Goal: Information Seeking & Learning: Learn about a topic

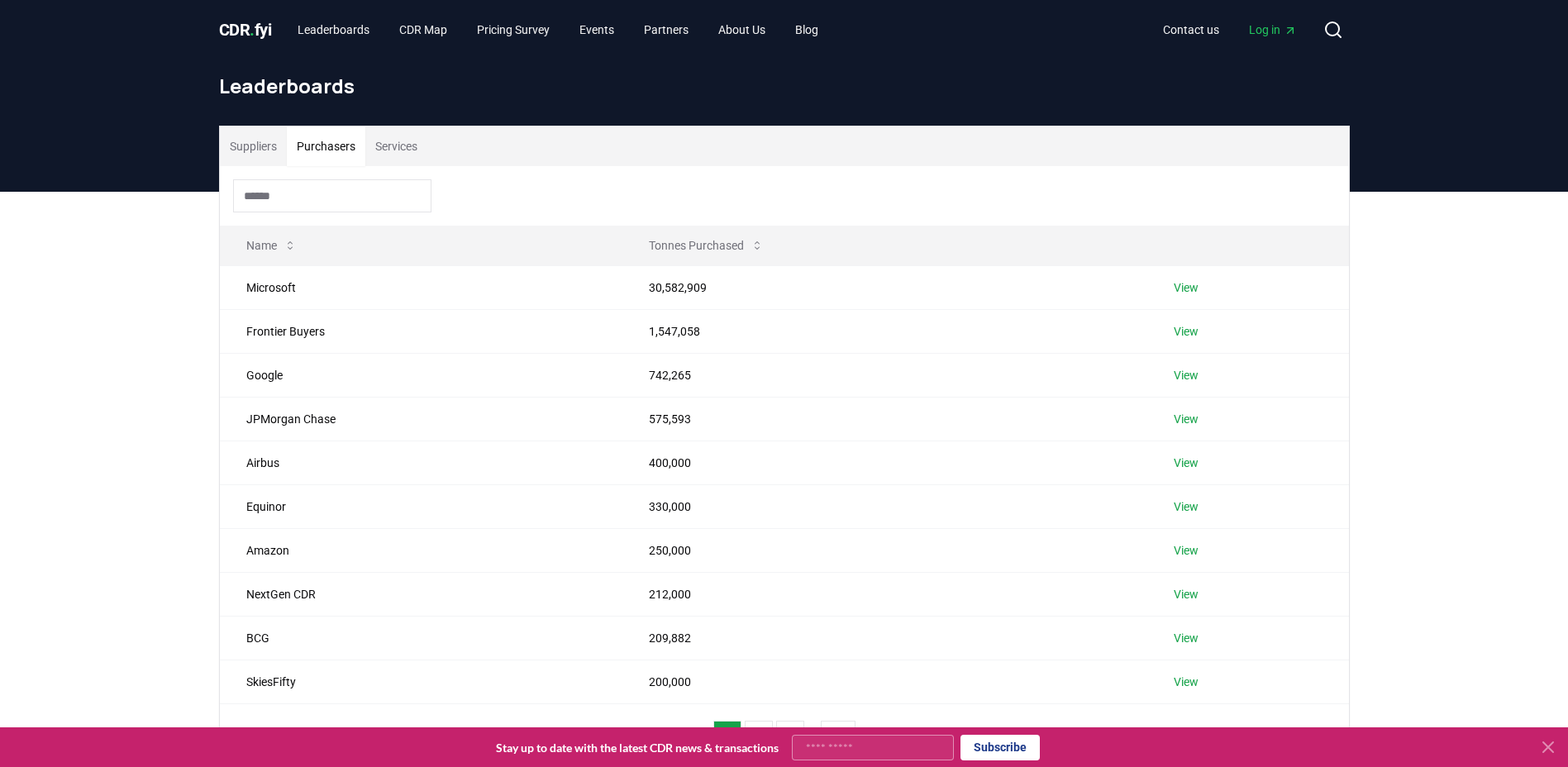
click at [329, 143] on button "Purchasers" at bounding box center [326, 147] width 78 height 40
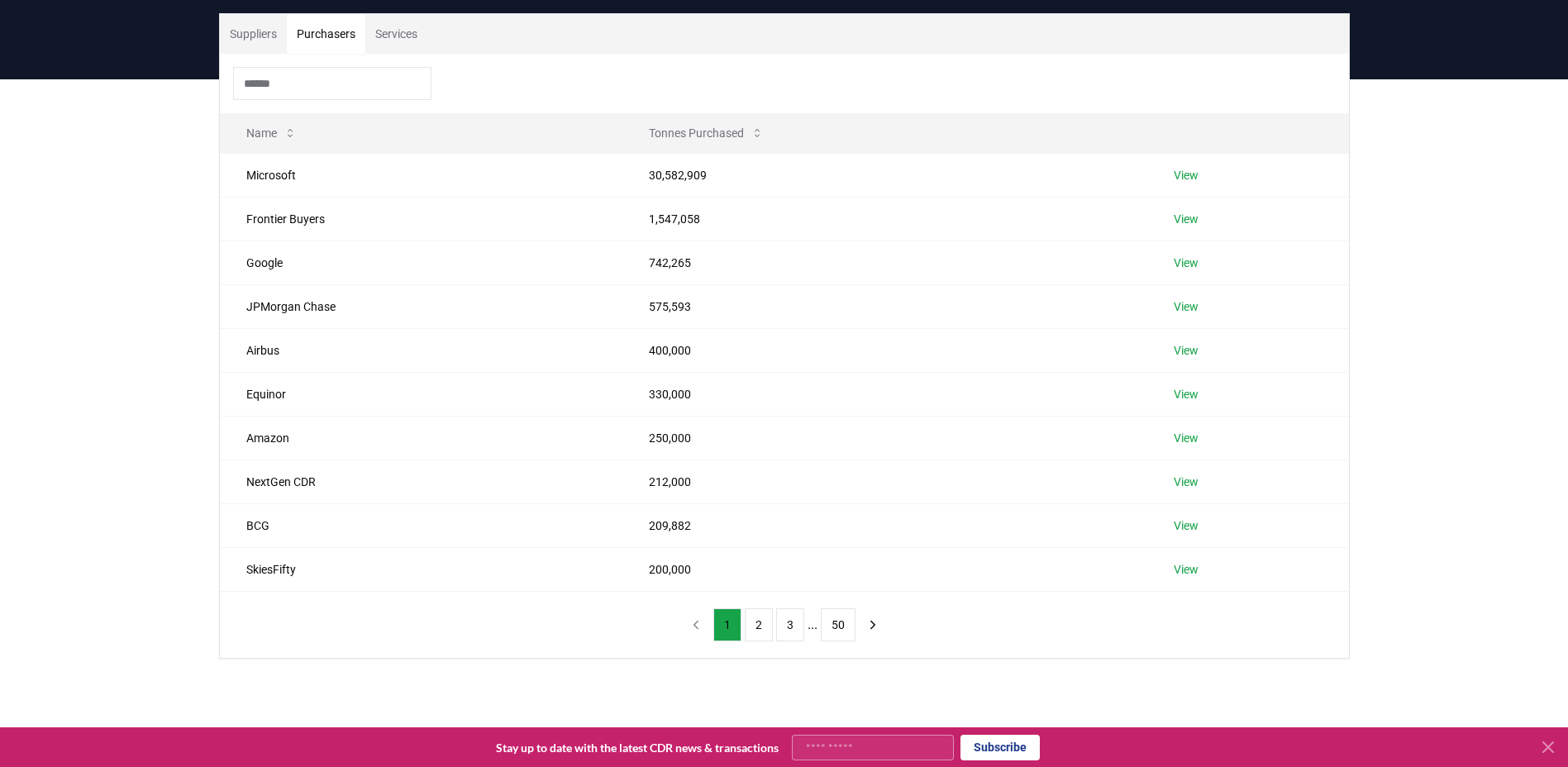
scroll to position [122, 0]
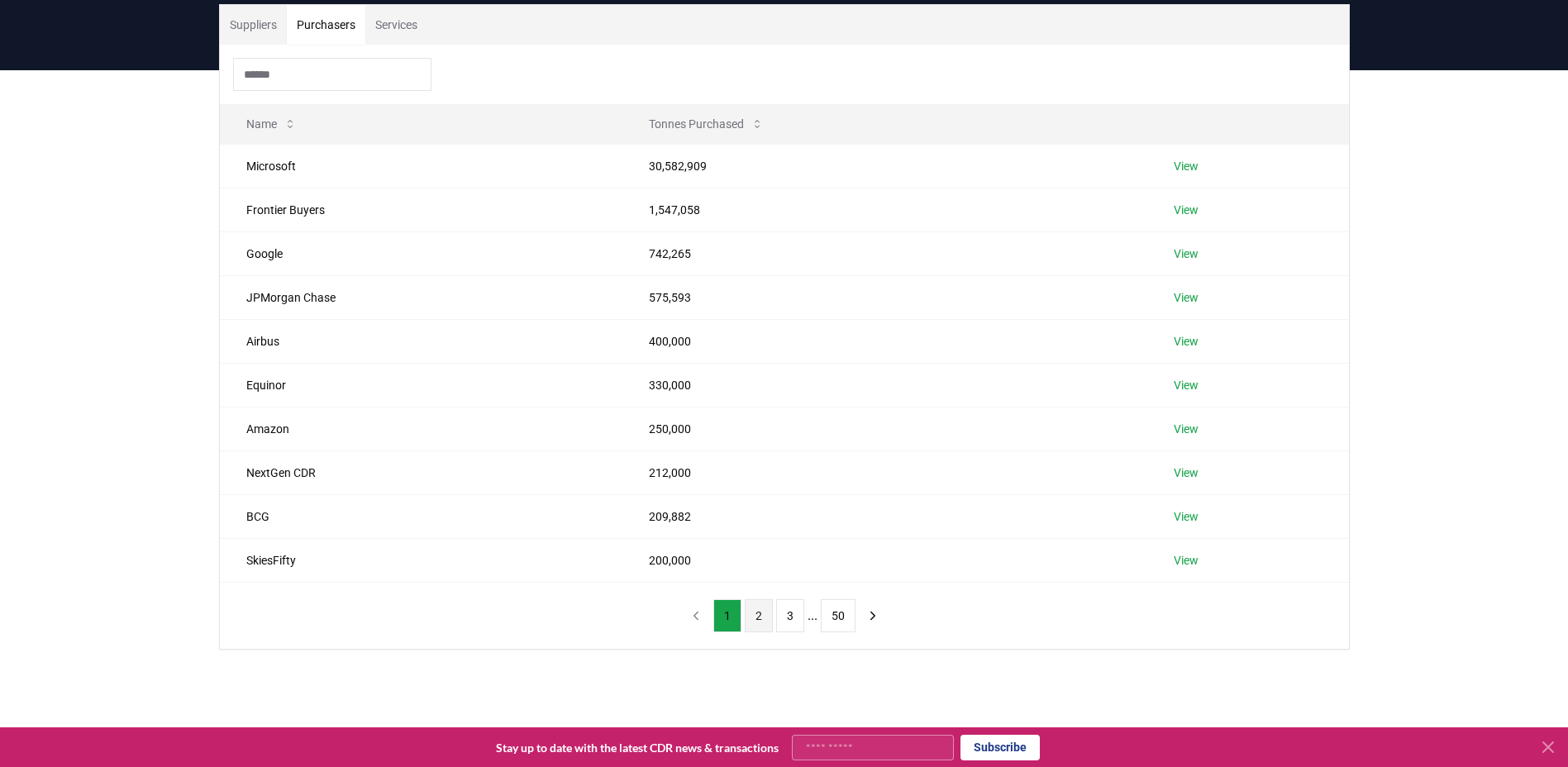
click at [762, 614] on button "2" at bounding box center [759, 616] width 28 height 33
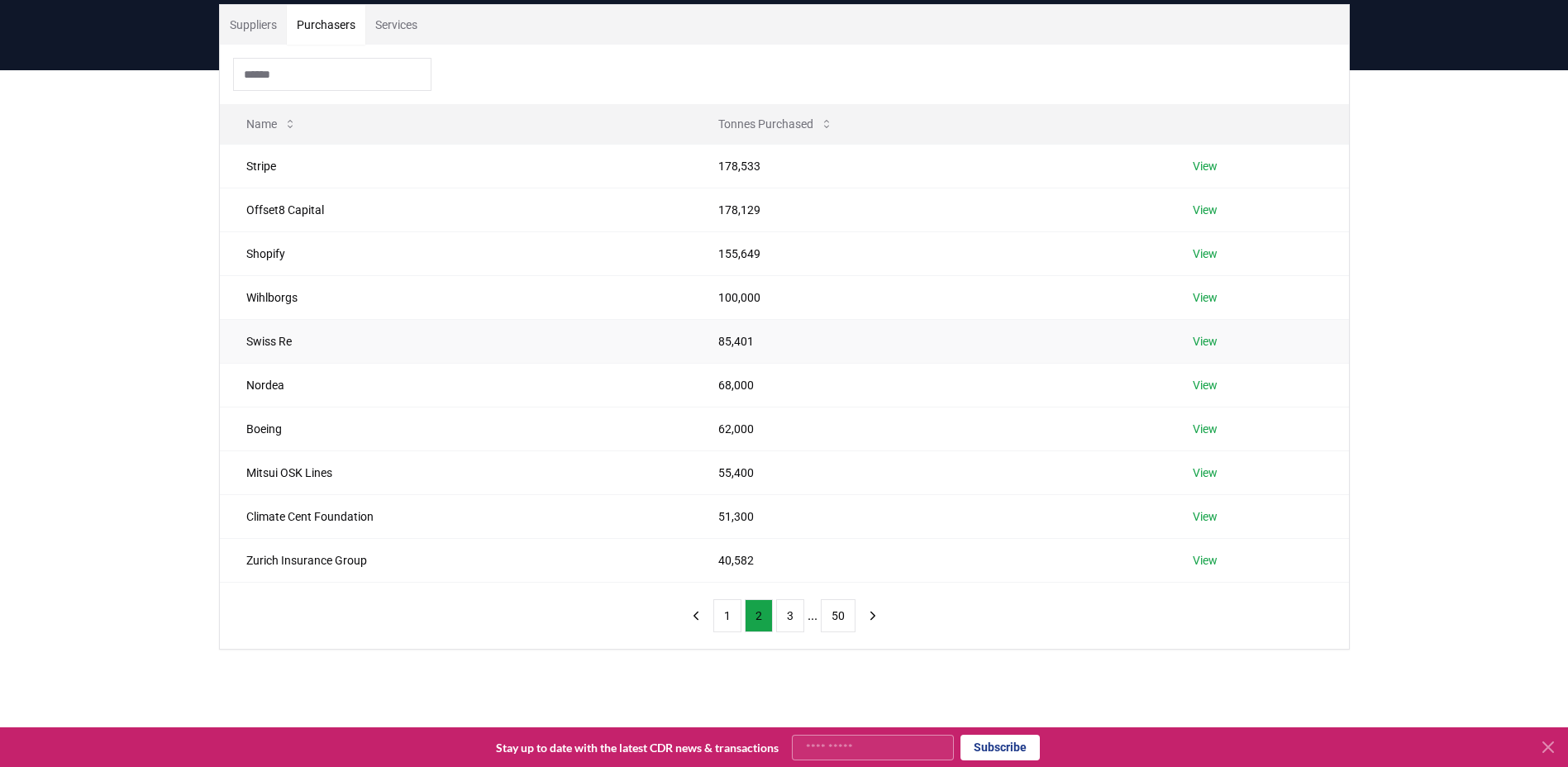
click at [1200, 345] on link "View" at bounding box center [1205, 342] width 25 height 17
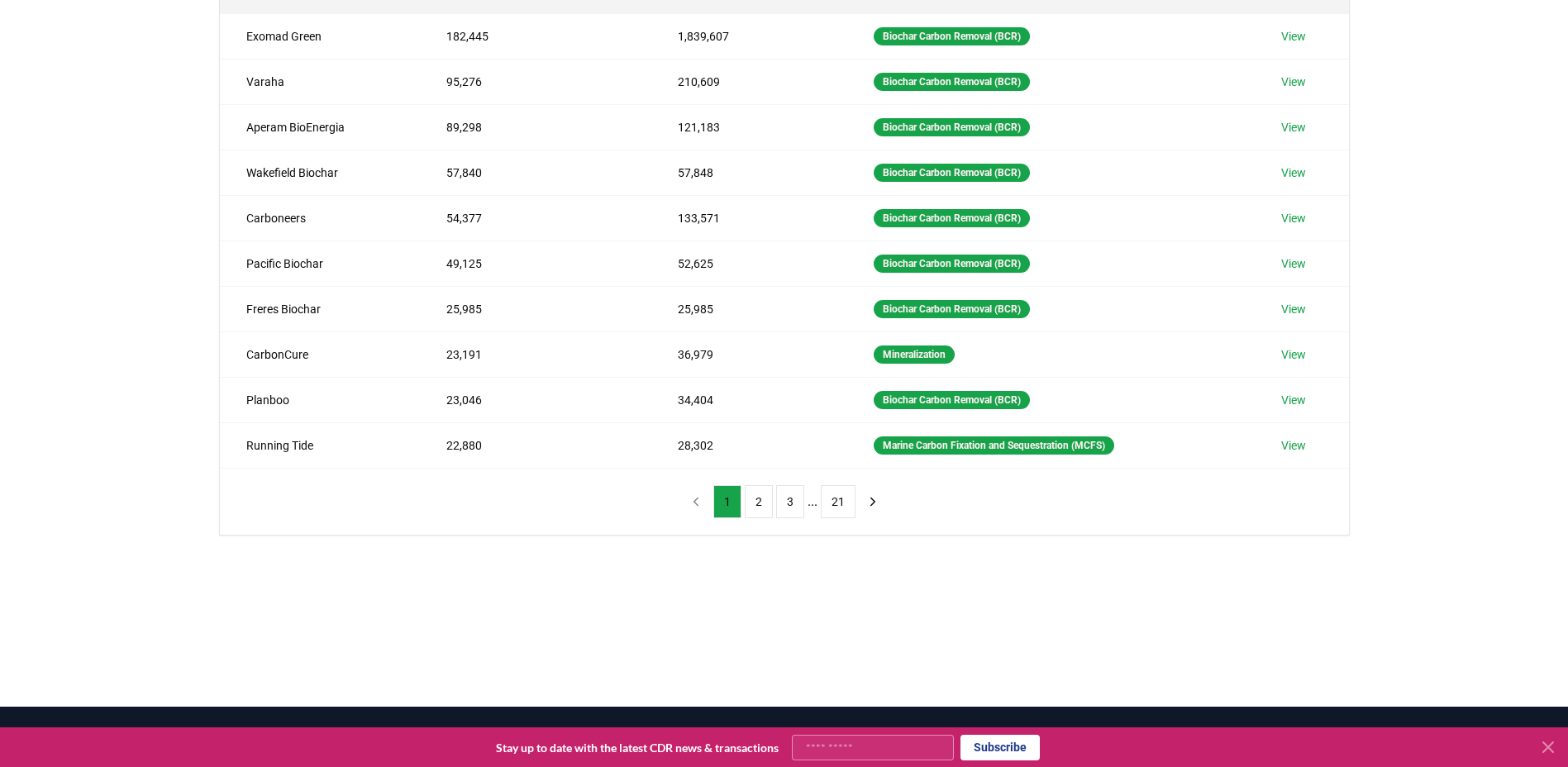
scroll to position [253, 0]
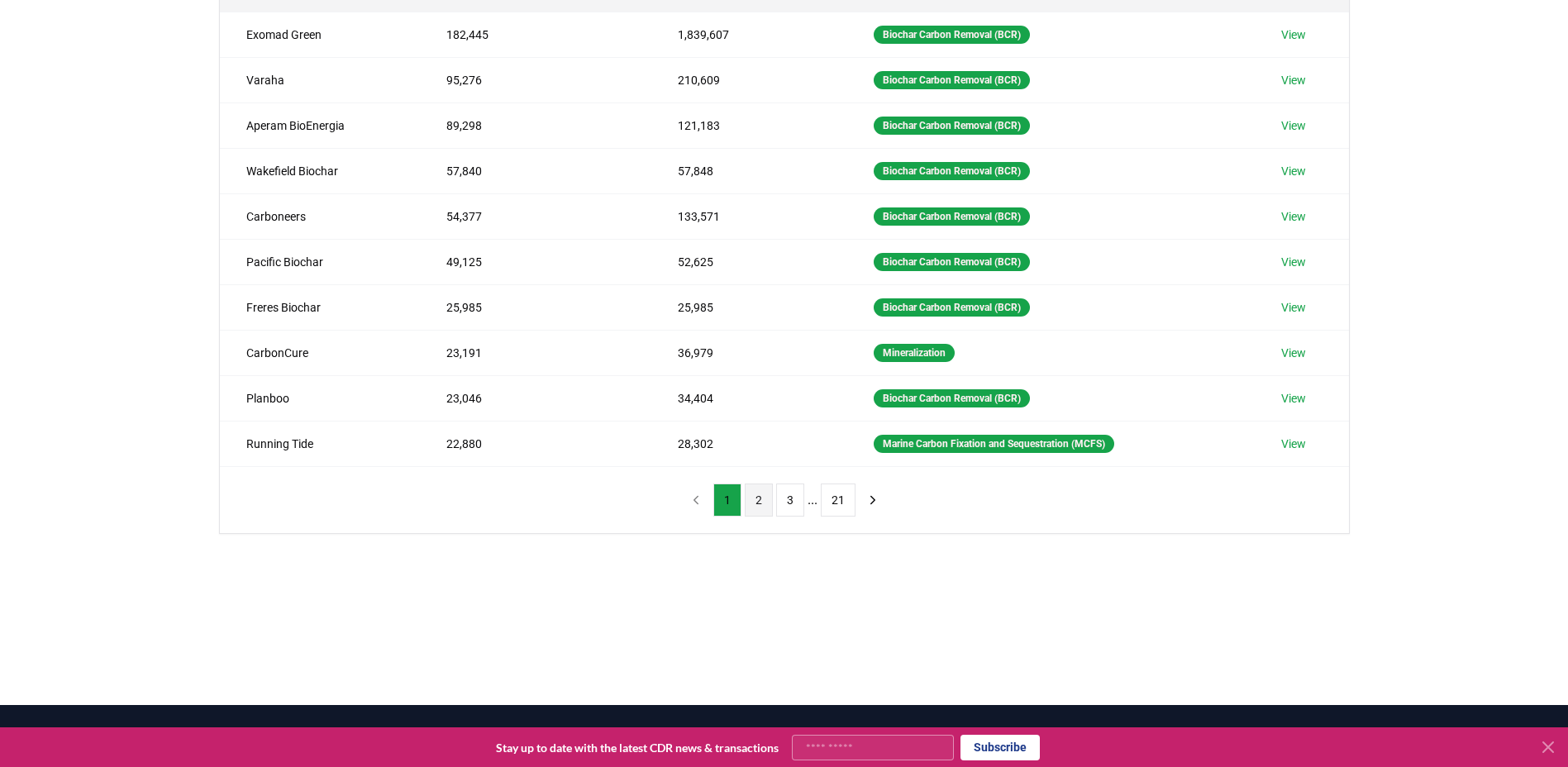
click at [762, 493] on button "2" at bounding box center [759, 500] width 28 height 33
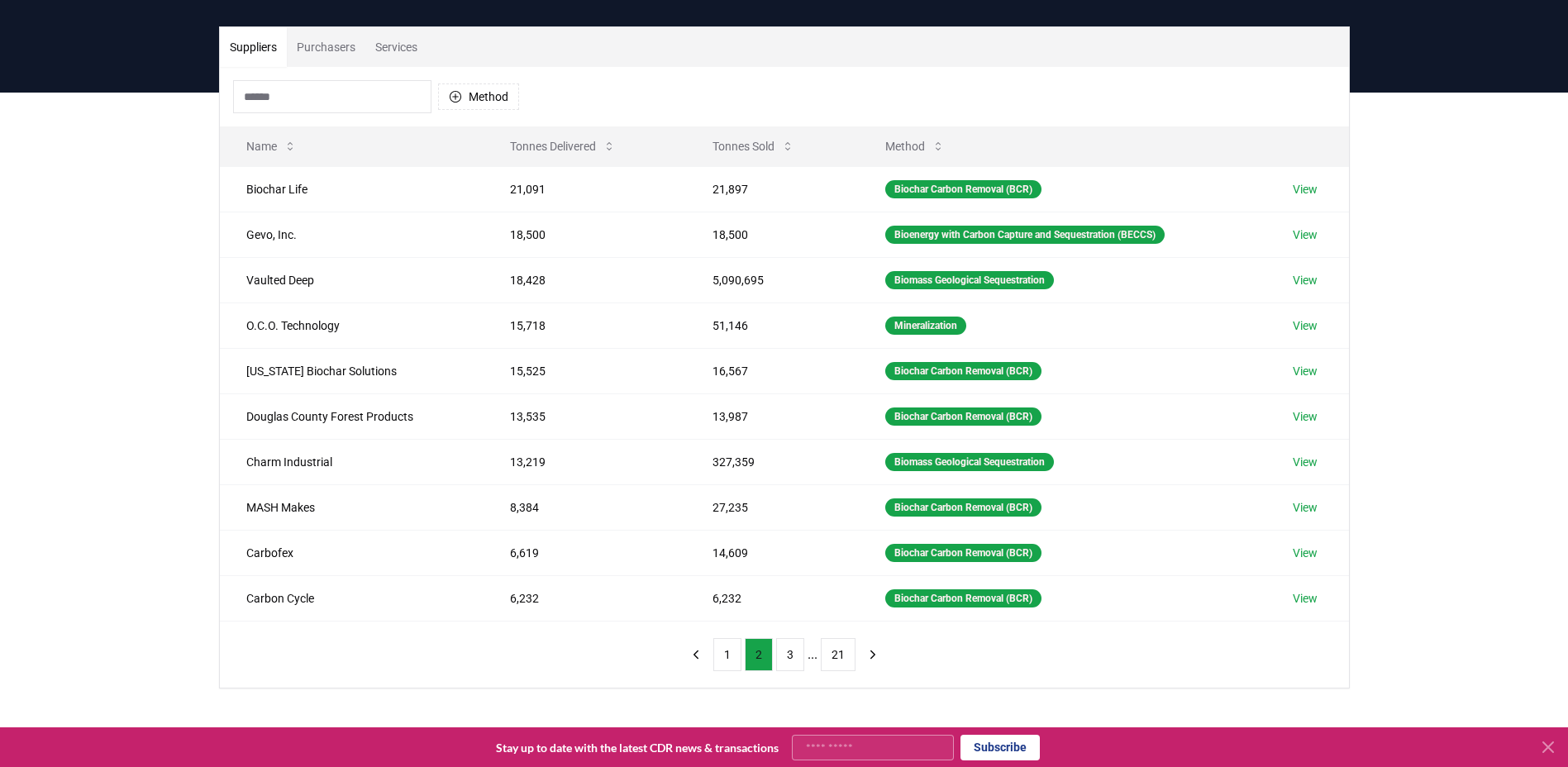
scroll to position [0, 0]
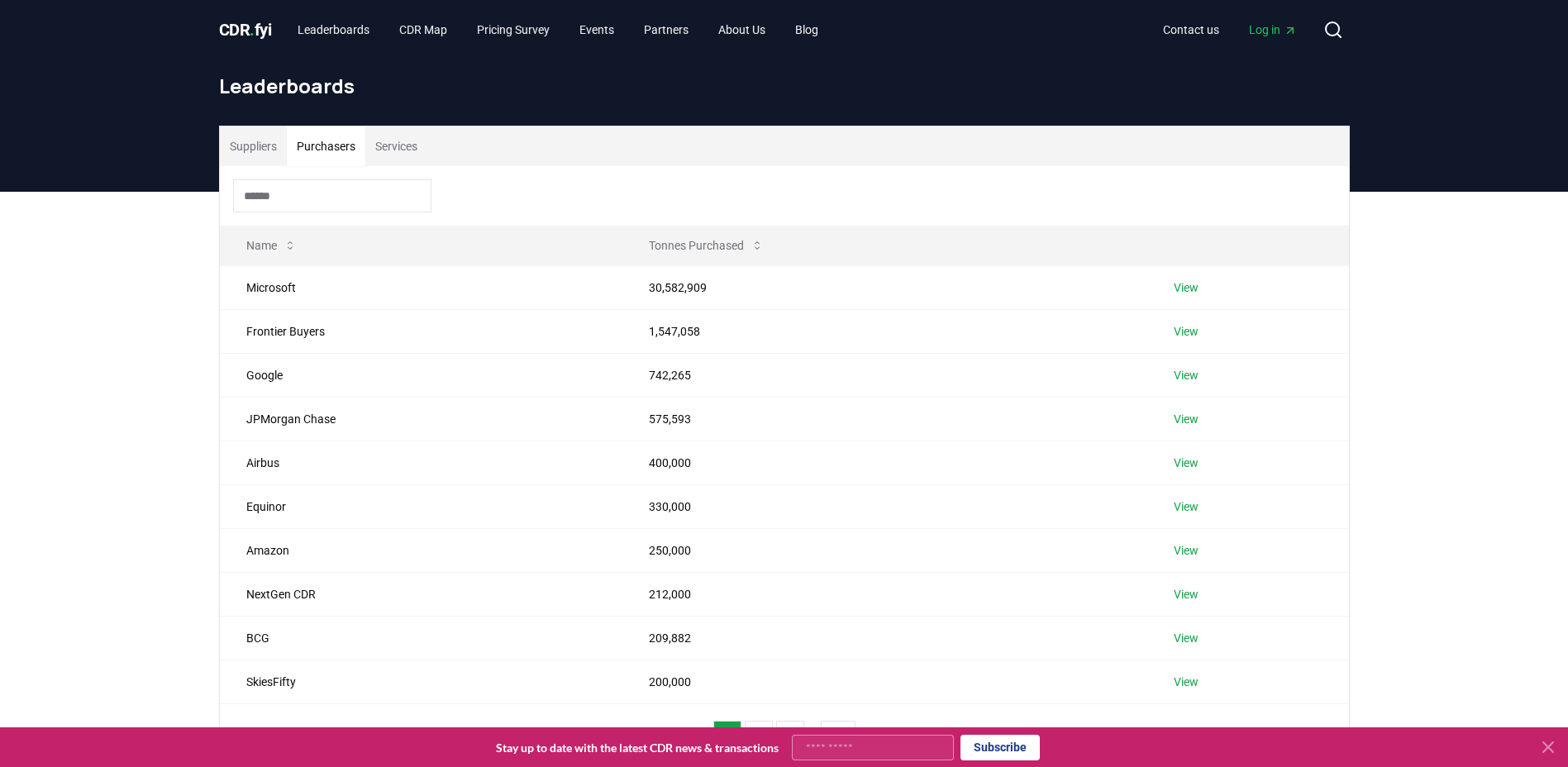
click at [335, 144] on button "Purchasers" at bounding box center [326, 147] width 78 height 40
click at [310, 196] on input at bounding box center [333, 196] width 198 height 33
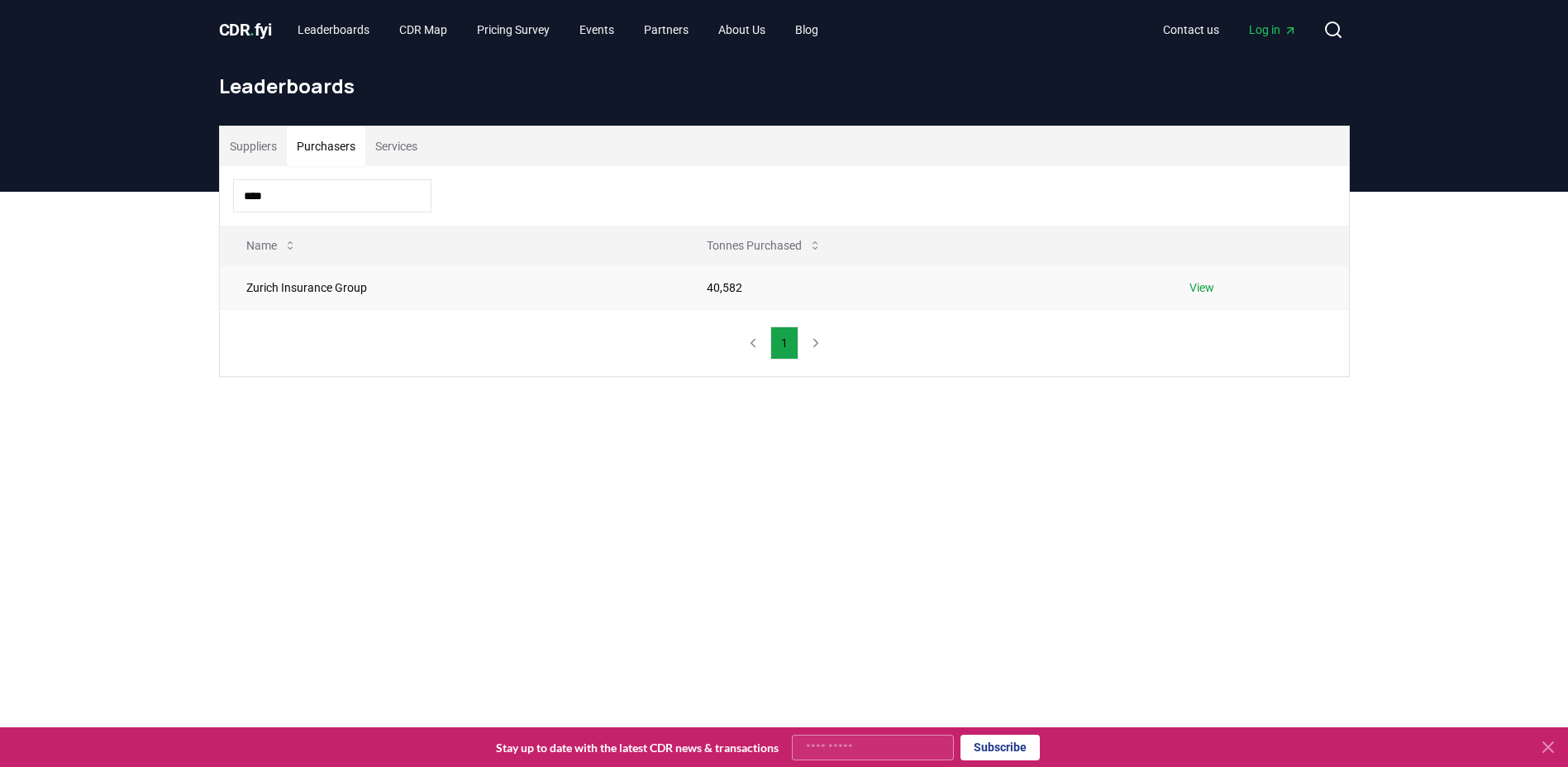
type input "****"
click at [1200, 290] on link "View" at bounding box center [1202, 288] width 25 height 17
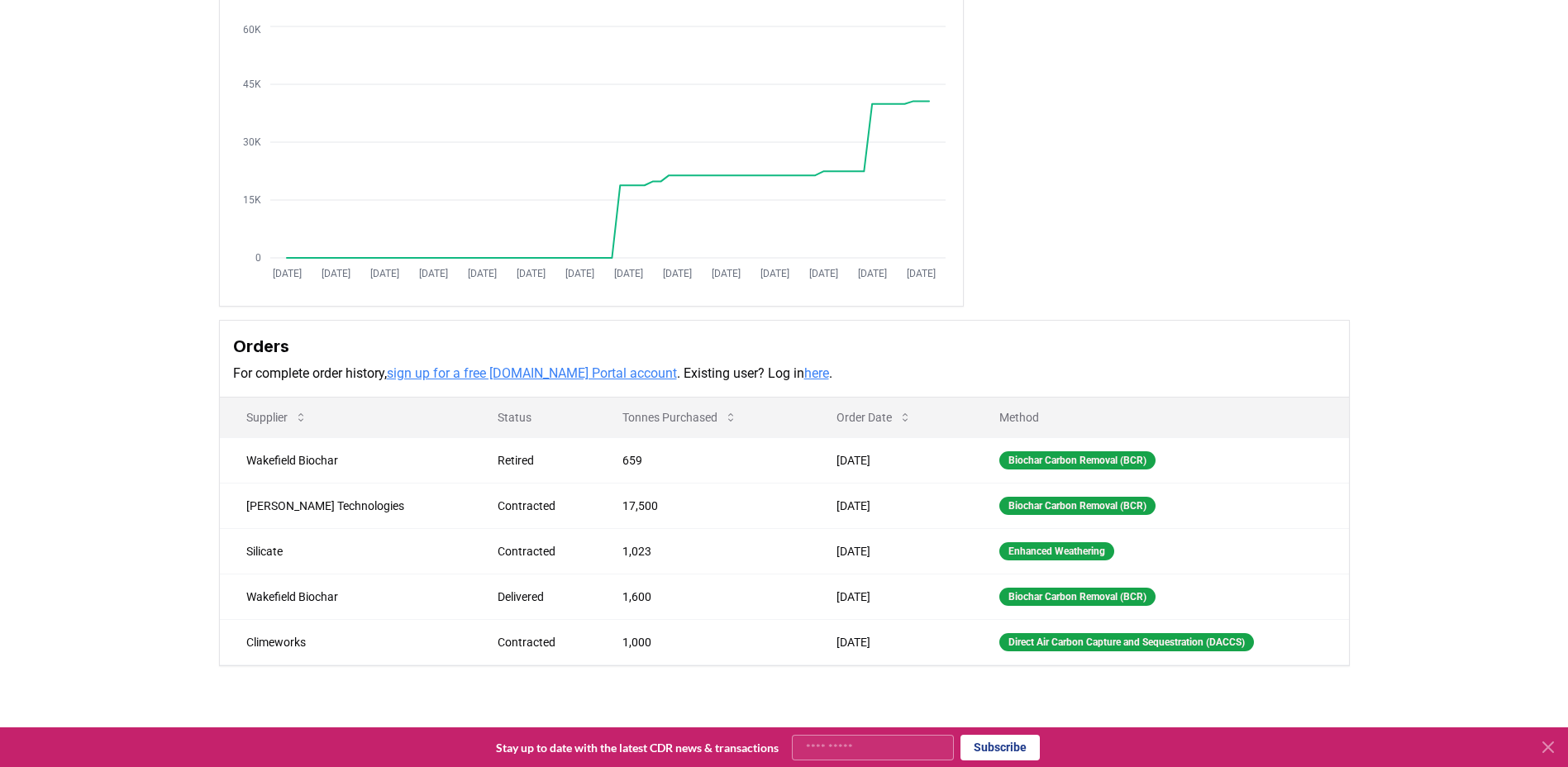
scroll to position [177, 0]
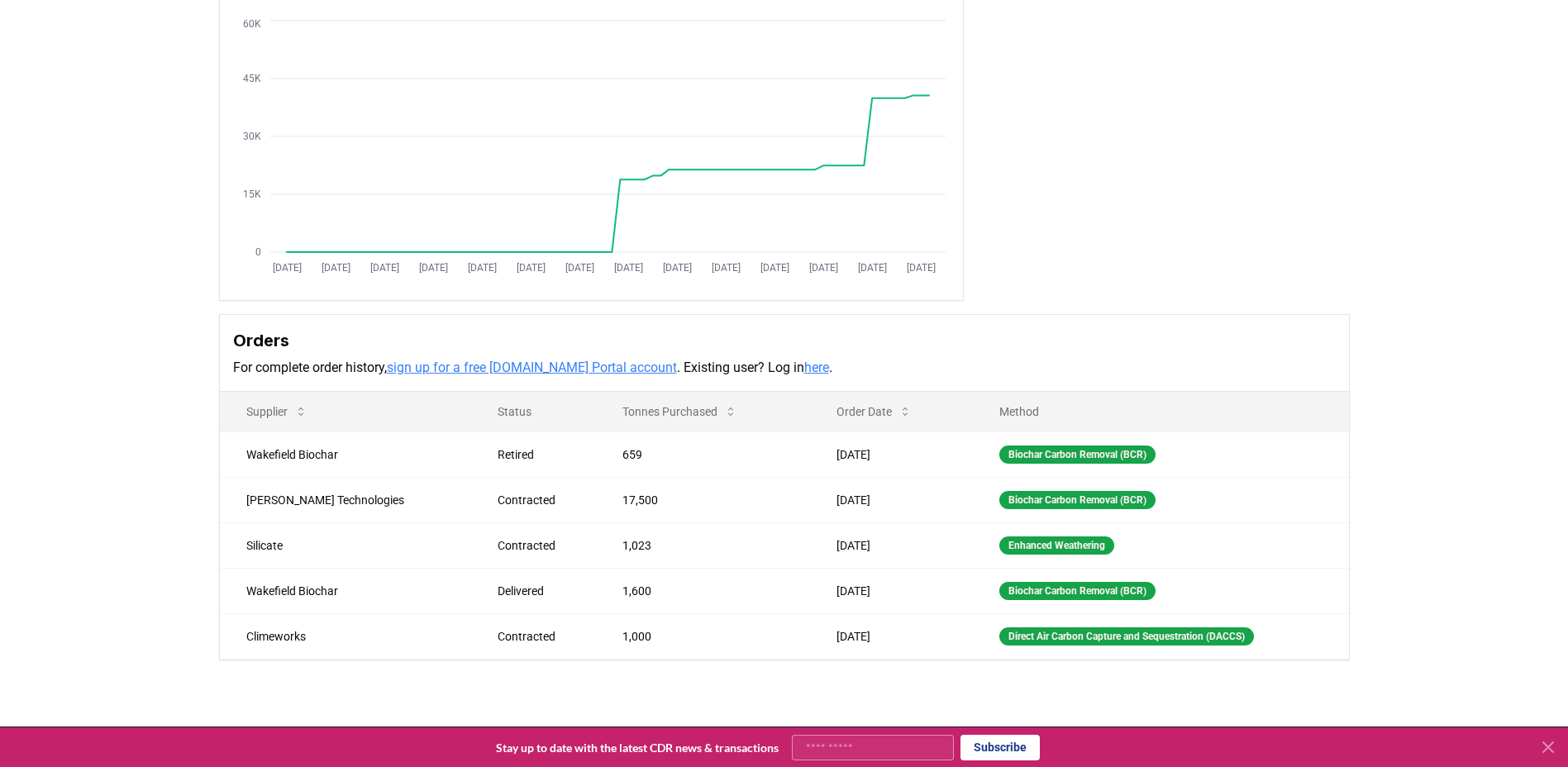
click at [1297, 273] on div "Purchaser Metrics Purchases Jan 2019 Jul 2019 Jan 2020 Jul 2020 Jan 2021 Jul 20…" at bounding box center [784, 92] width 1130 height 419
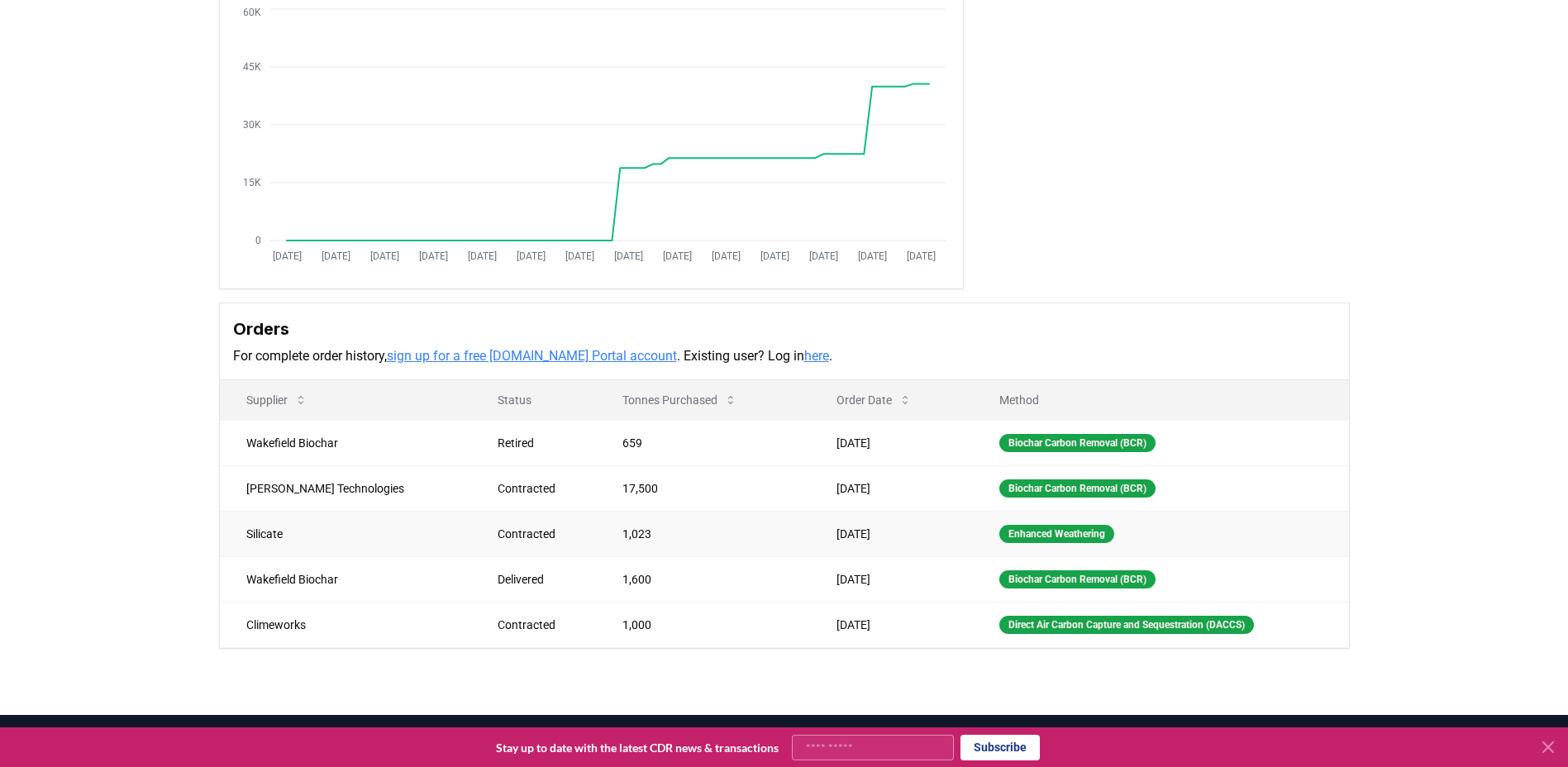
scroll to position [203, 0]
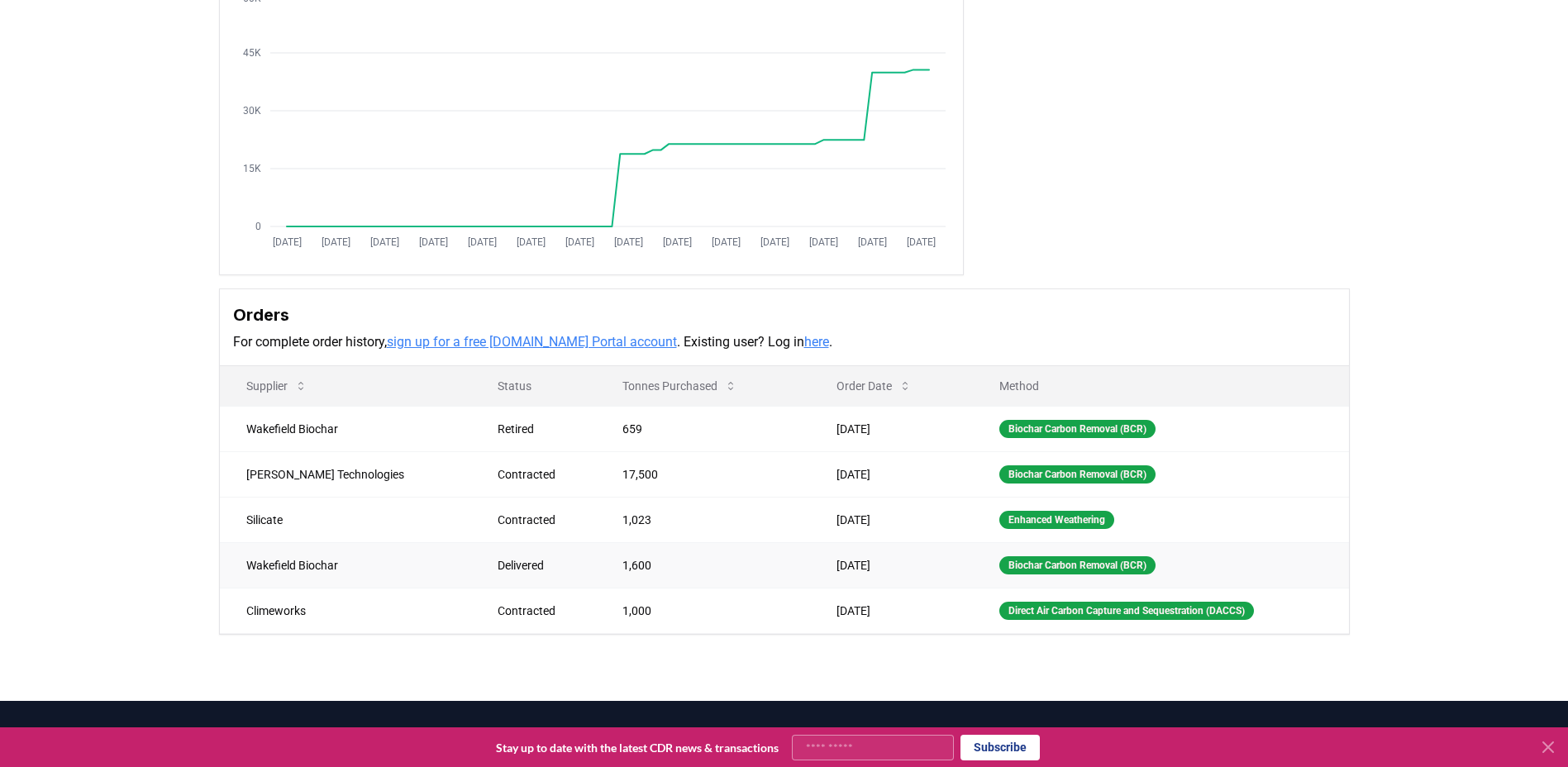
click at [627, 579] on td "1,600" at bounding box center [703, 564] width 214 height 46
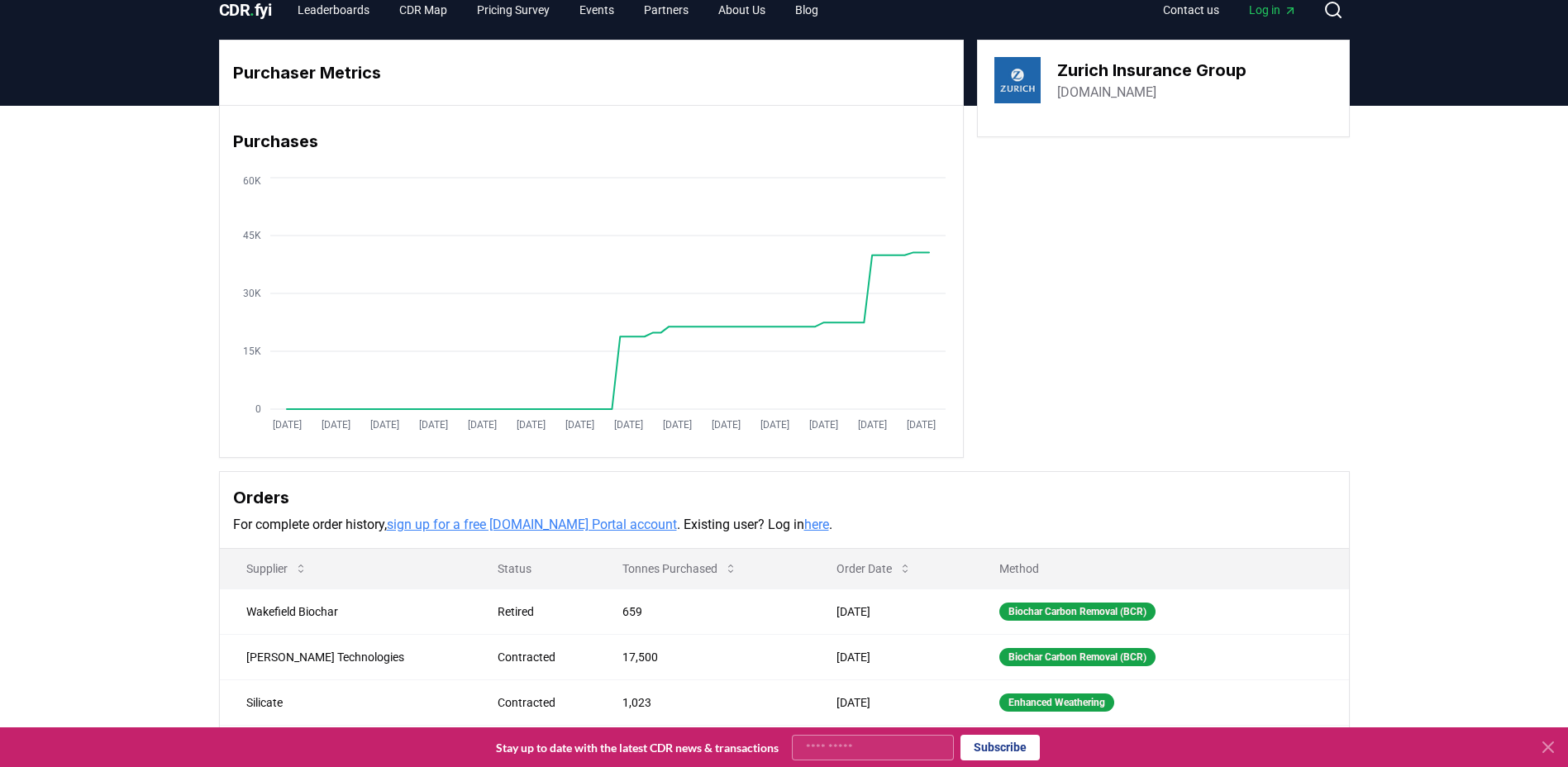
scroll to position [0, 0]
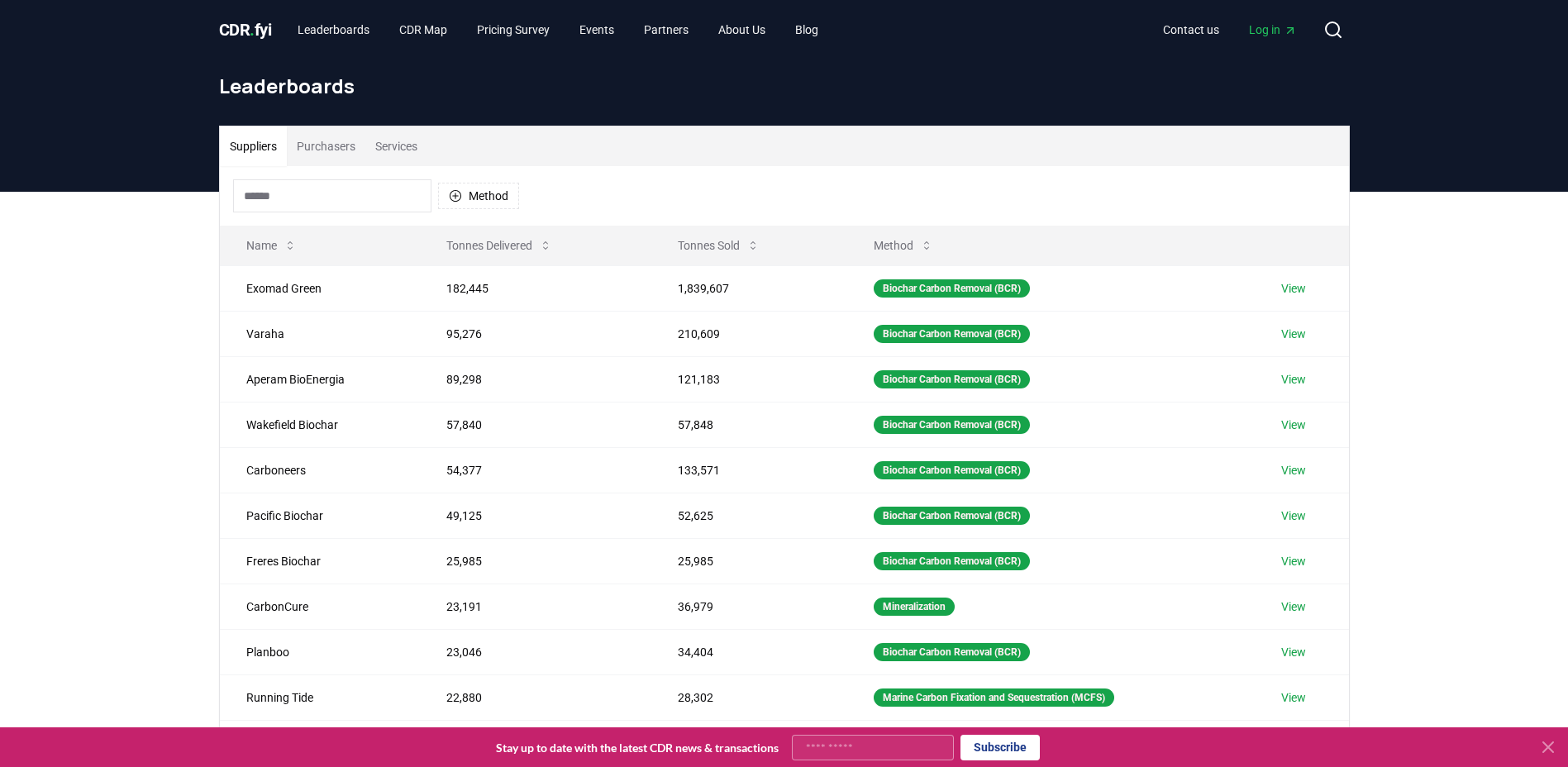
click at [338, 144] on button "Purchasers" at bounding box center [326, 147] width 78 height 40
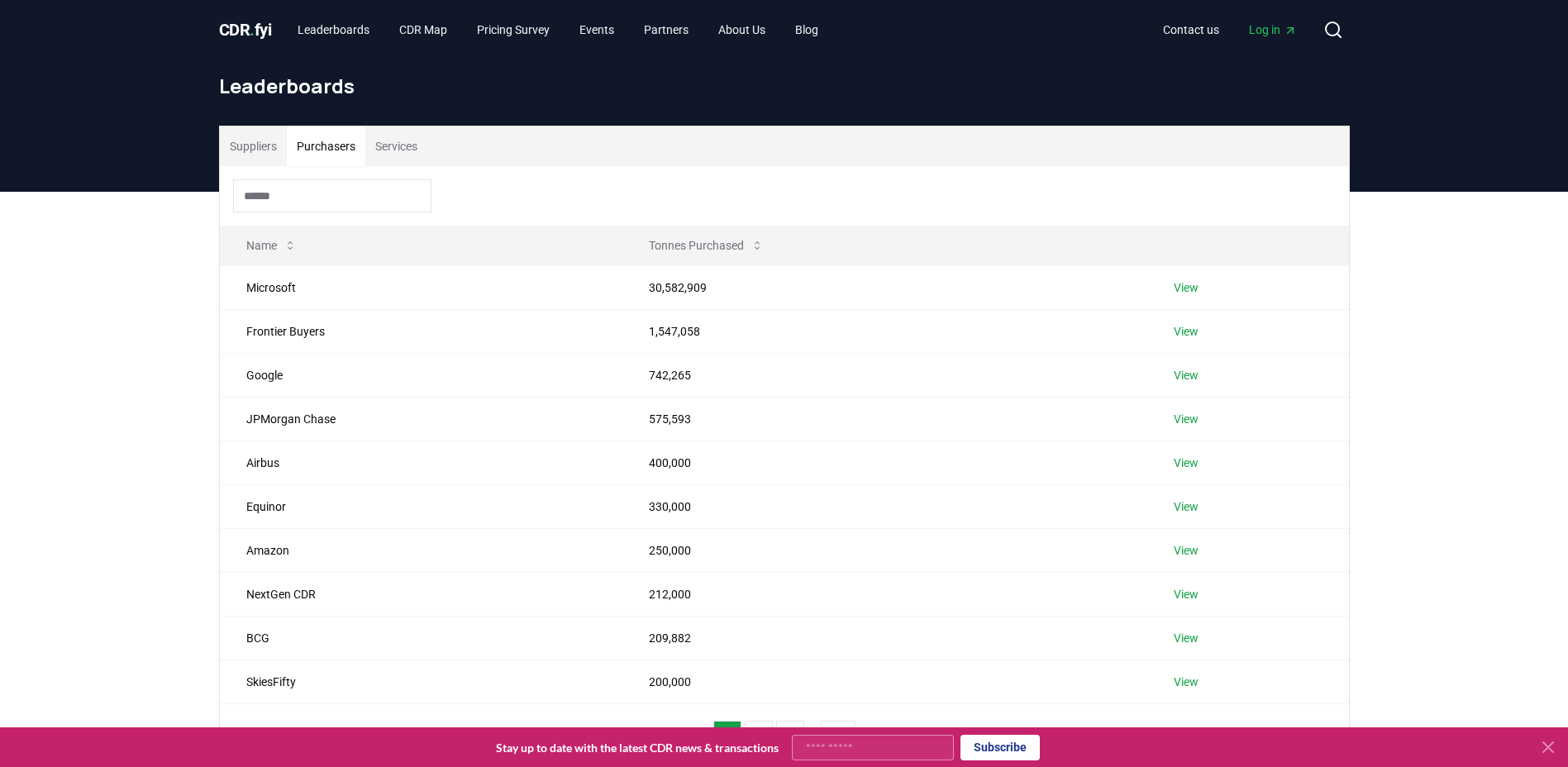
click at [302, 193] on input at bounding box center [333, 196] width 198 height 33
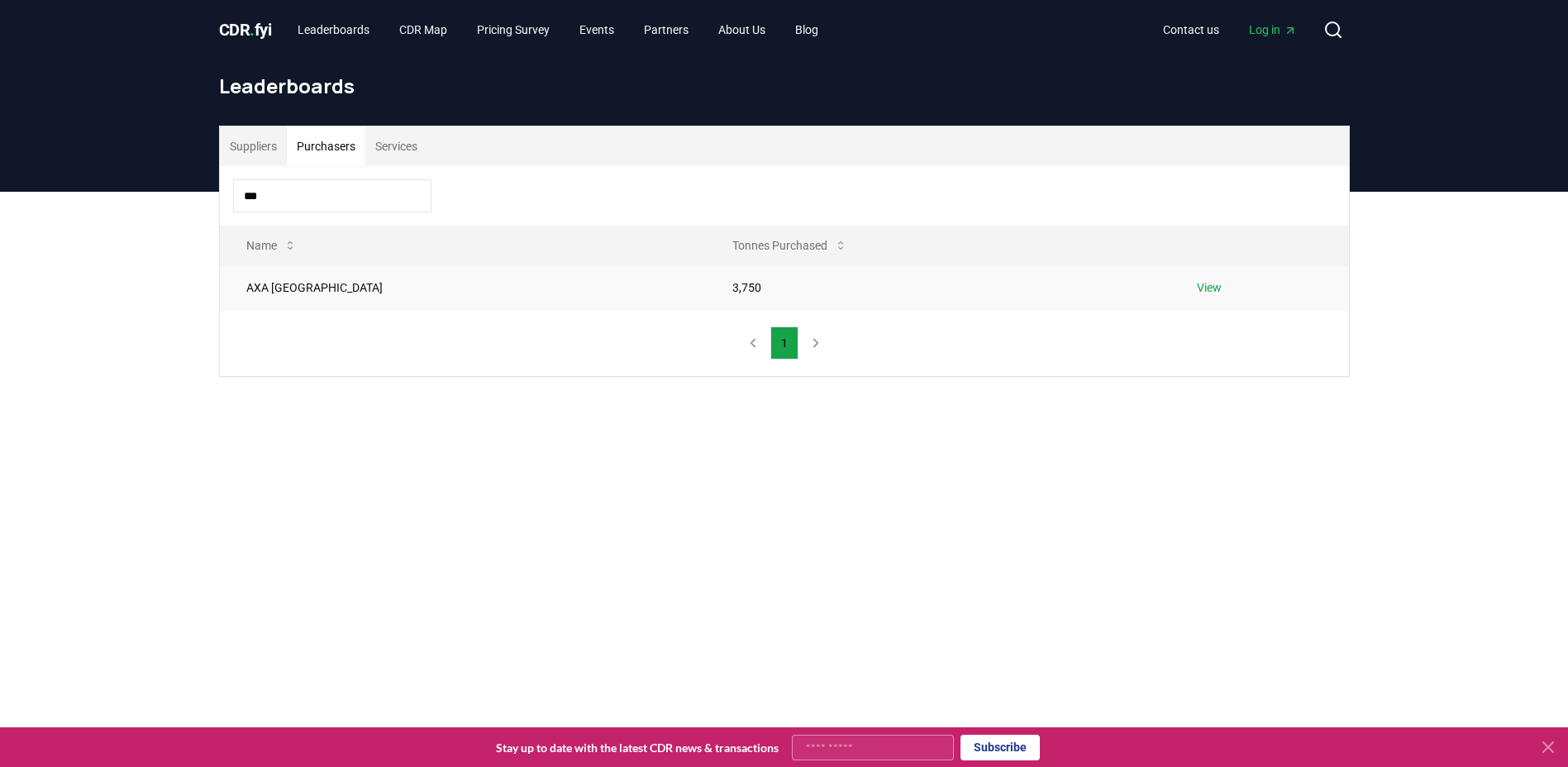
type input "***"
click at [1197, 289] on link "View" at bounding box center [1210, 288] width 25 height 17
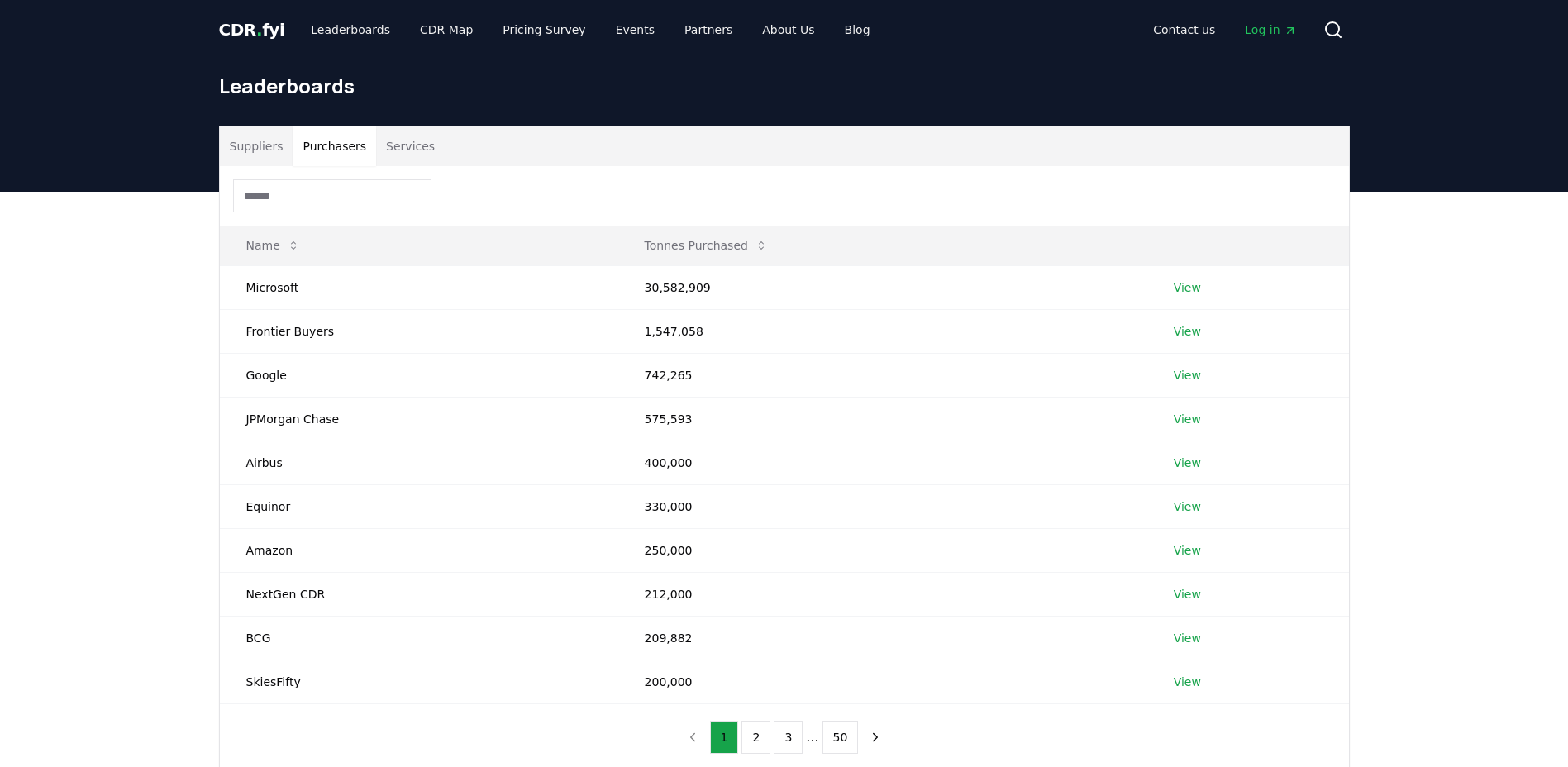
click at [341, 153] on button "Purchasers" at bounding box center [334, 147] width 83 height 40
click at [314, 201] on input at bounding box center [333, 196] width 198 height 33
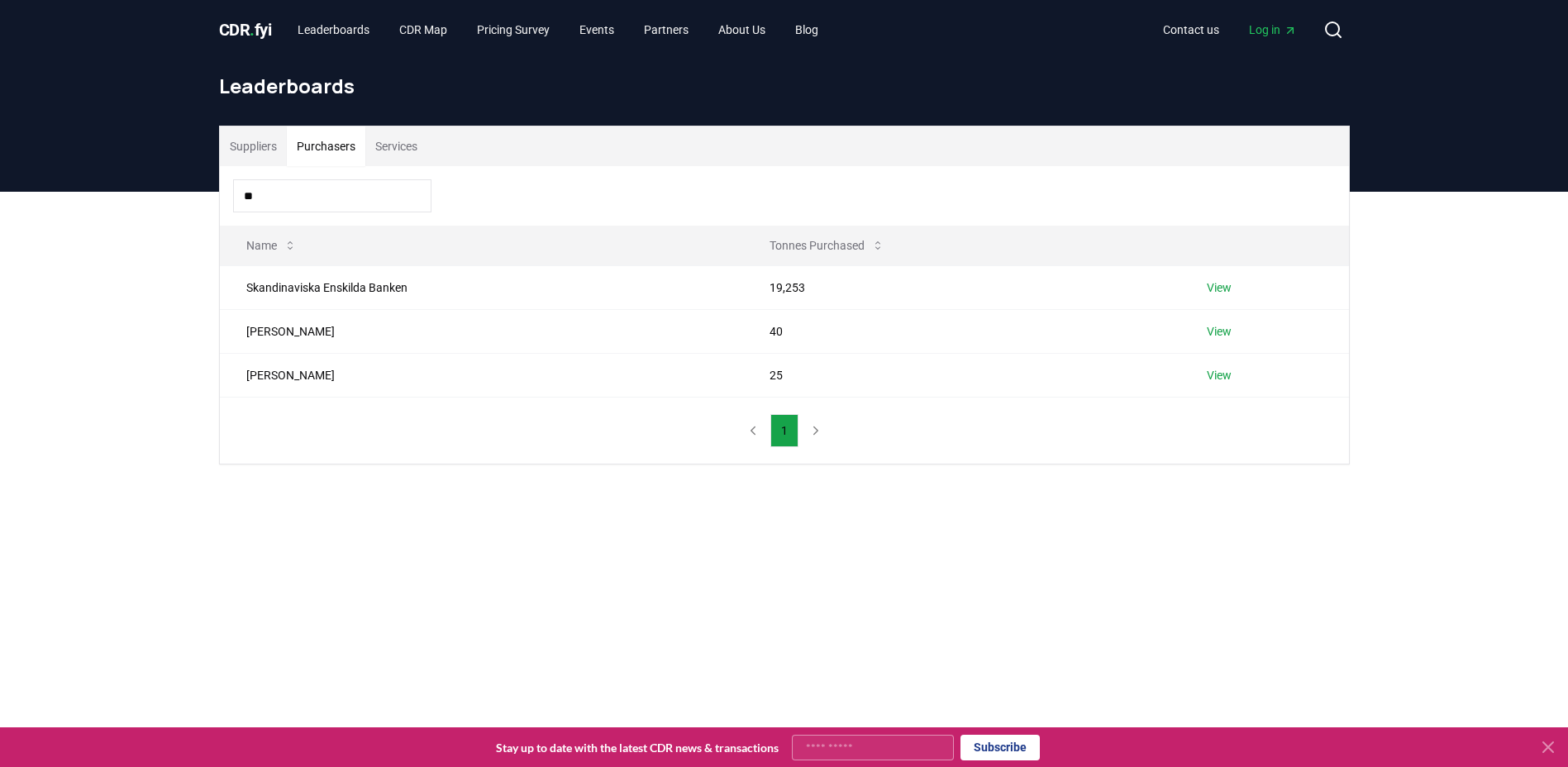
type input "*"
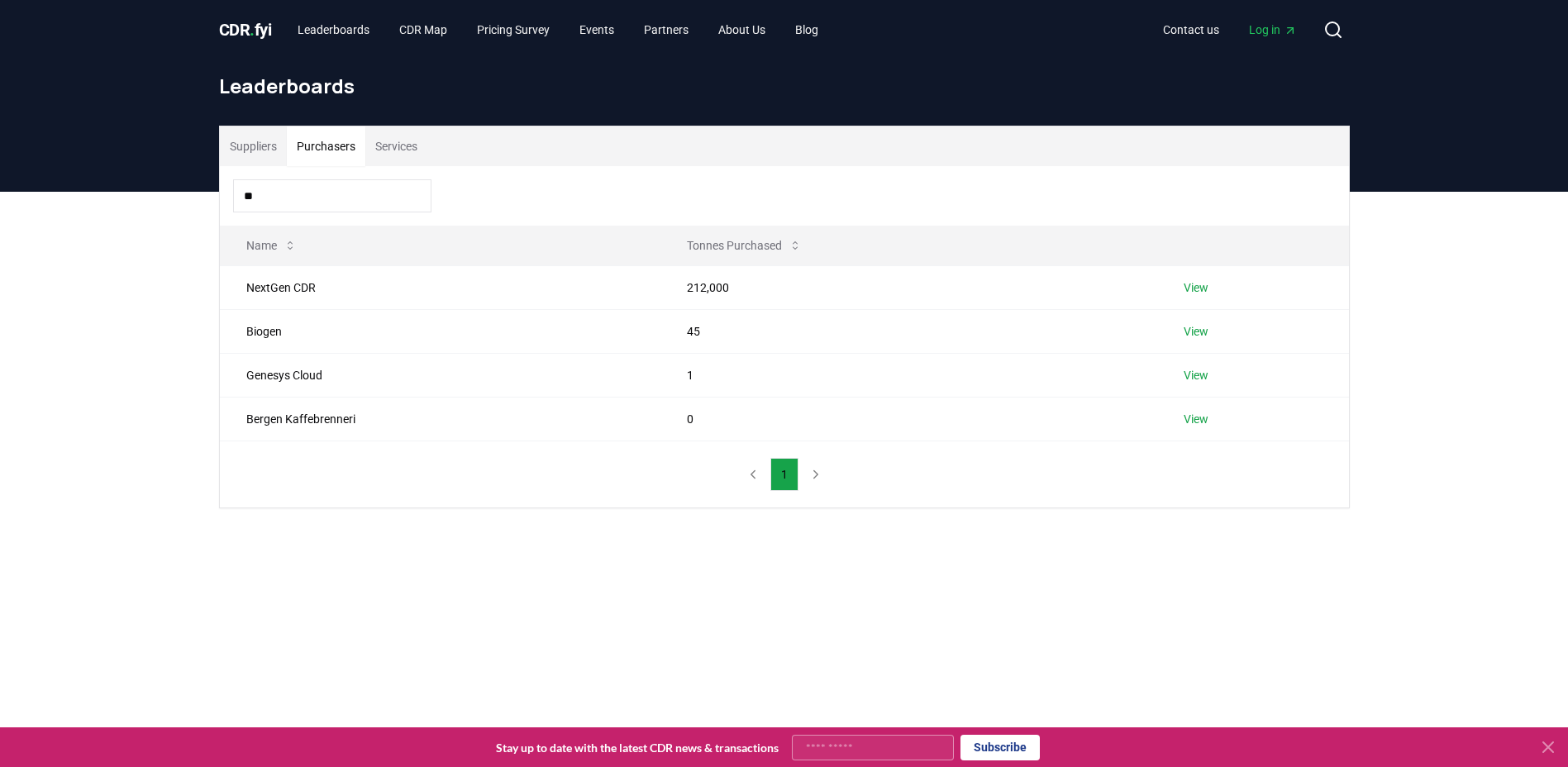
type input "*"
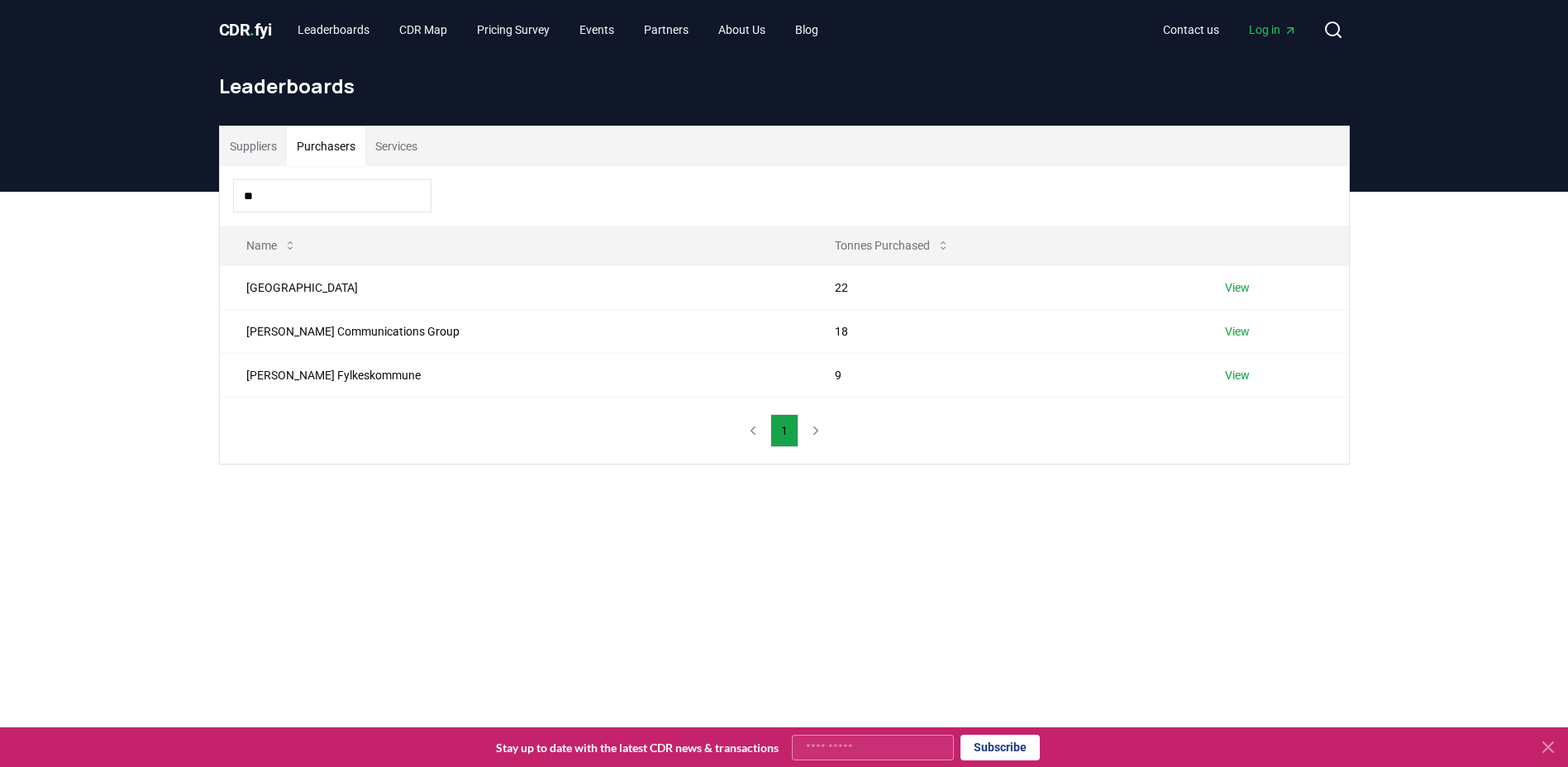
type input "*"
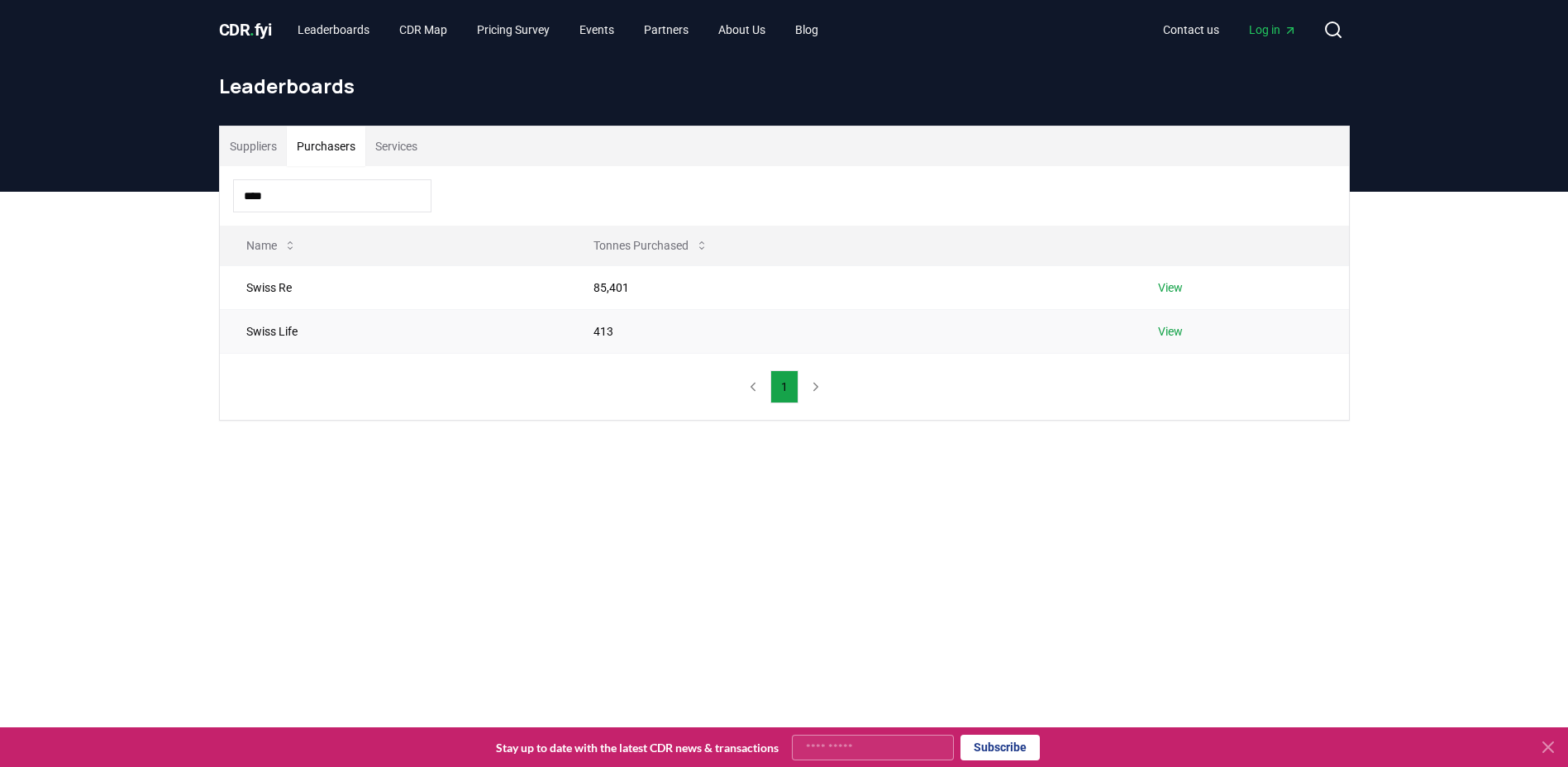
type input "****"
click at [1170, 333] on link "View" at bounding box center [1170, 332] width 25 height 17
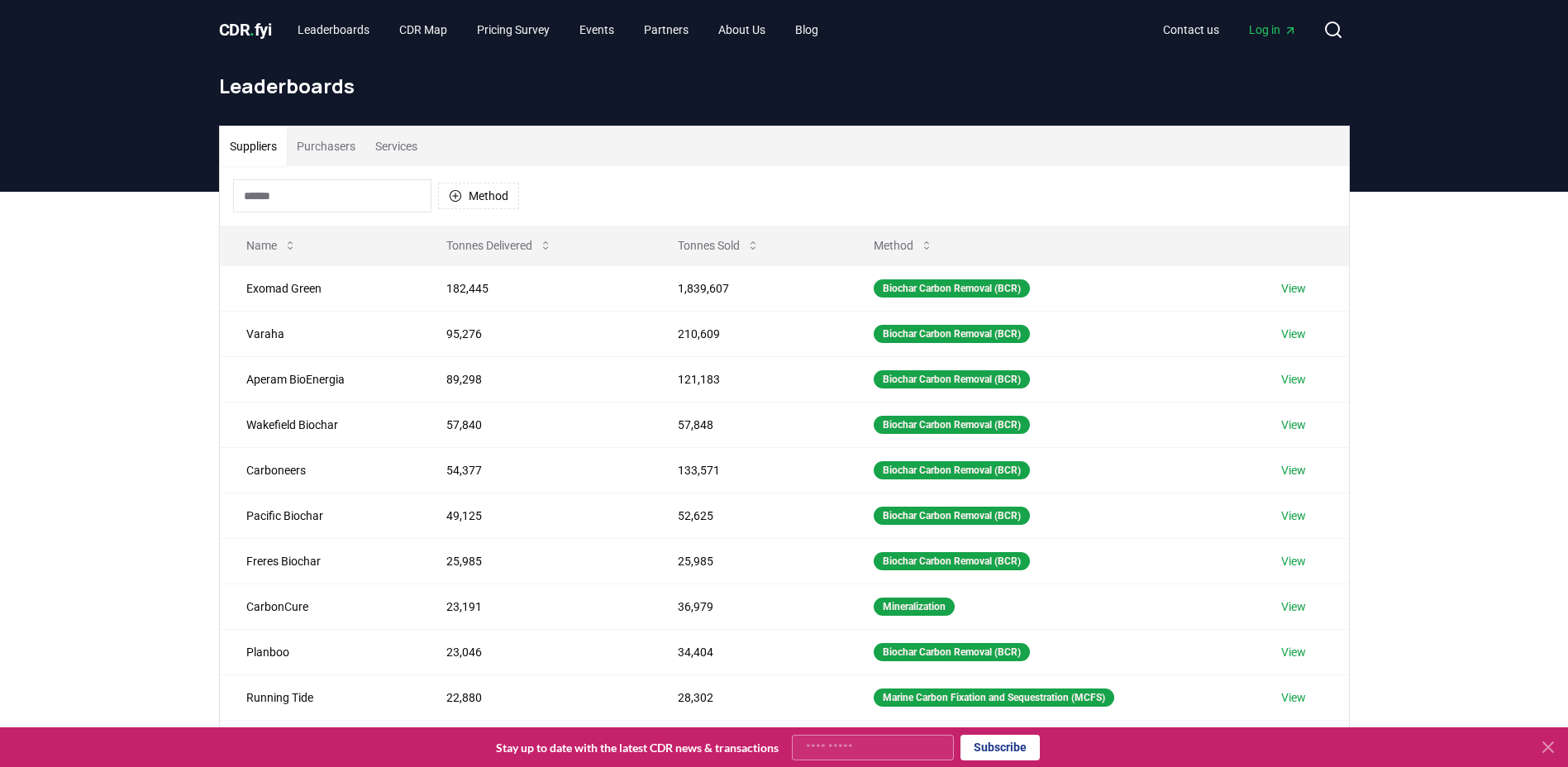
click at [268, 197] on input at bounding box center [333, 196] width 198 height 33
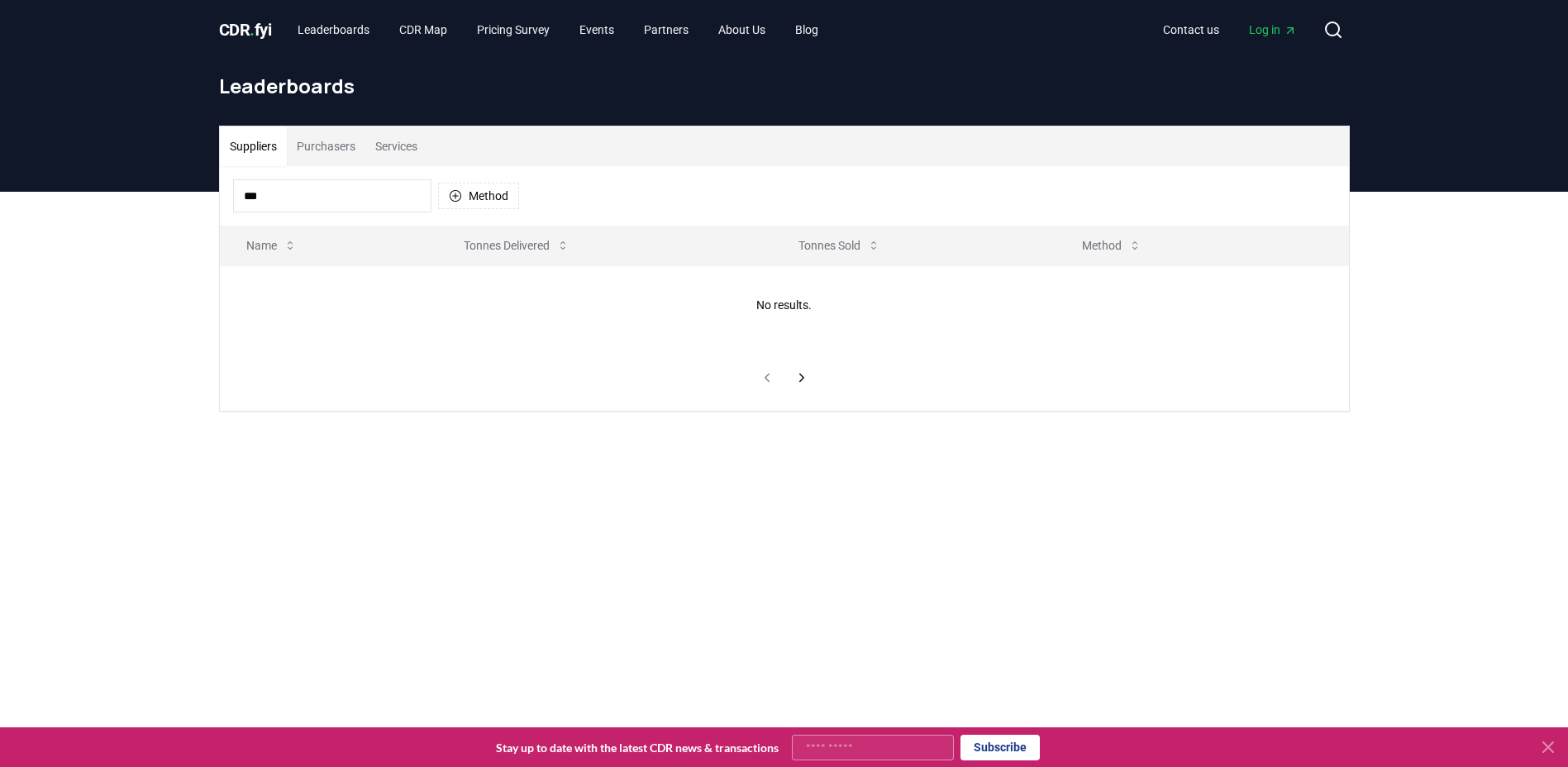
type input "****"
click at [333, 161] on button "Purchasers" at bounding box center [326, 147] width 78 height 40
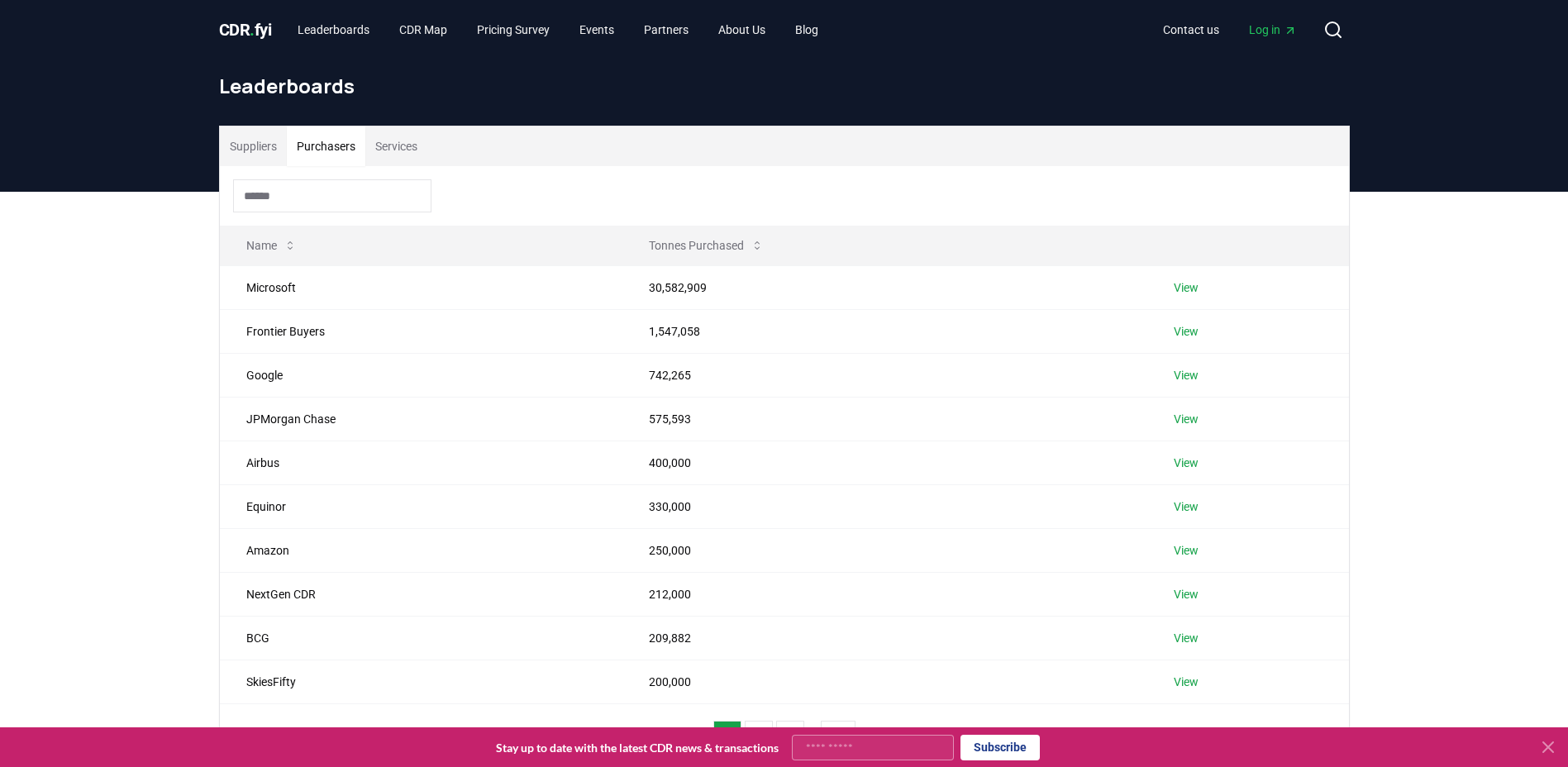
click at [316, 188] on input at bounding box center [333, 196] width 198 height 33
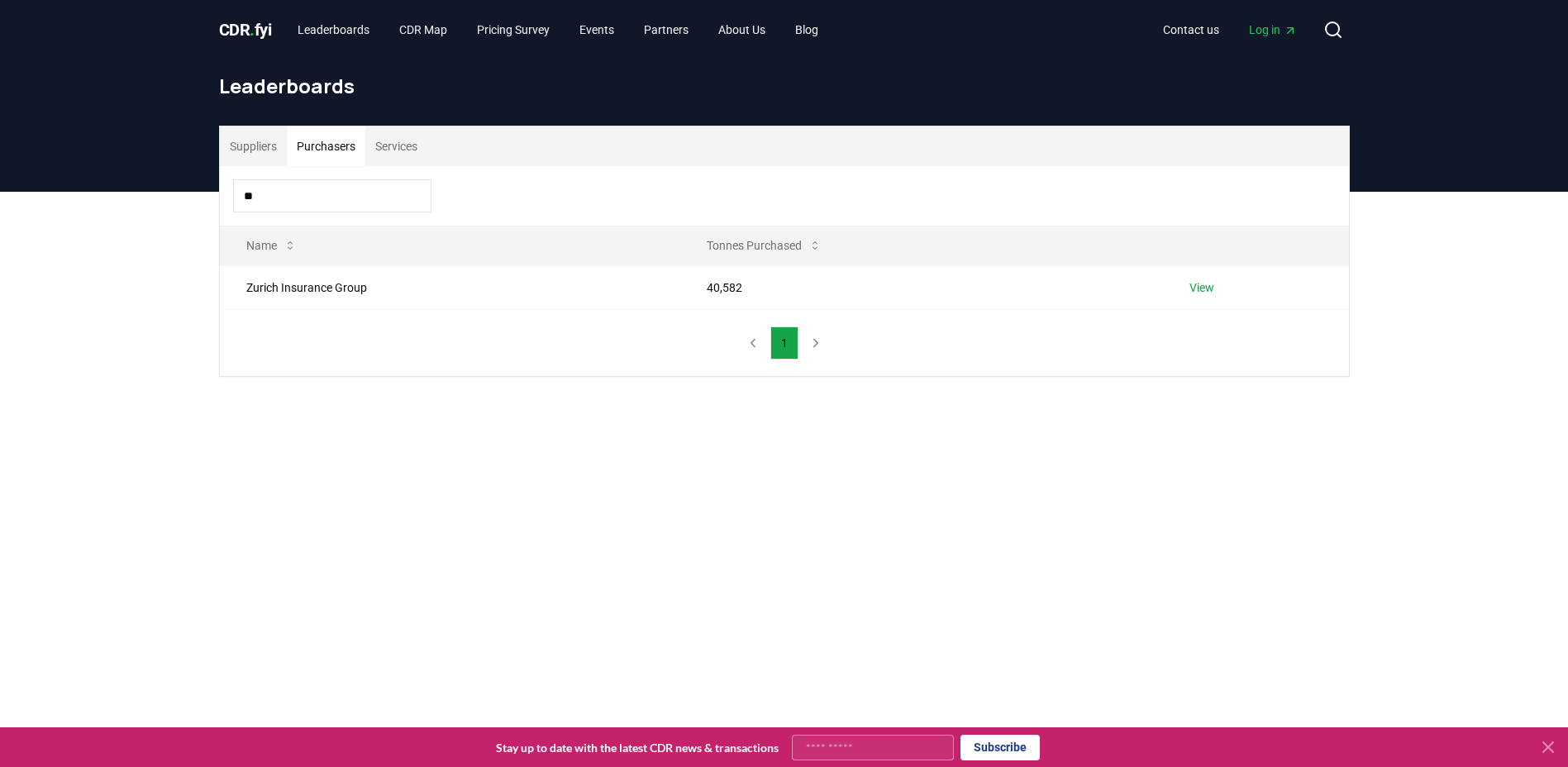
type input "*"
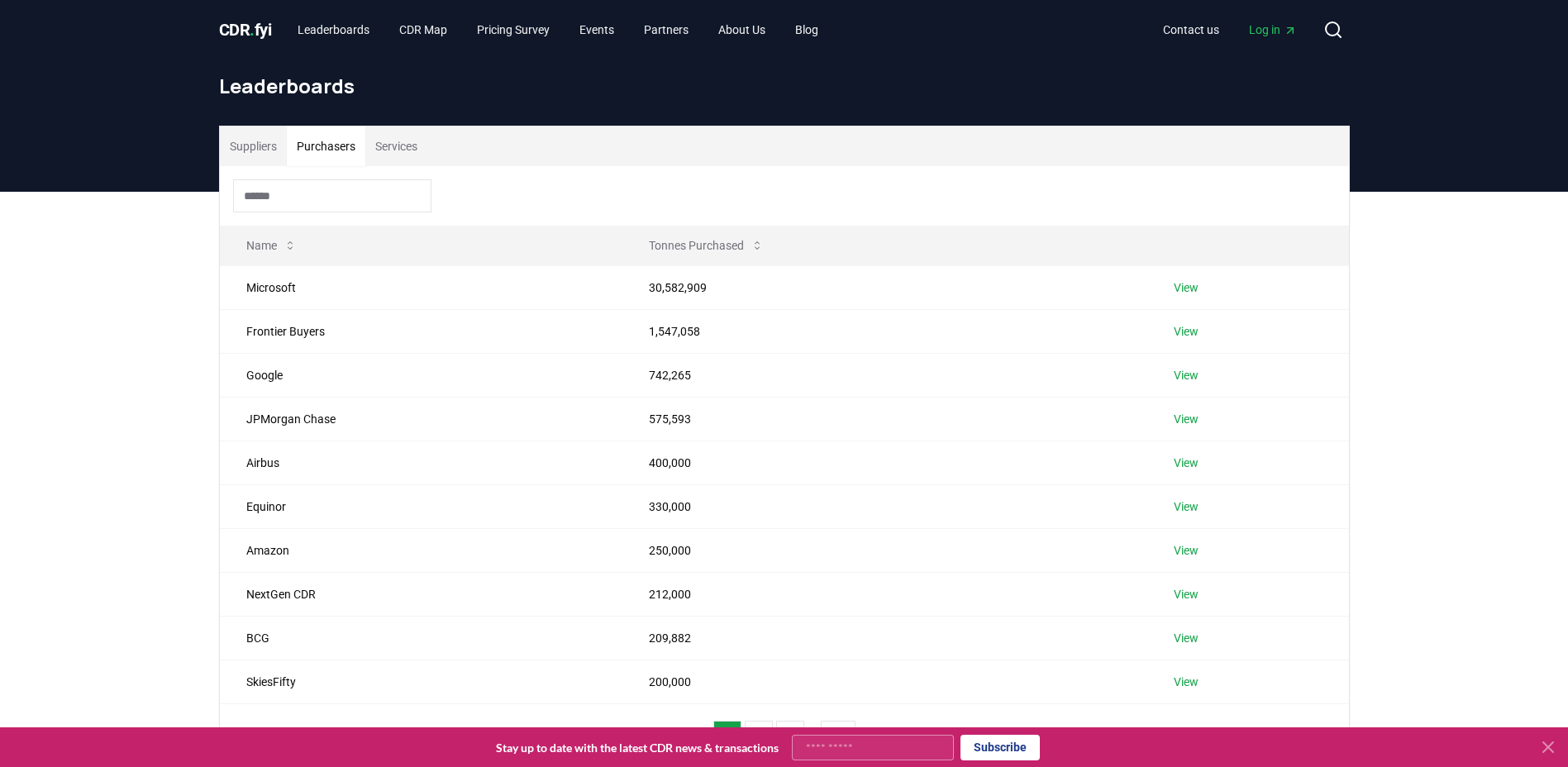
click at [324, 196] on input at bounding box center [333, 196] width 198 height 33
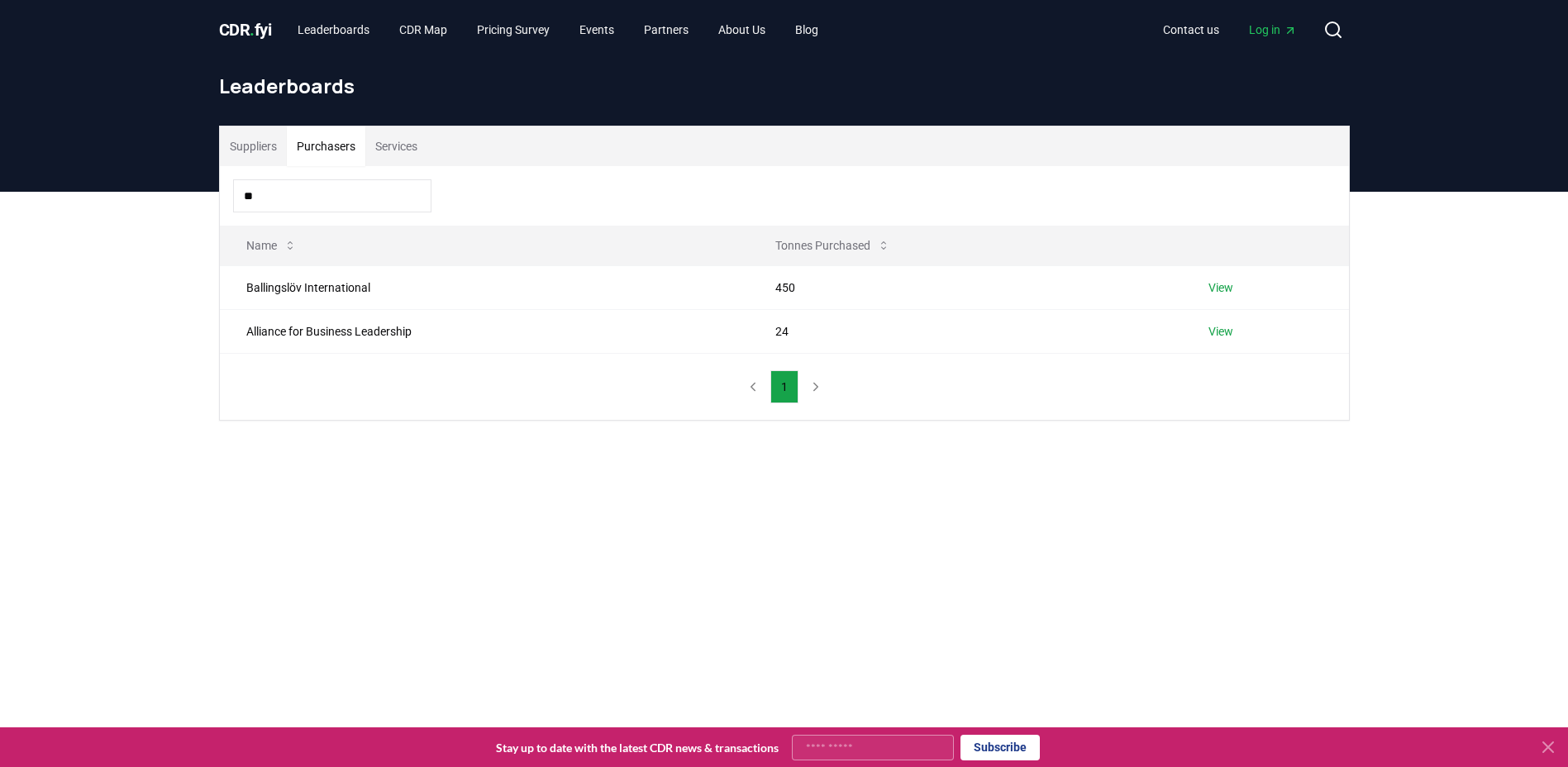
type input "*"
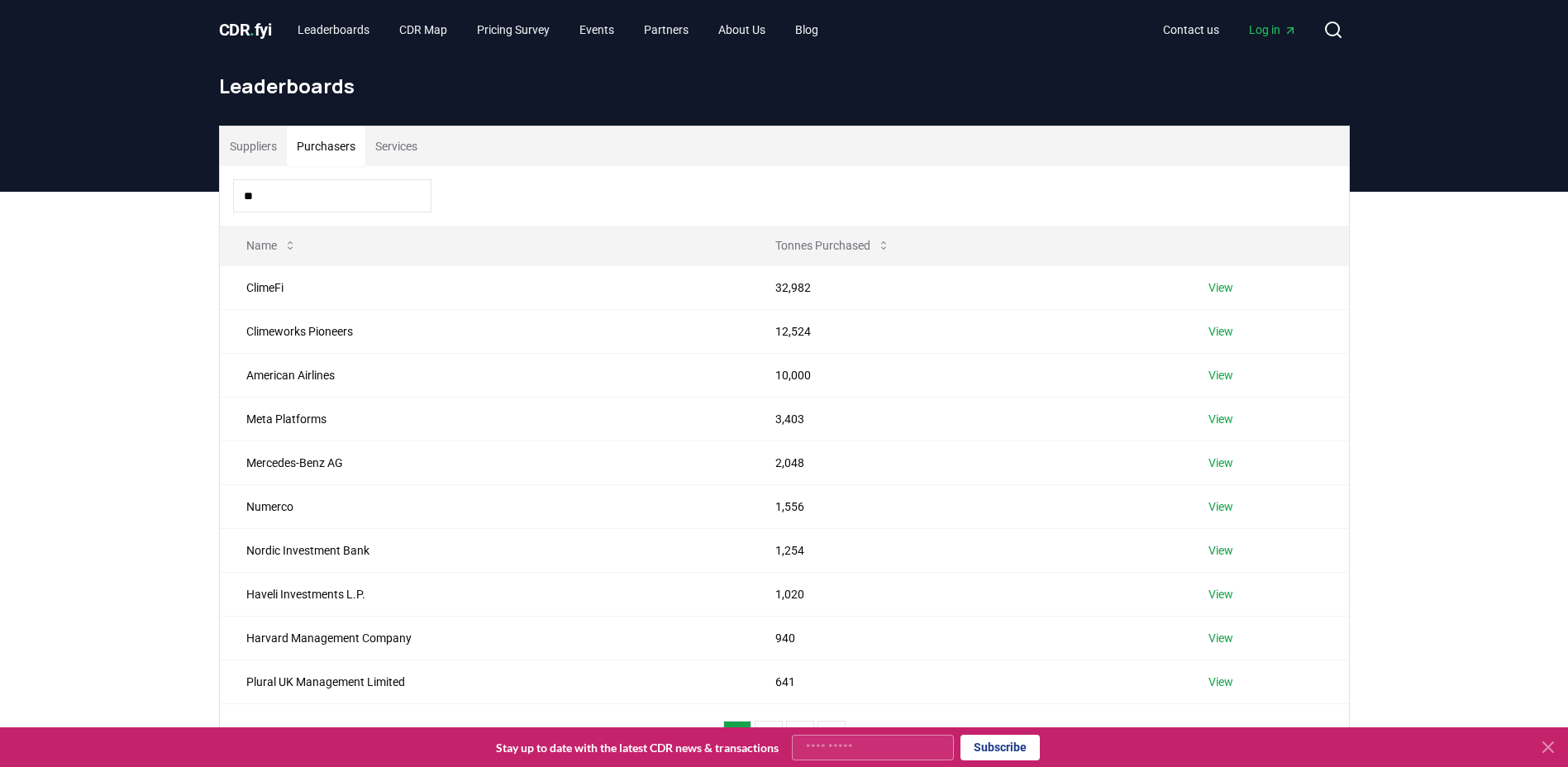
type input "*"
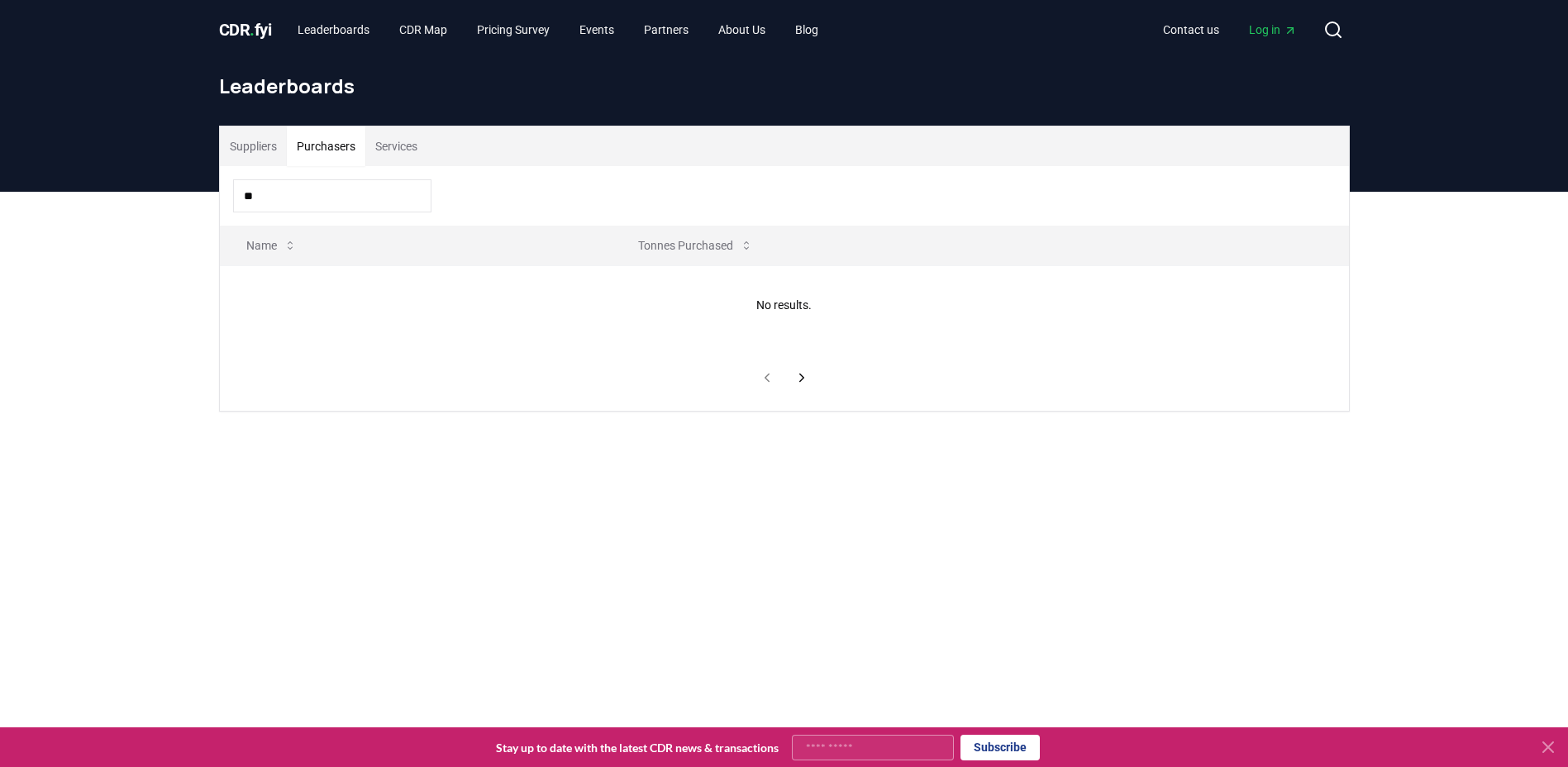
type input "*"
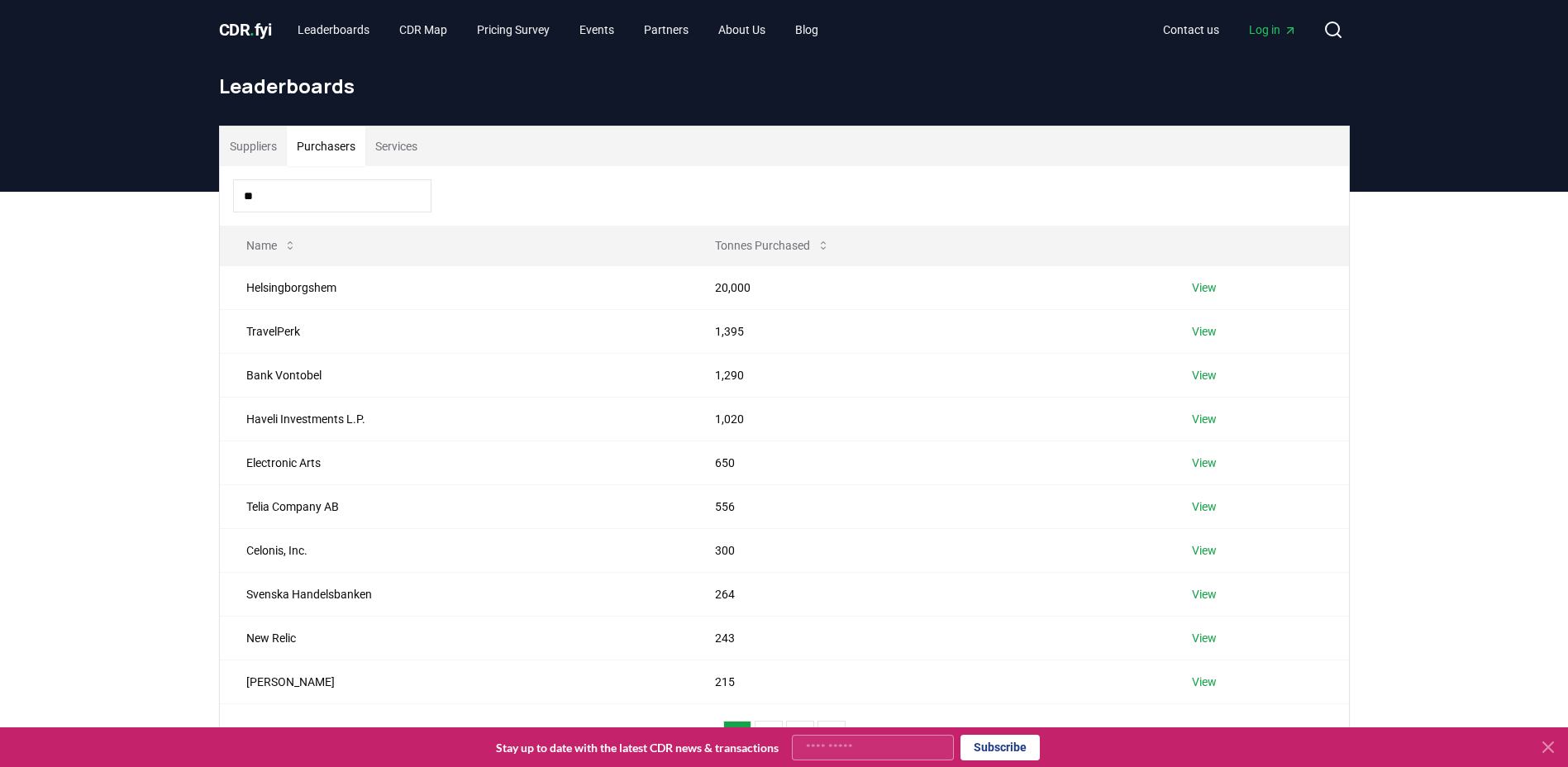
type input "*"
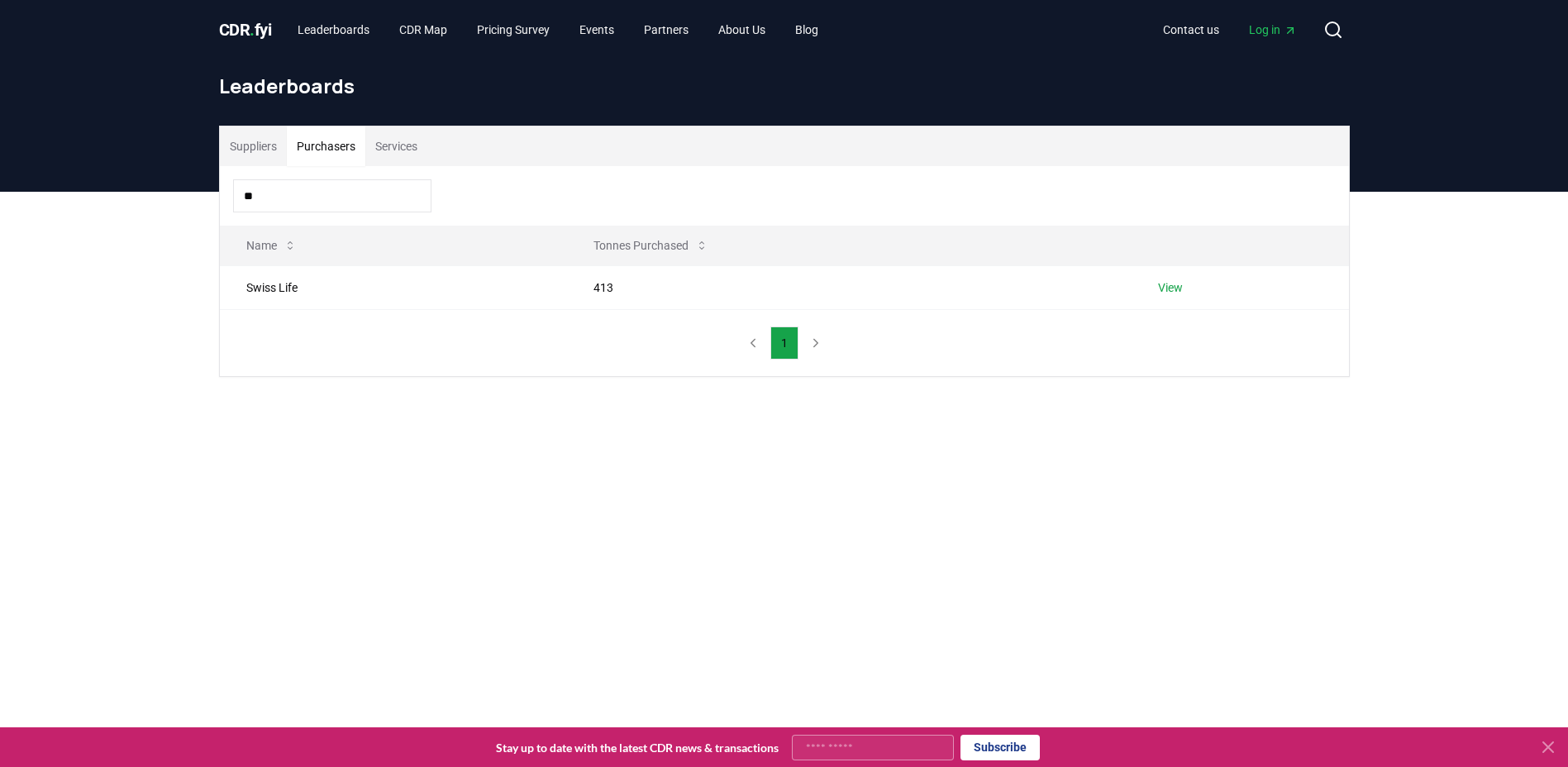
type input "*"
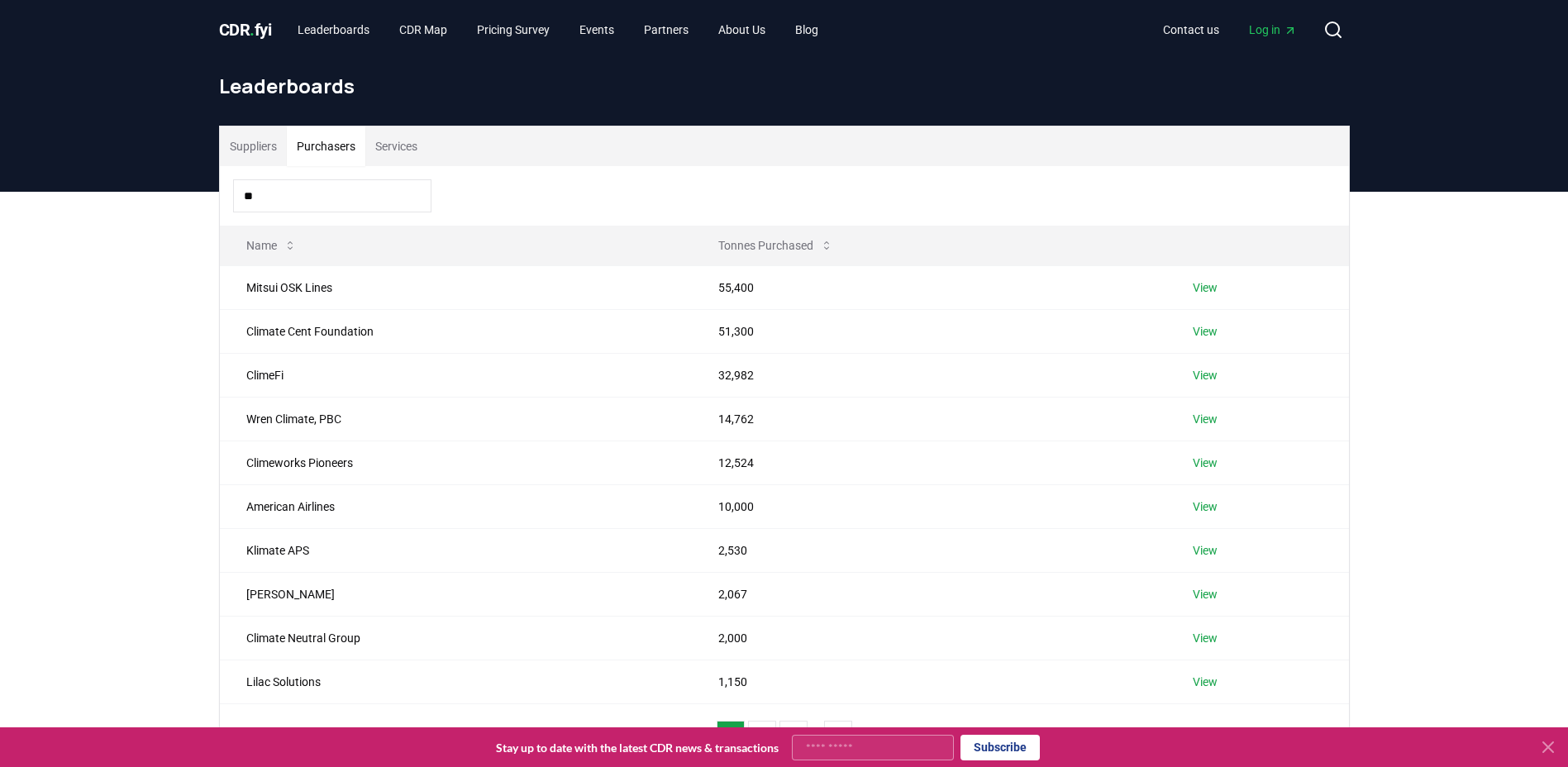
type input "*"
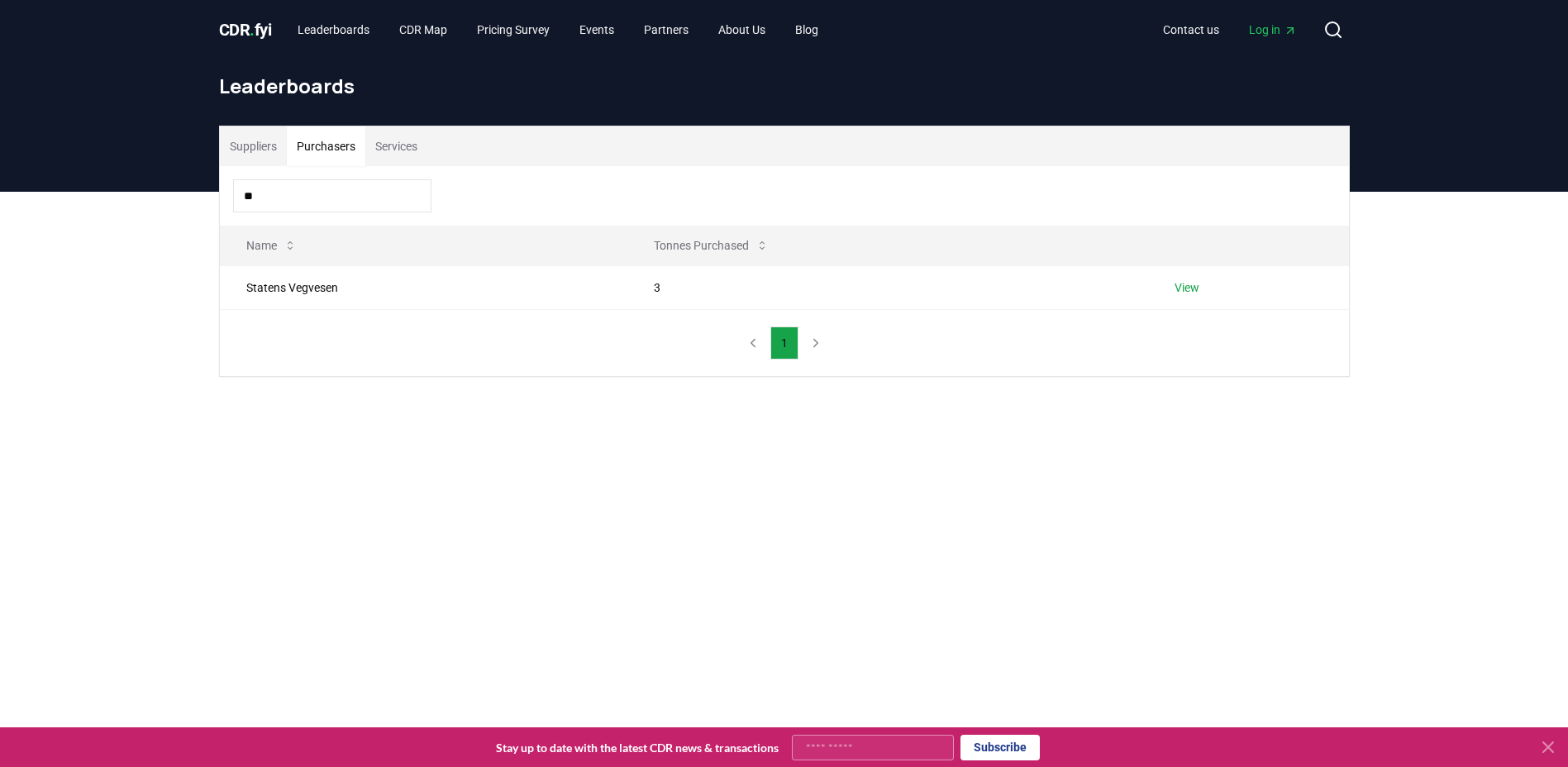
type input "*"
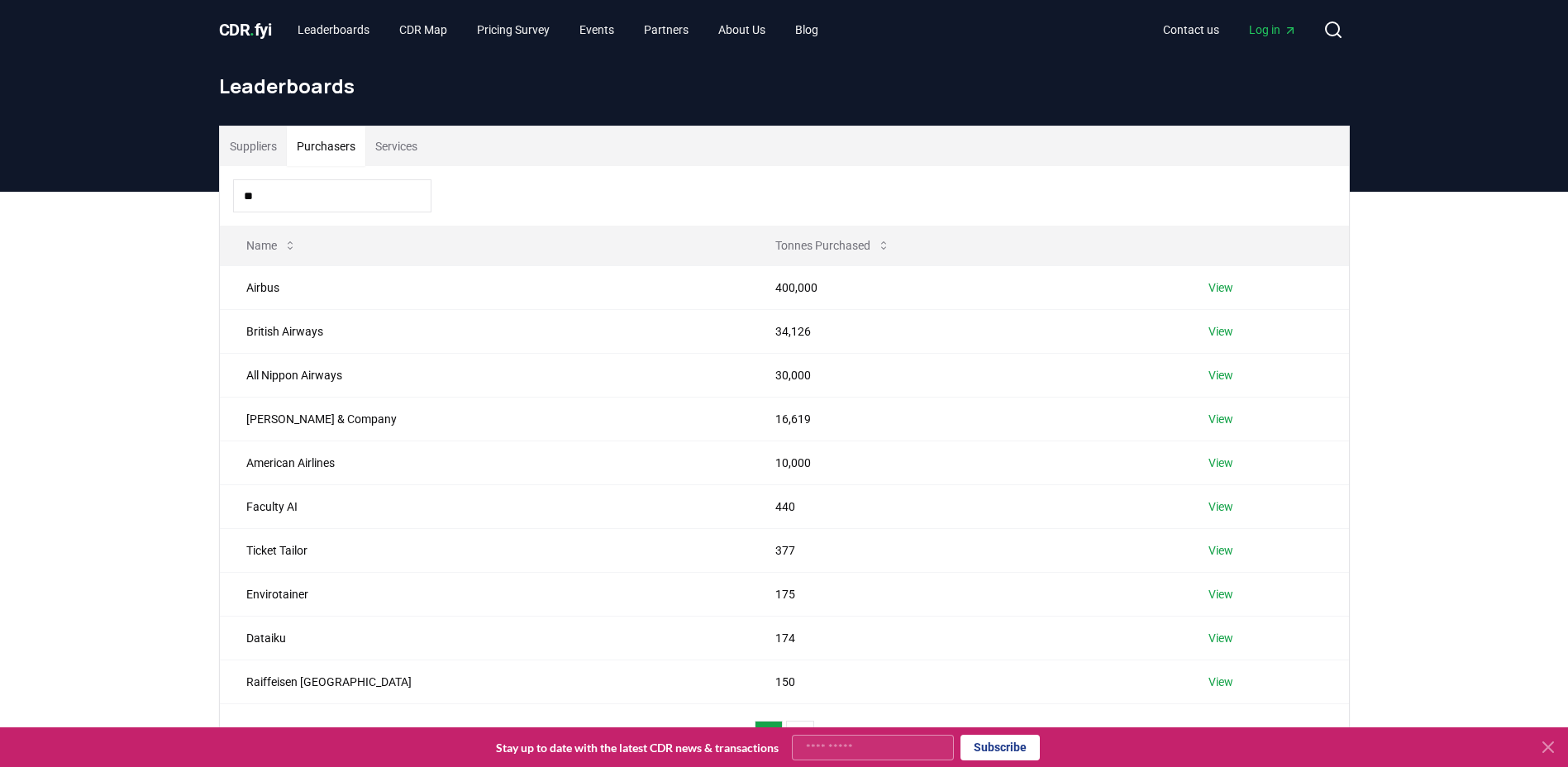
type input "*"
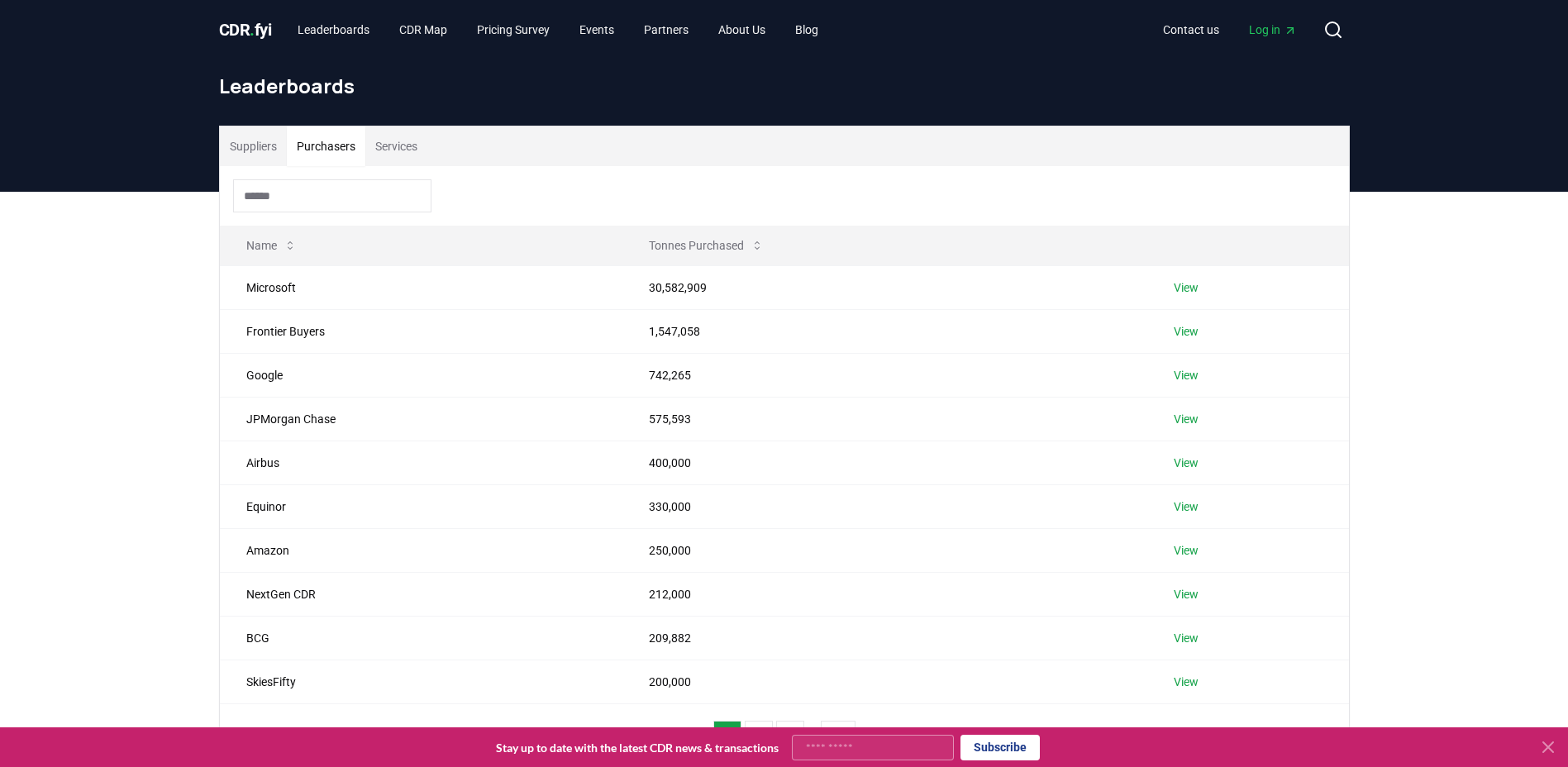
drag, startPoint x: 367, startPoint y: 171, endPoint x: 360, endPoint y: 196, distance: 26.0
click at [360, 196] on div at bounding box center [784, 195] width 1129 height 59
click at [360, 196] on input at bounding box center [333, 196] width 198 height 33
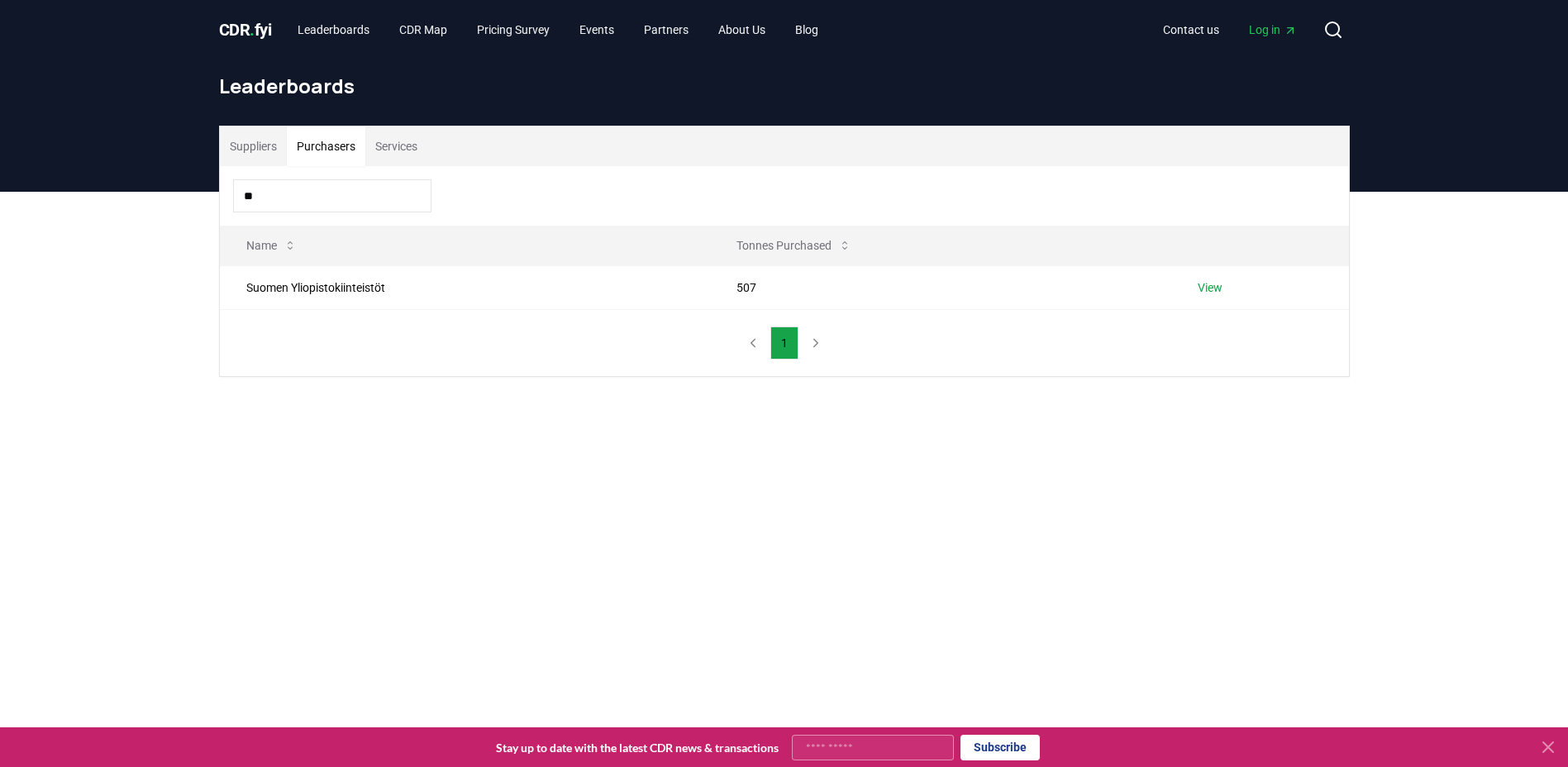
type input "*"
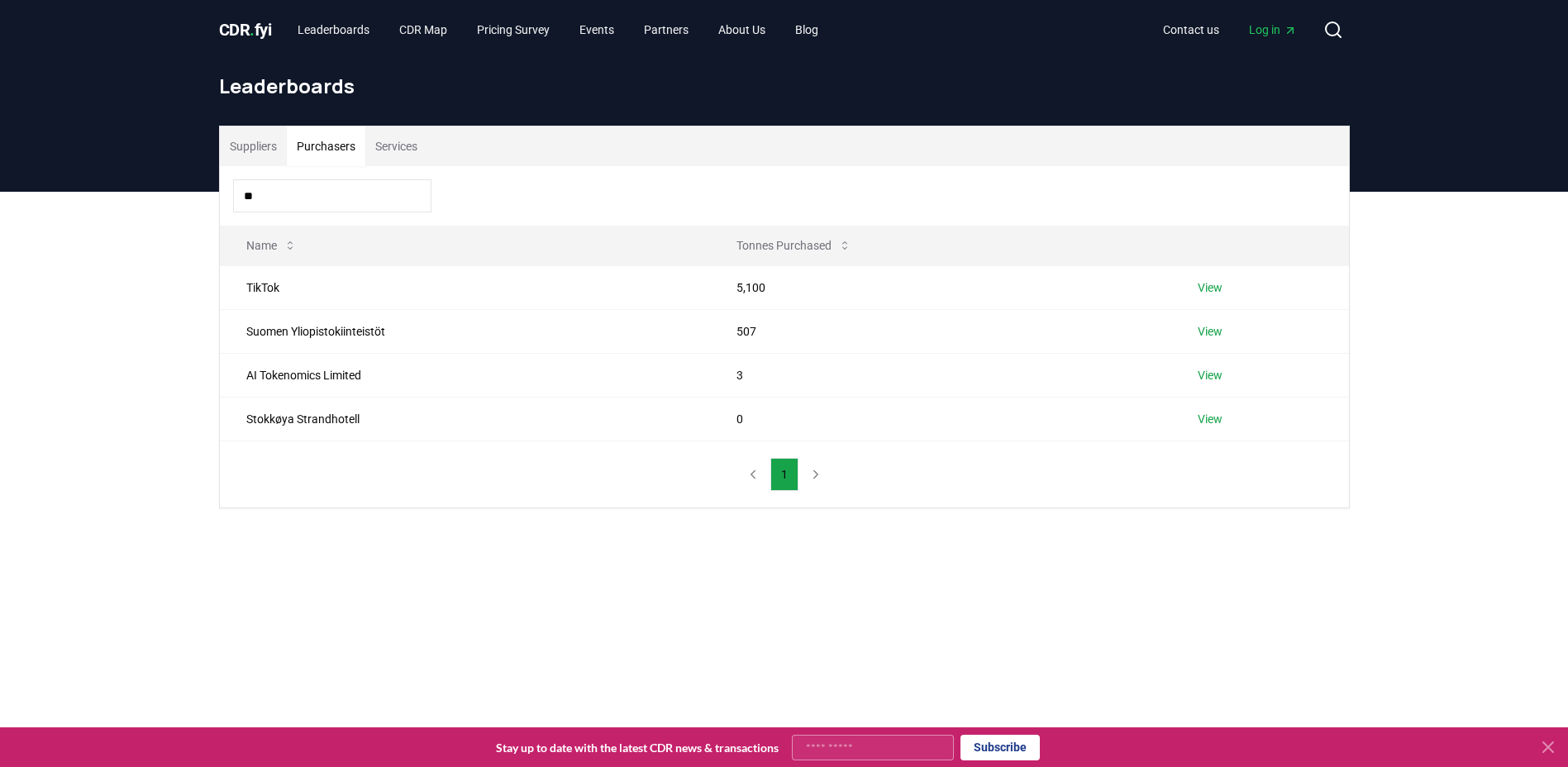
type input "*"
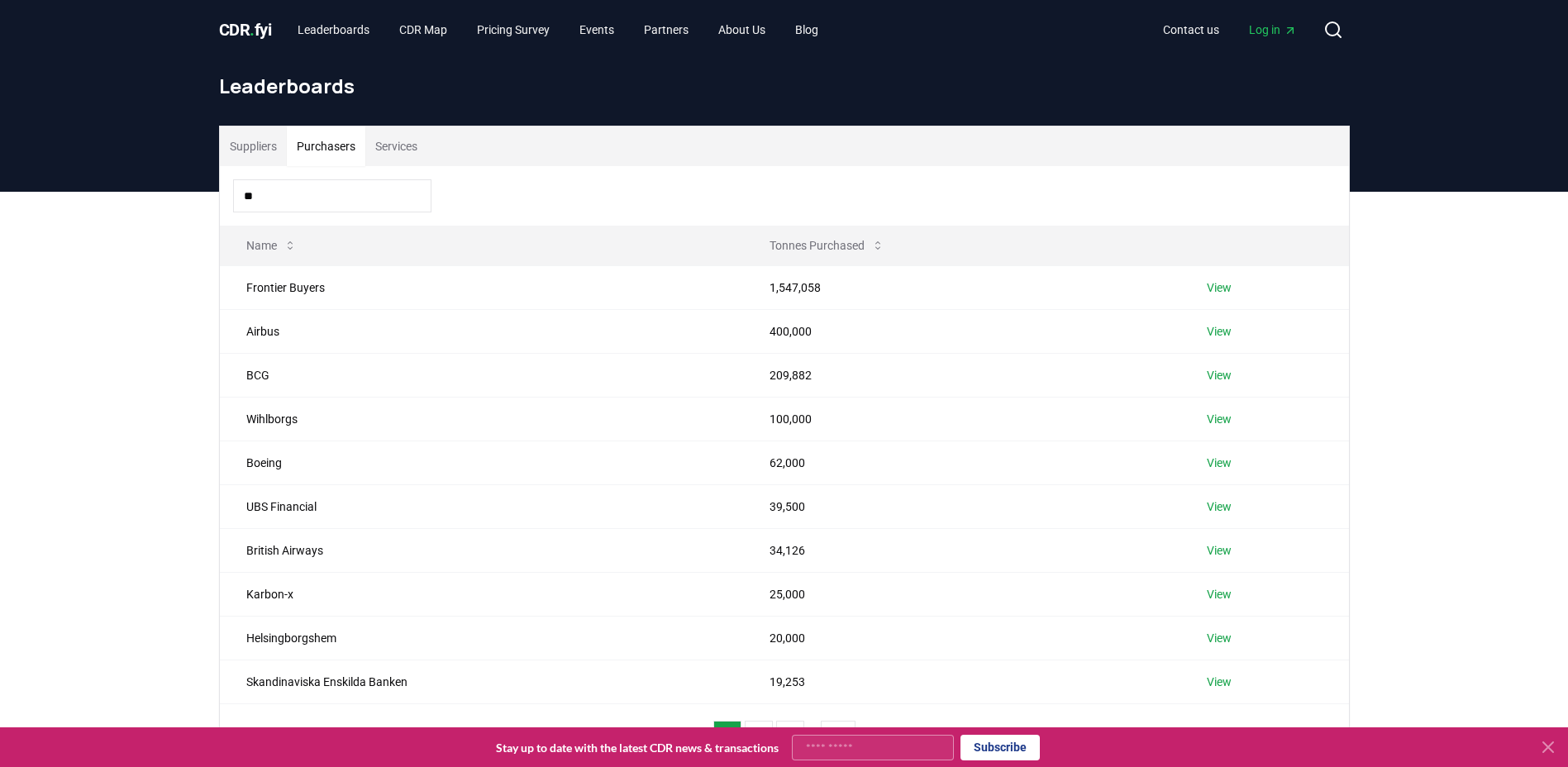
type input "*"
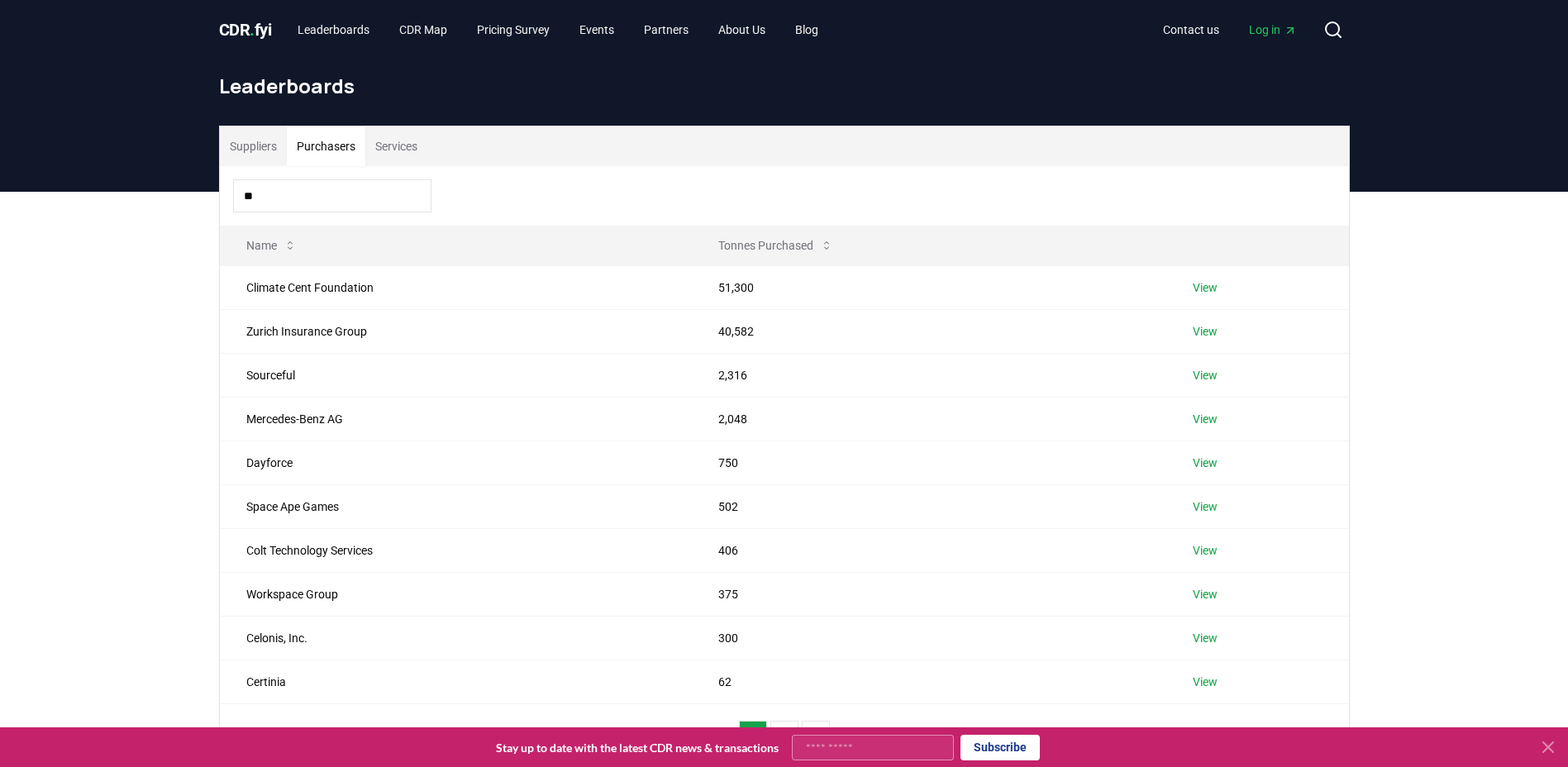
type input "*"
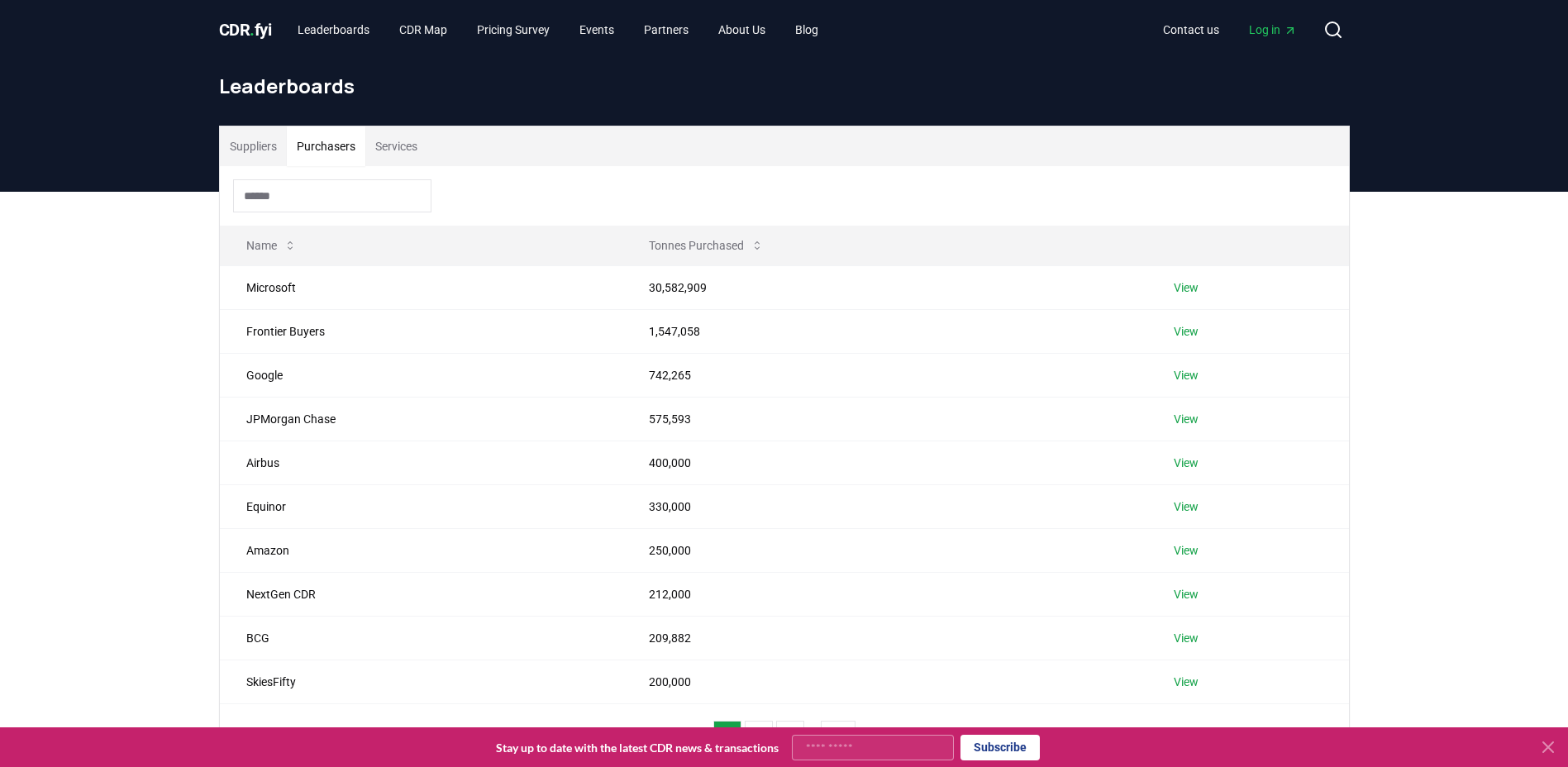
click at [313, 196] on input at bounding box center [333, 196] width 198 height 33
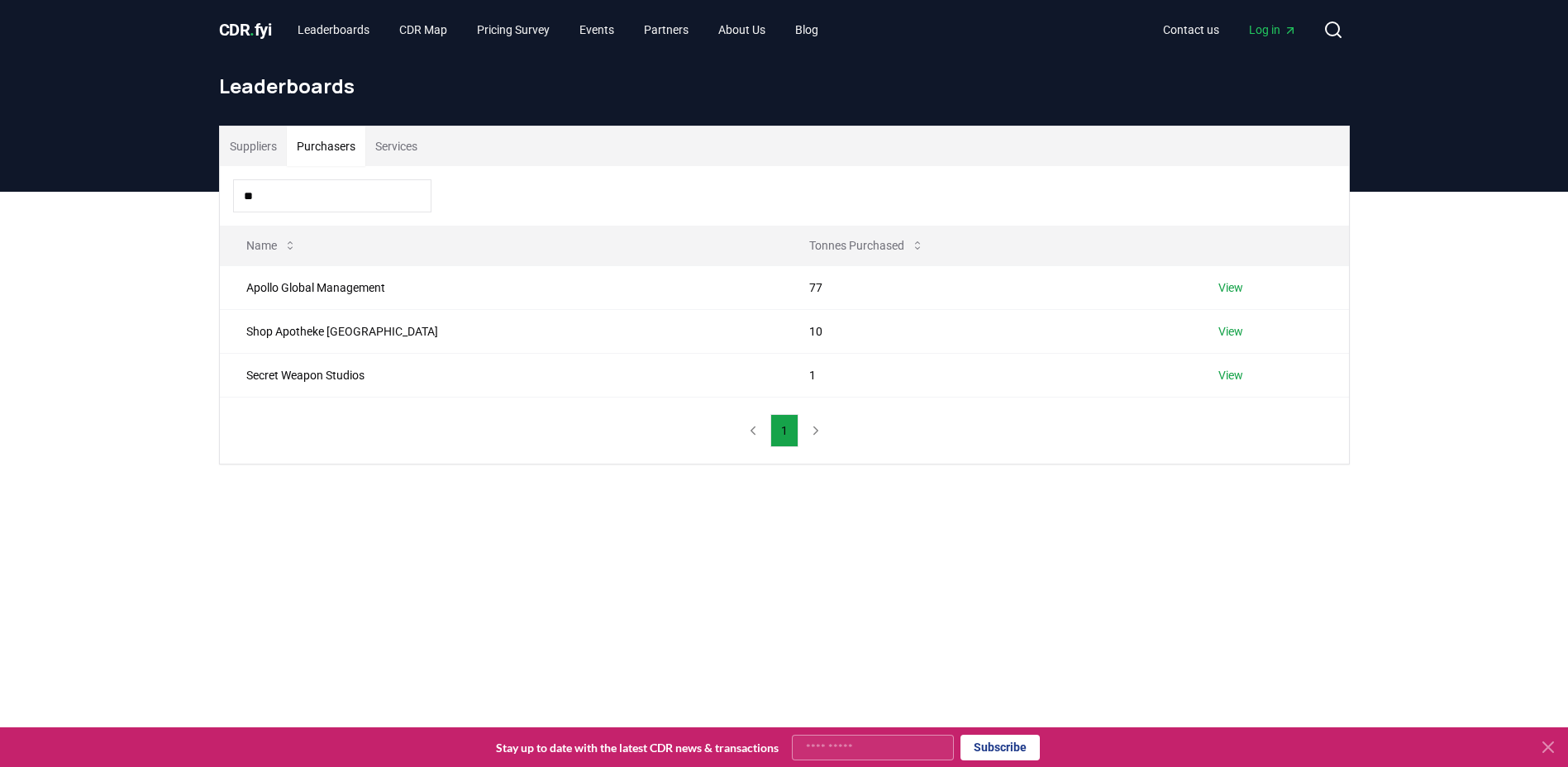
type input "*"
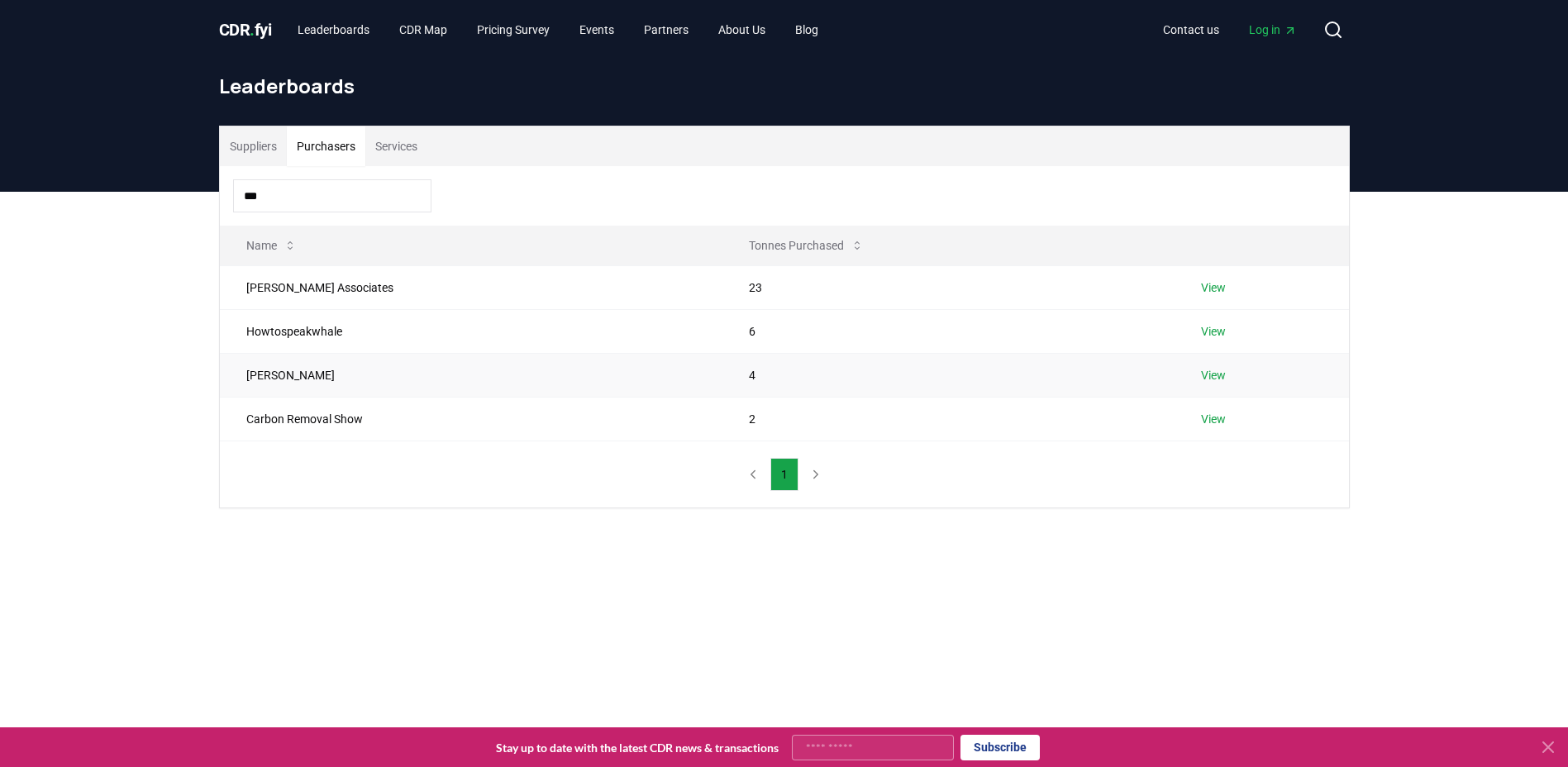
type input "***"
click at [1200, 378] on link "View" at bounding box center [1213, 375] width 25 height 17
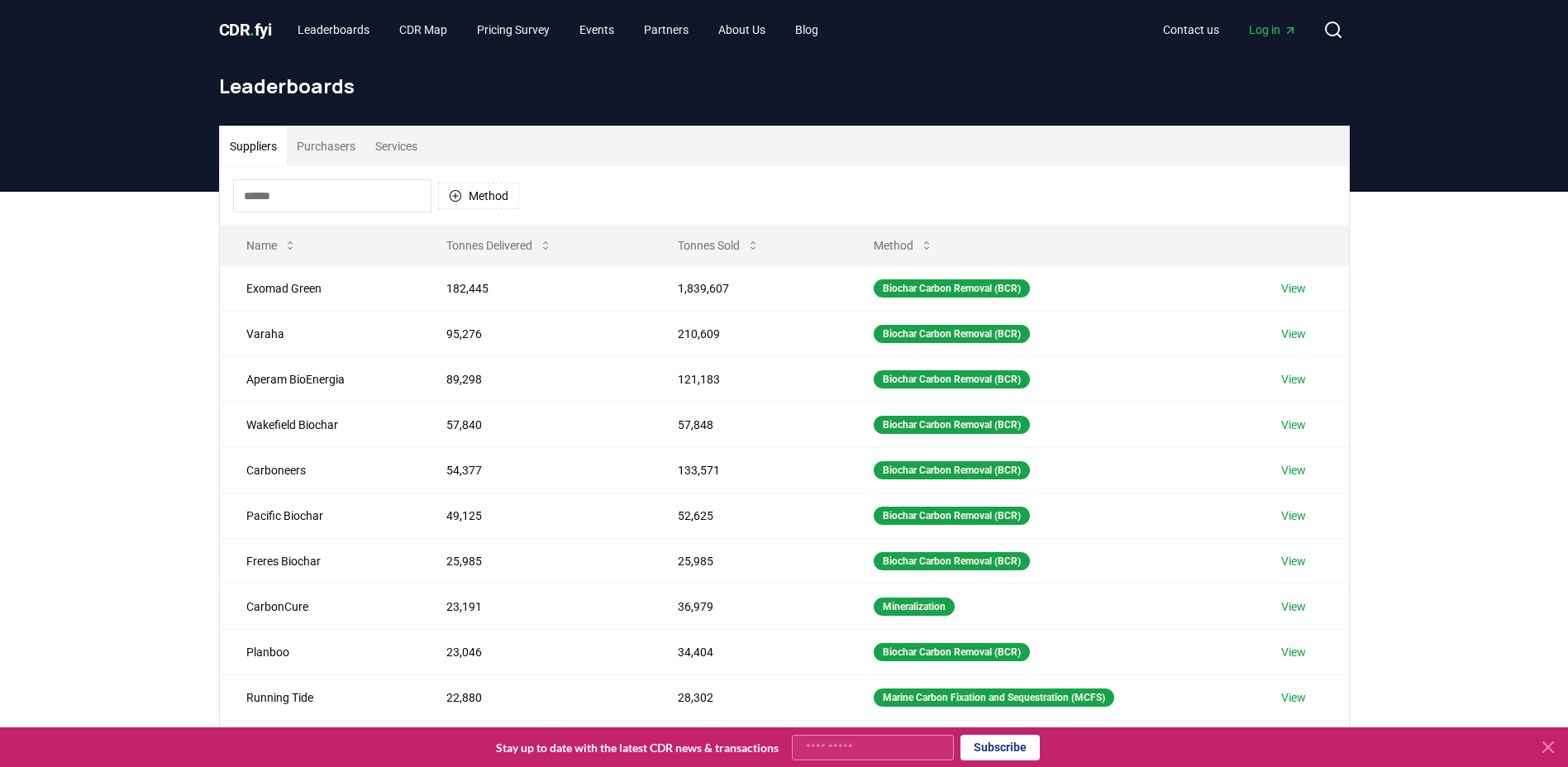
click at [363, 202] on input at bounding box center [333, 196] width 198 height 33
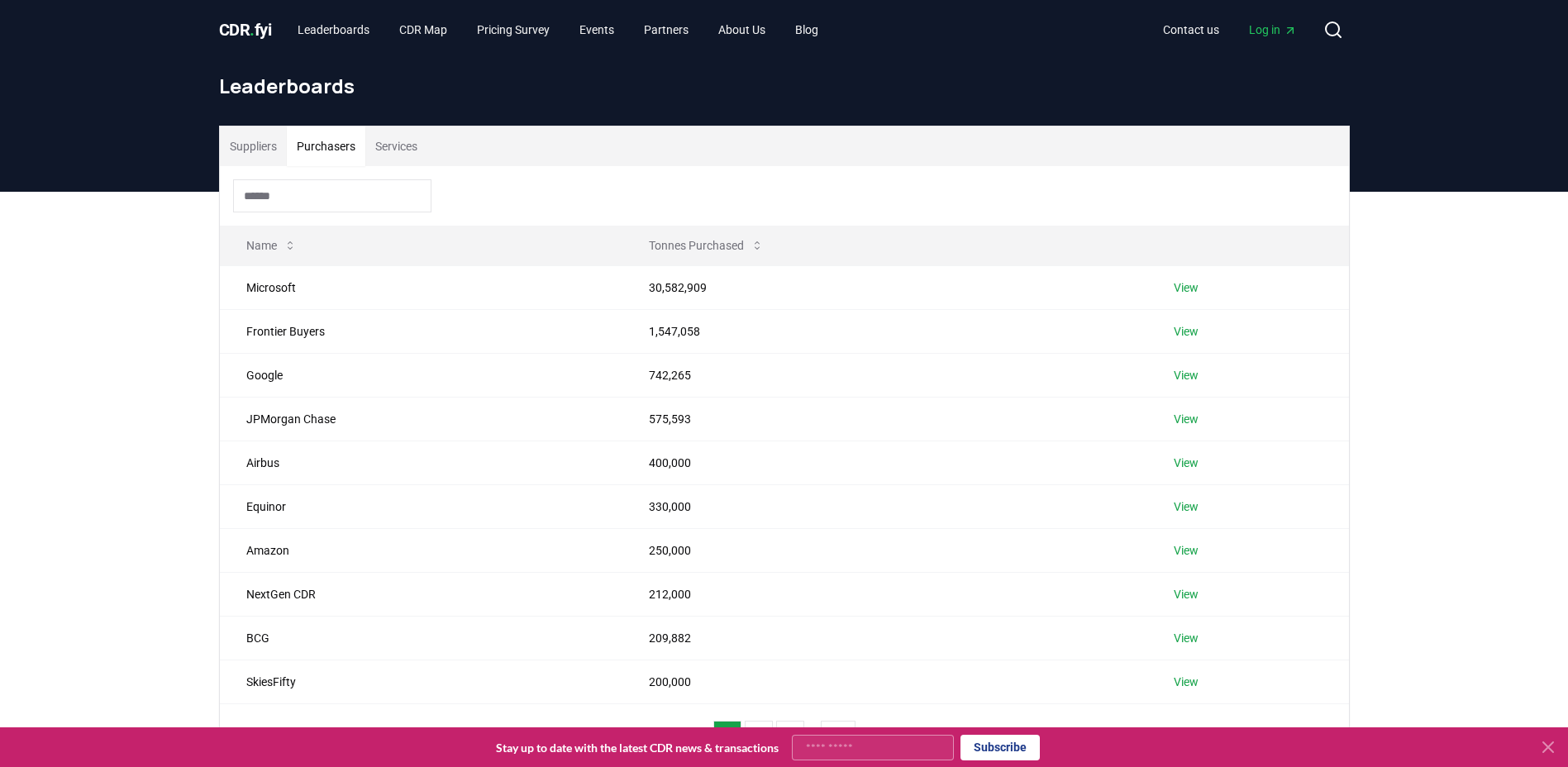
click at [351, 148] on button "Purchasers" at bounding box center [326, 147] width 78 height 40
click at [328, 193] on input at bounding box center [333, 196] width 198 height 33
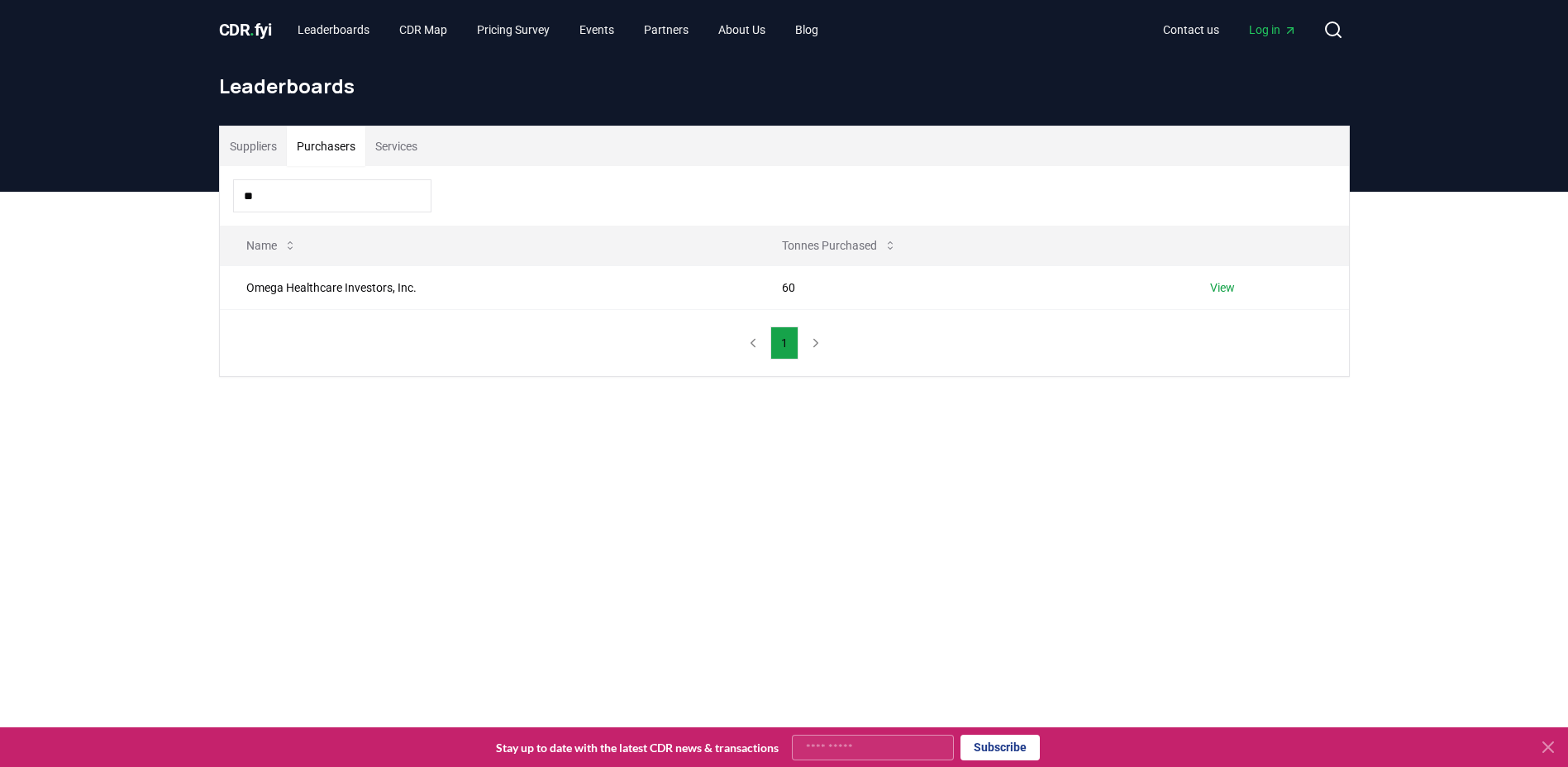
type input "*"
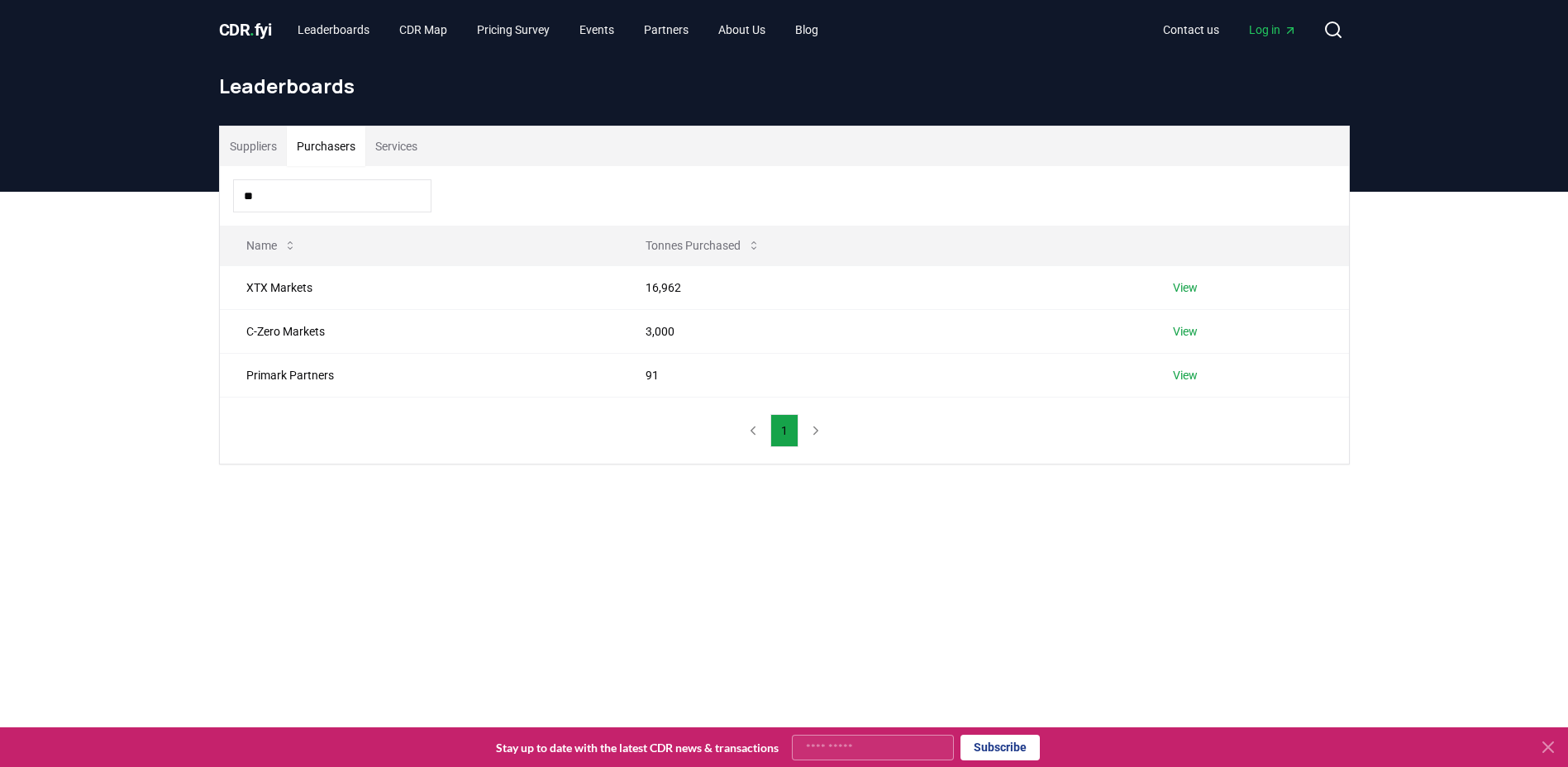
type input "*"
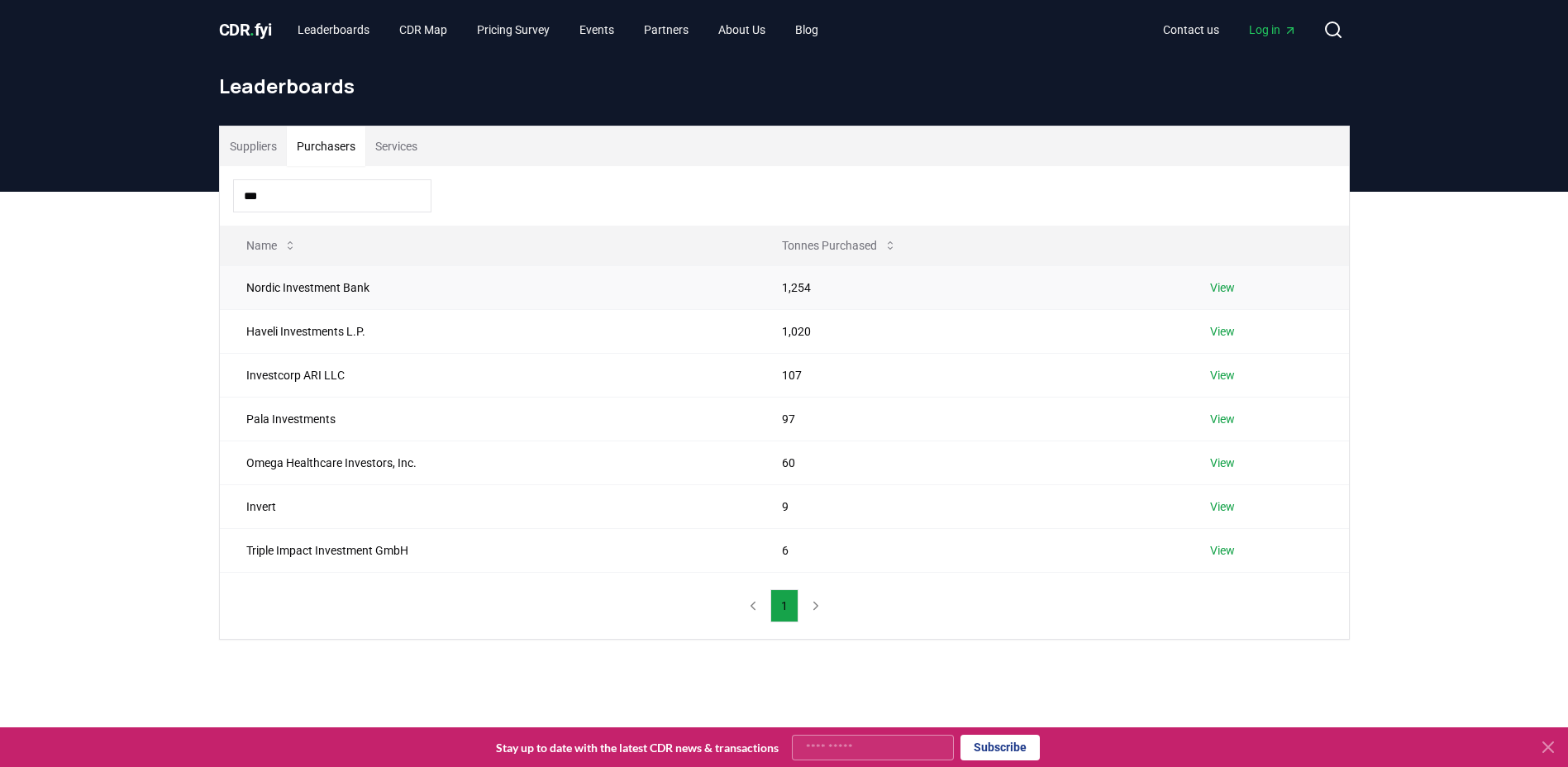
type input "***"
click at [1234, 285] on link "View" at bounding box center [1222, 288] width 25 height 17
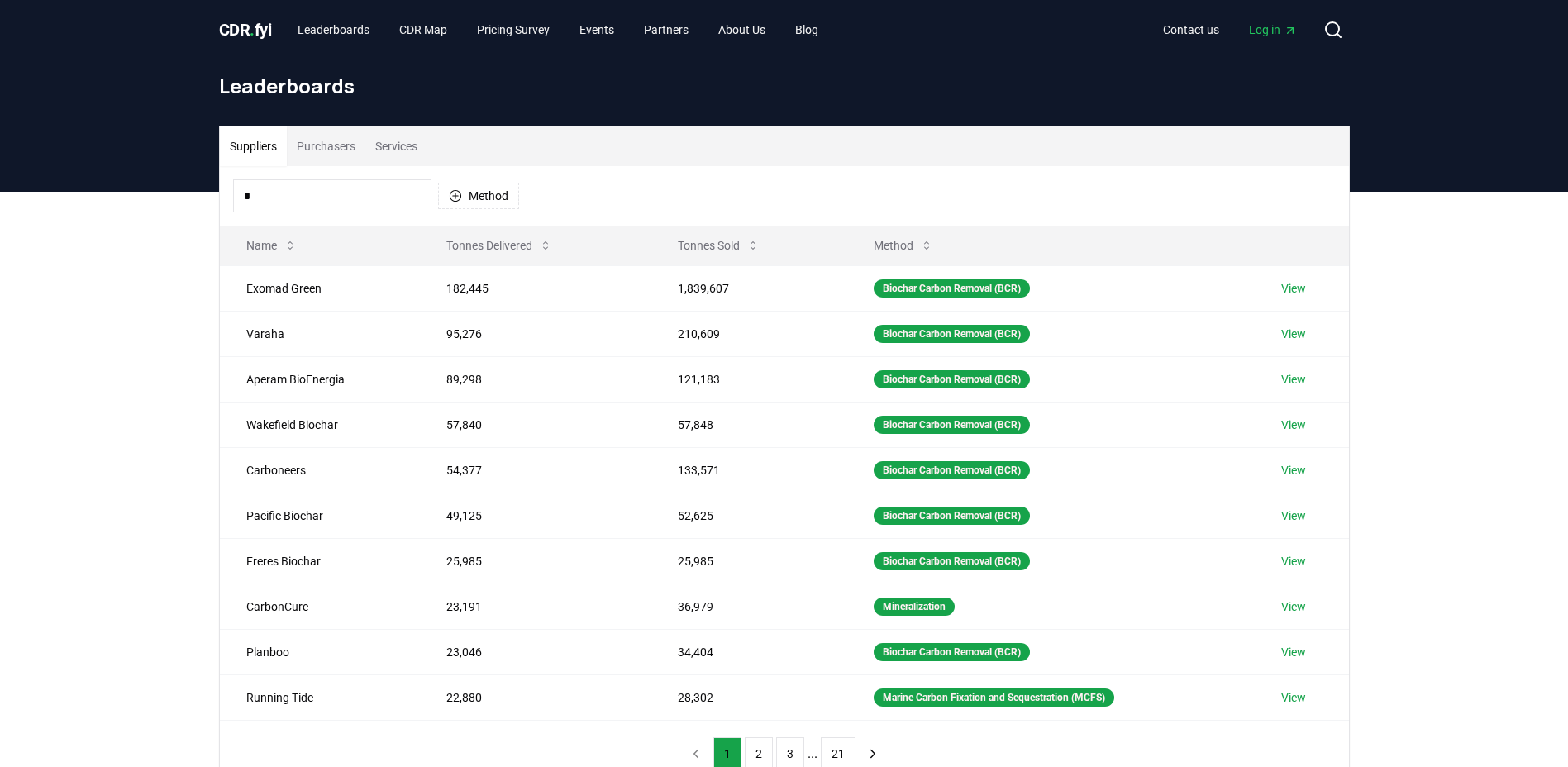
click at [303, 200] on input "*" at bounding box center [333, 196] width 198 height 33
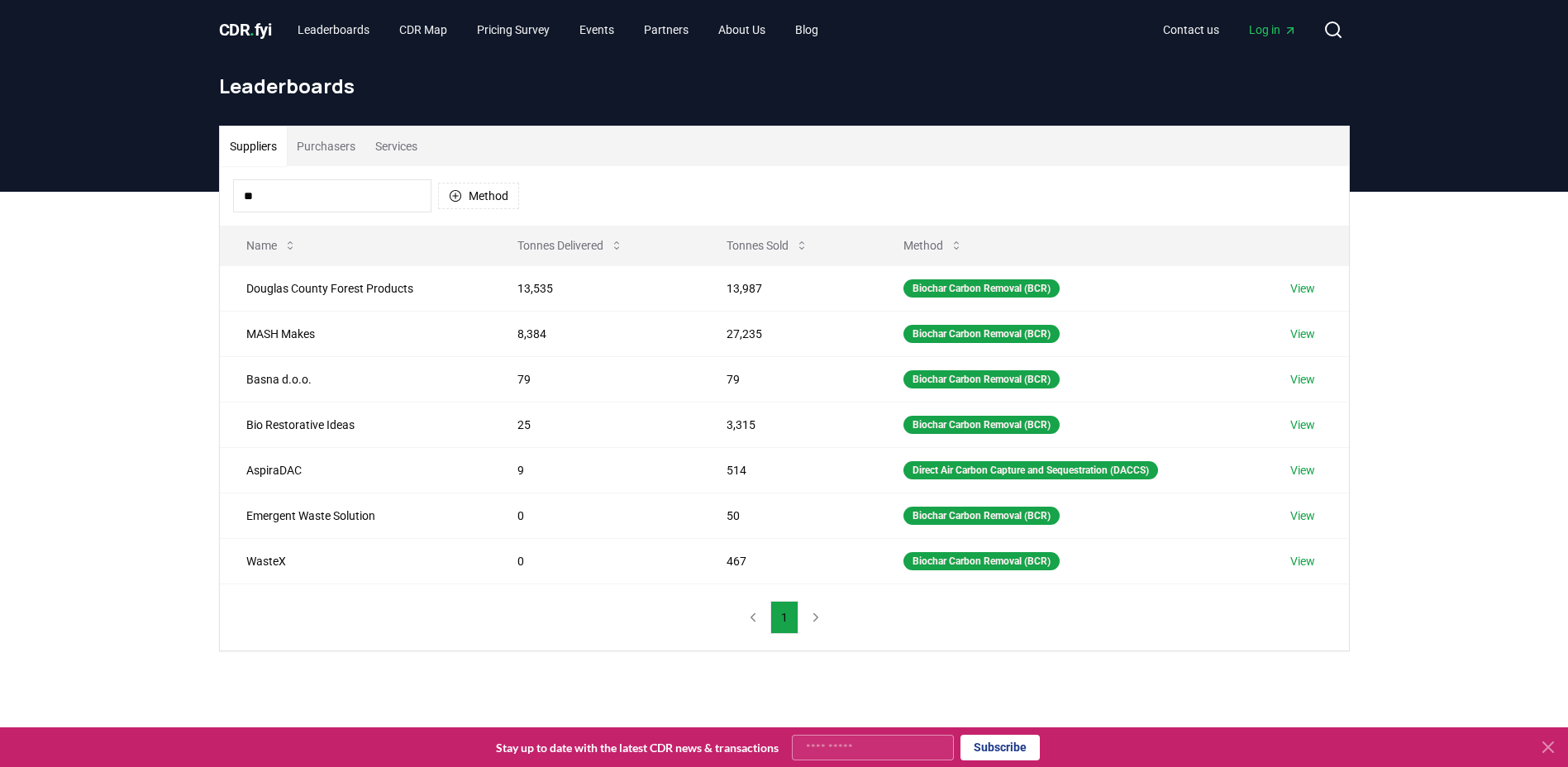
type input "*"
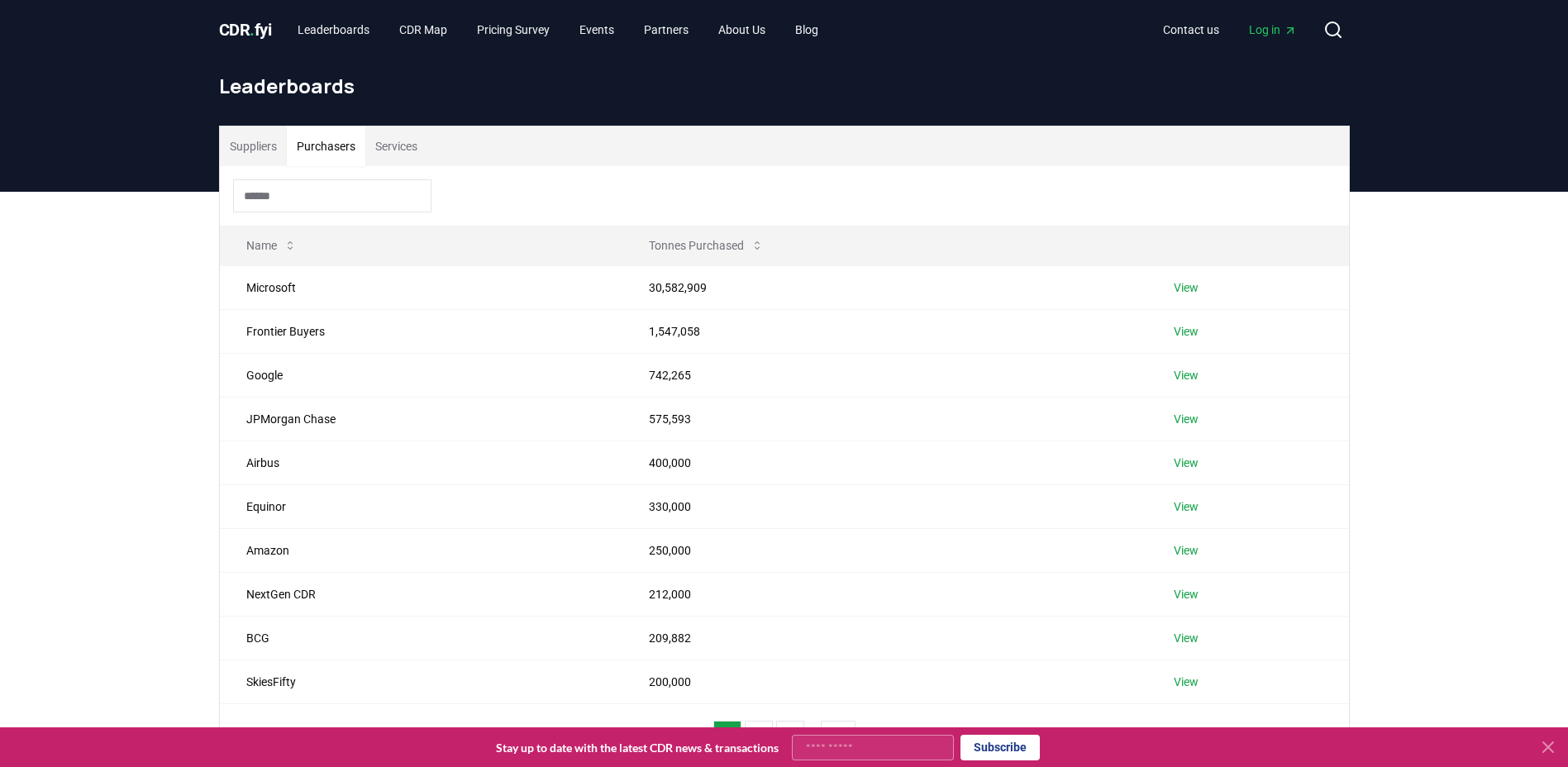
click at [325, 148] on button "Purchasers" at bounding box center [326, 147] width 78 height 40
click at [300, 194] on input "*" at bounding box center [333, 196] width 198 height 33
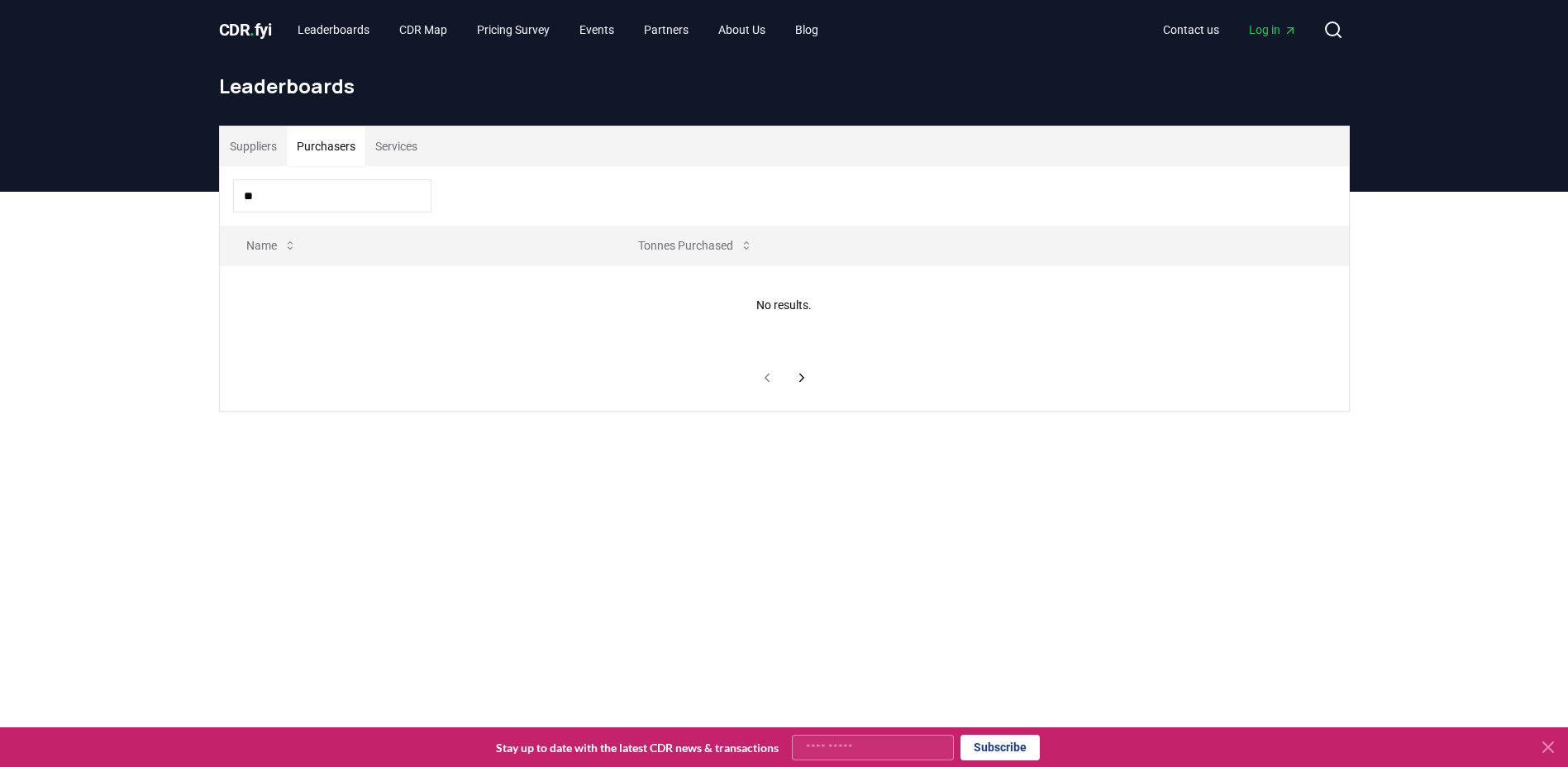
type input "*"
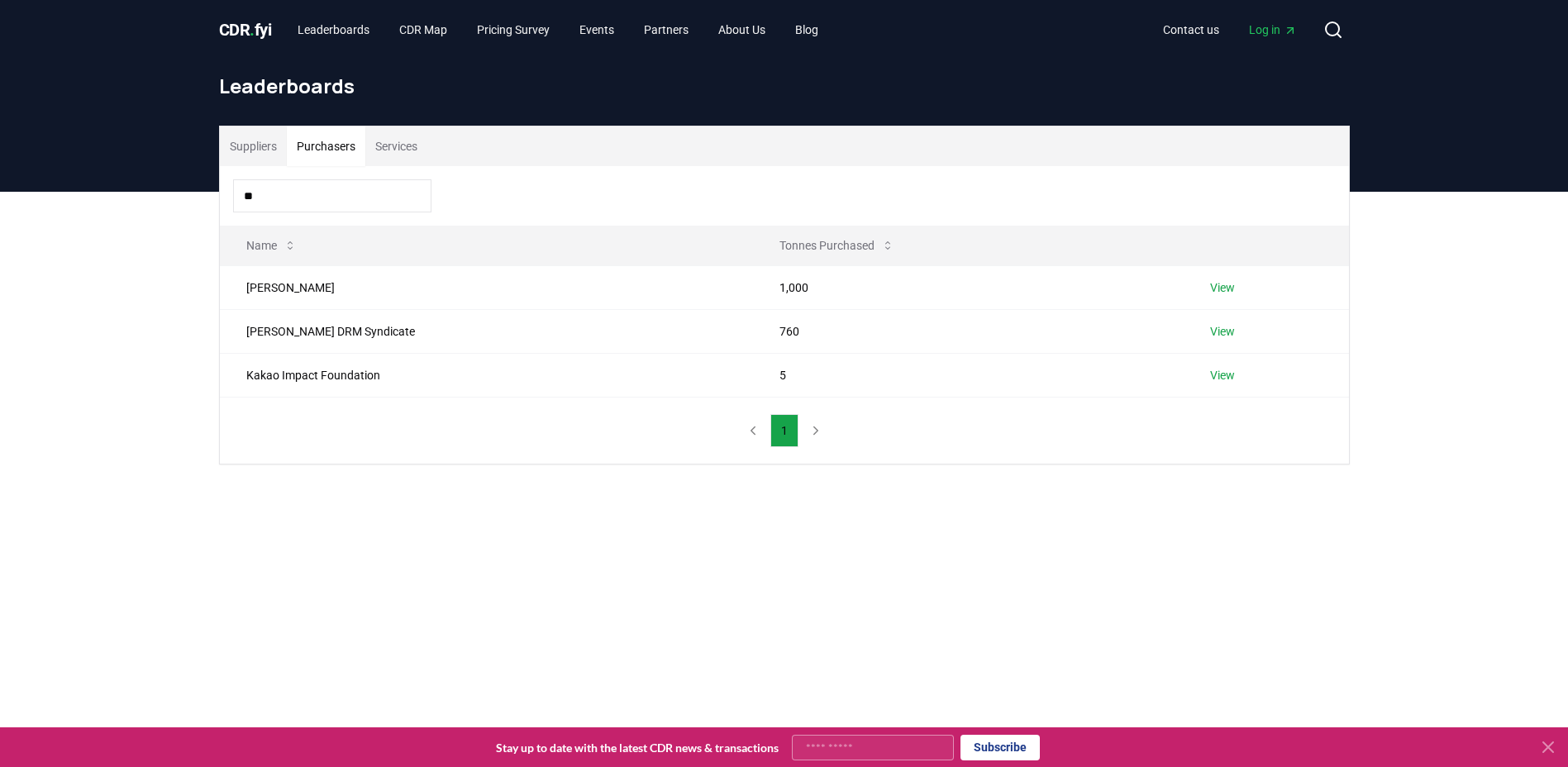
type input "*"
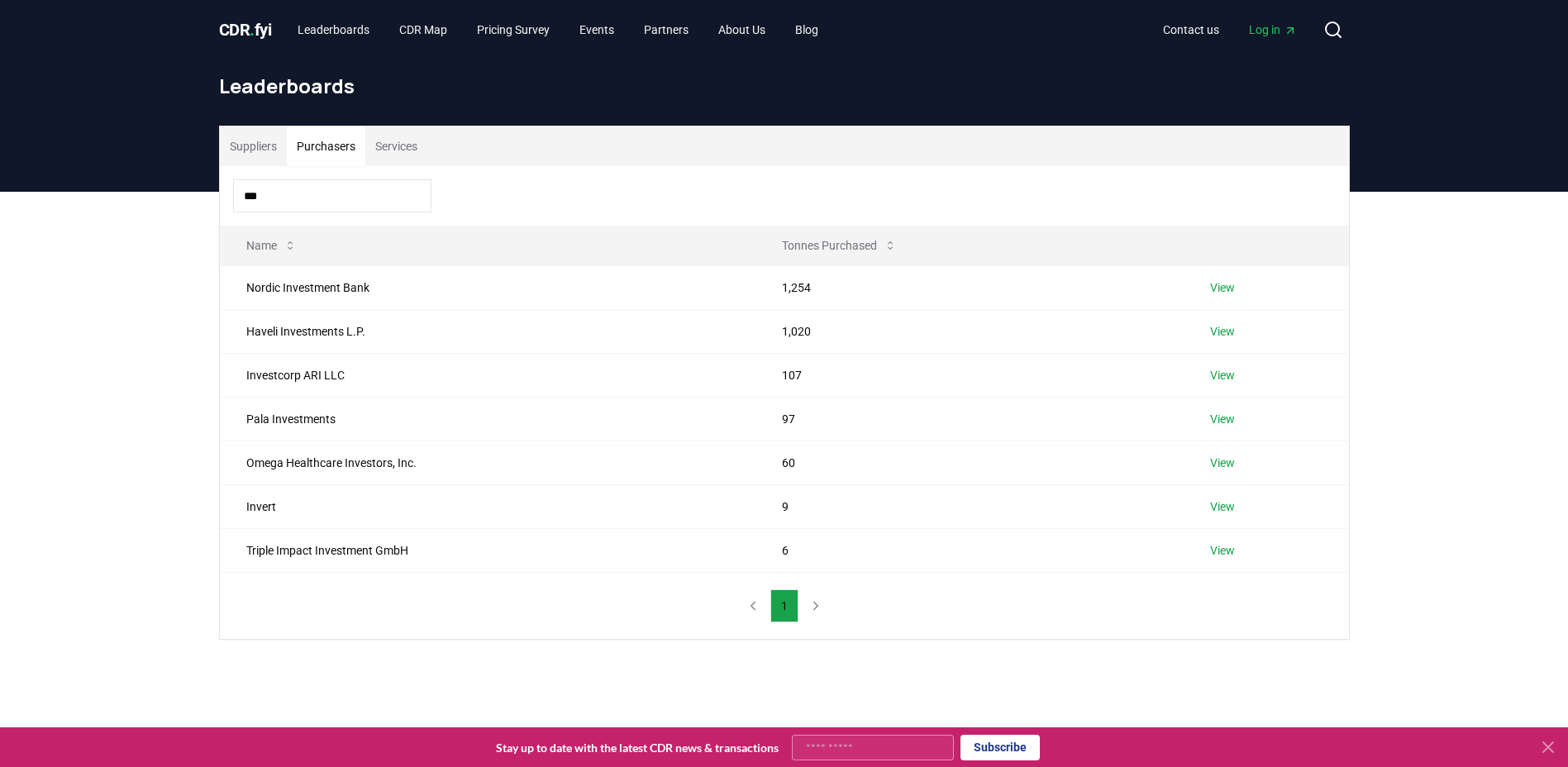
click at [310, 200] on input "***" at bounding box center [333, 196] width 198 height 33
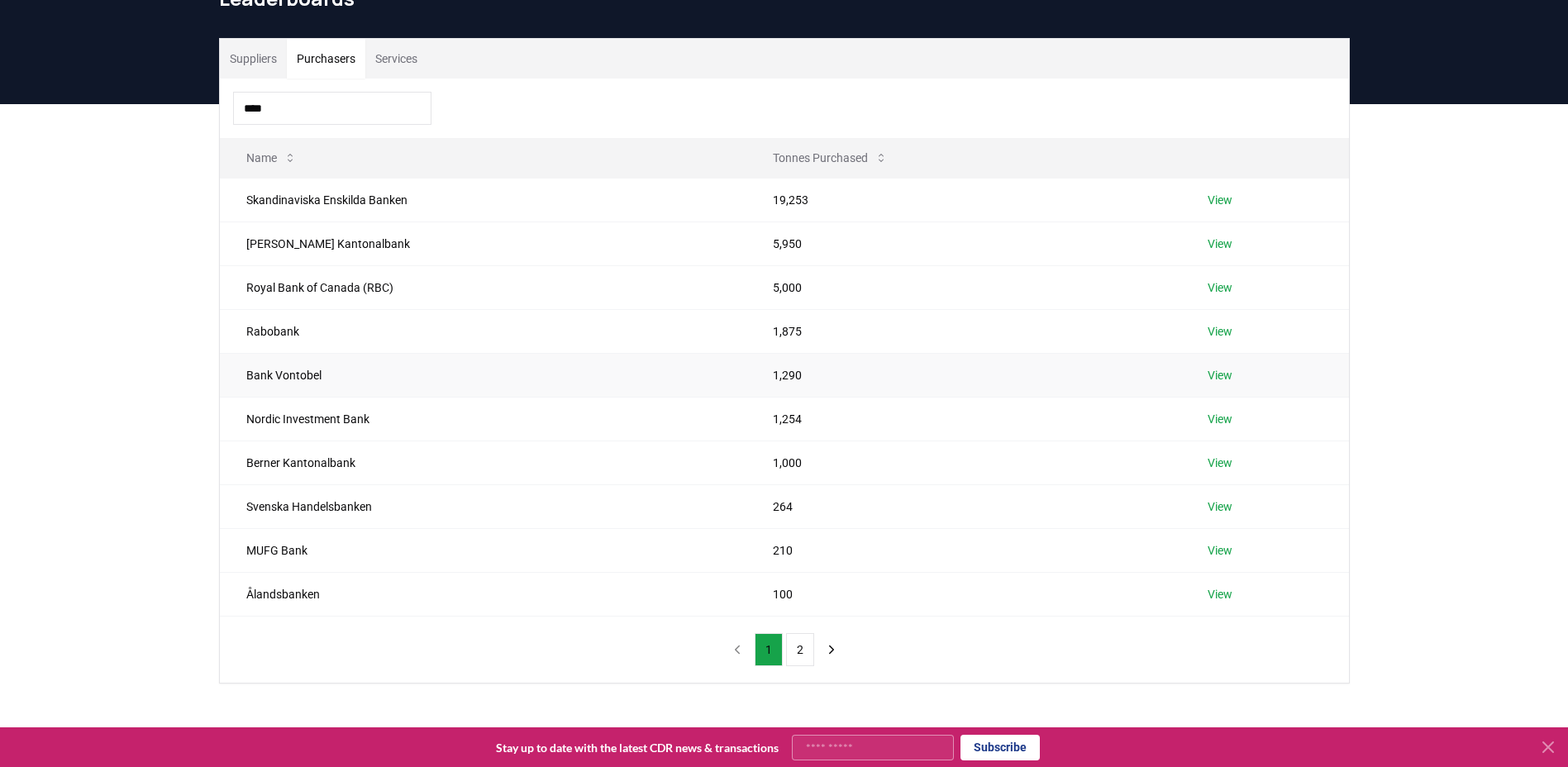
scroll to position [93, 0]
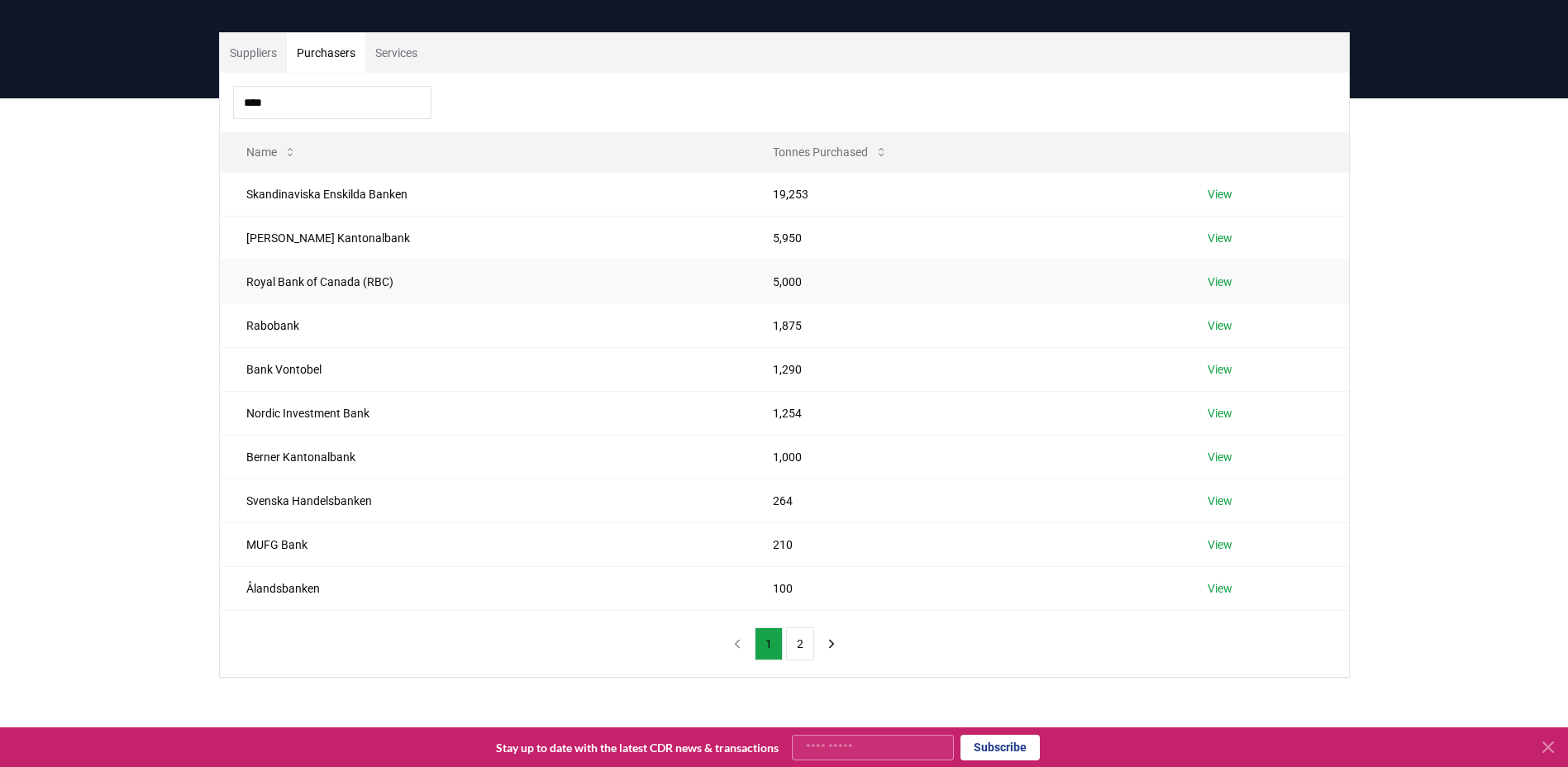
type input "****"
click at [1221, 282] on link "View" at bounding box center [1220, 282] width 25 height 17
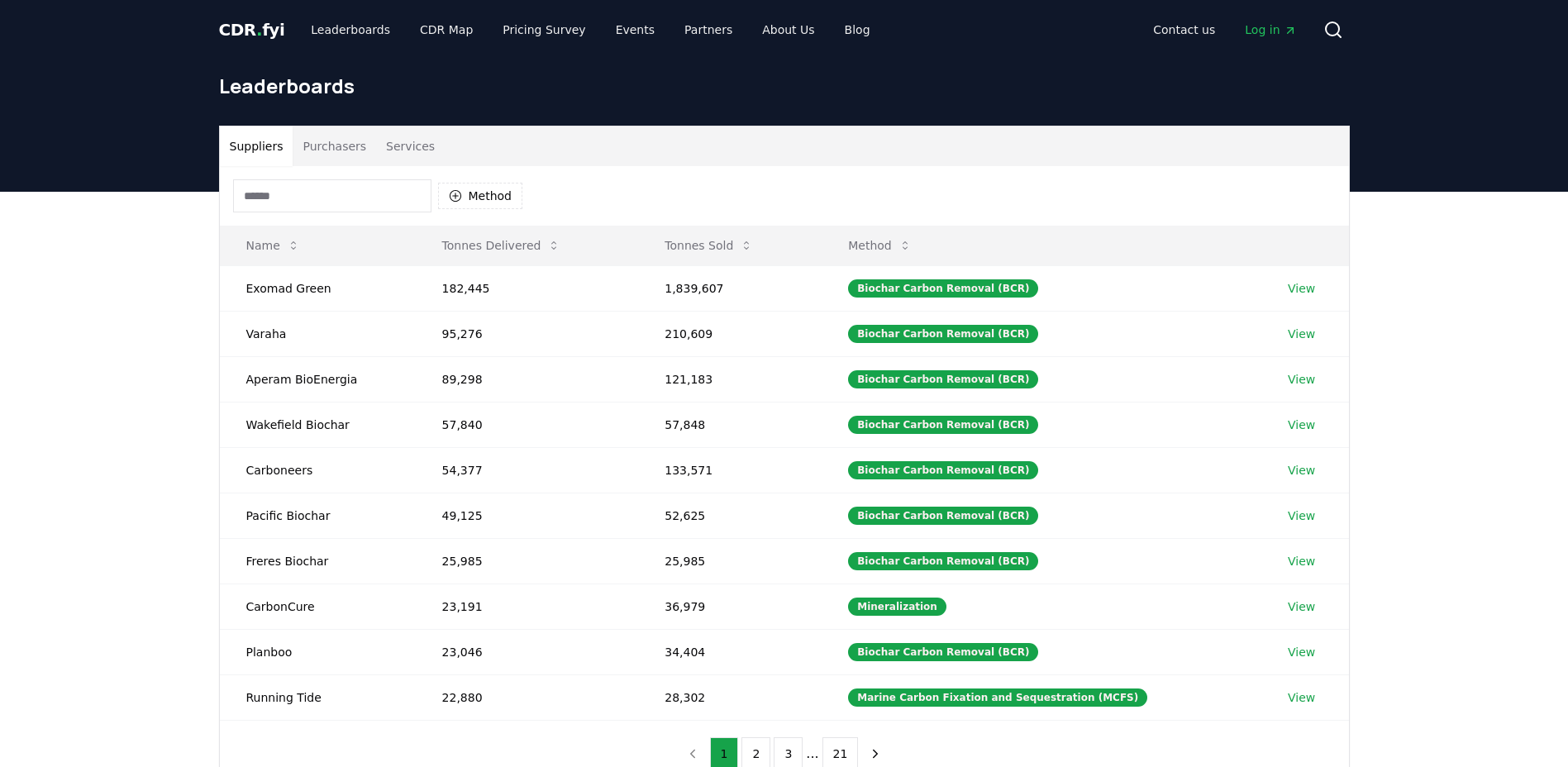
scroll to position [93, 0]
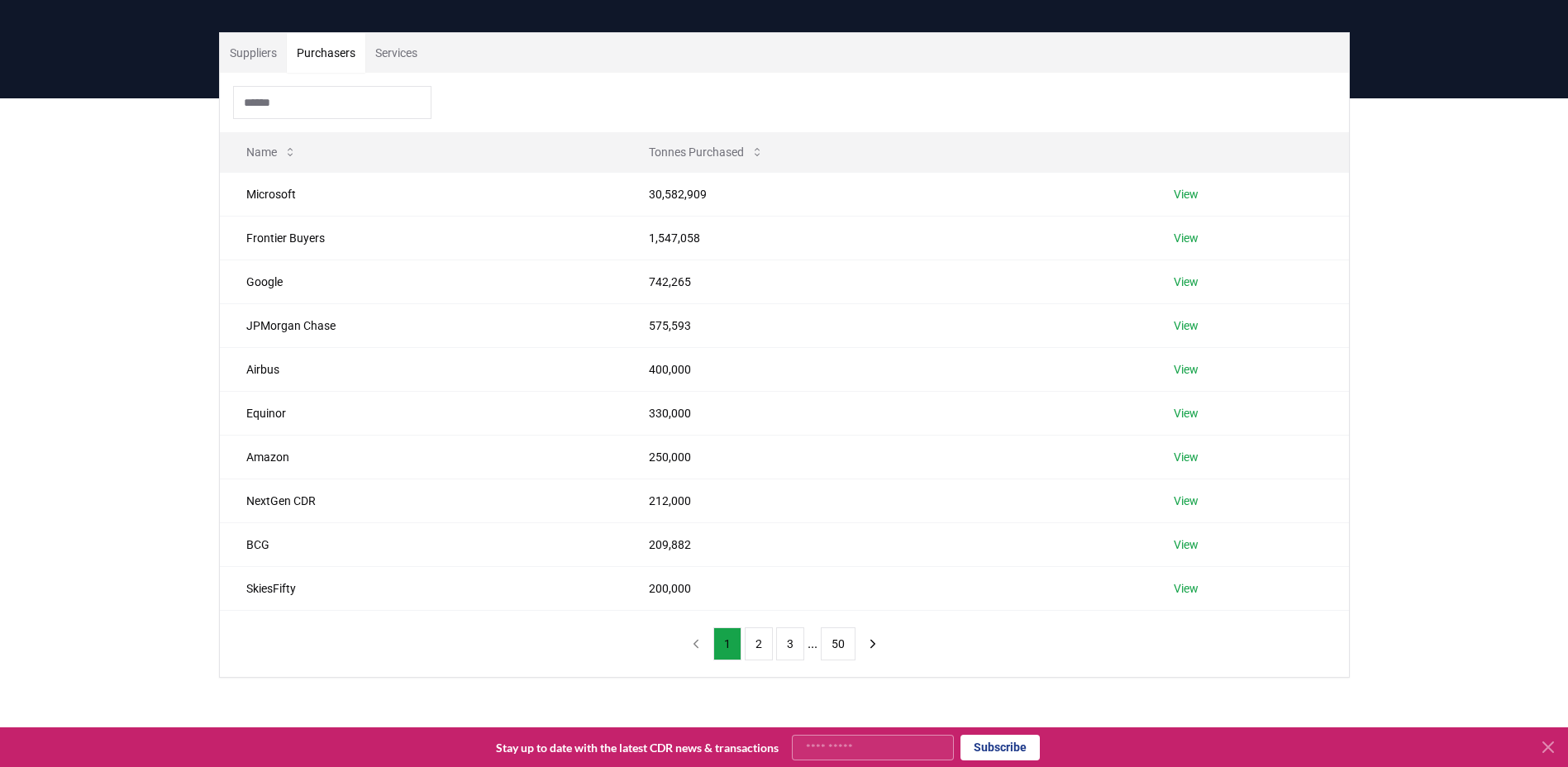
click at [353, 56] on button "Purchasers" at bounding box center [326, 53] width 78 height 40
click at [322, 99] on input at bounding box center [333, 103] width 198 height 33
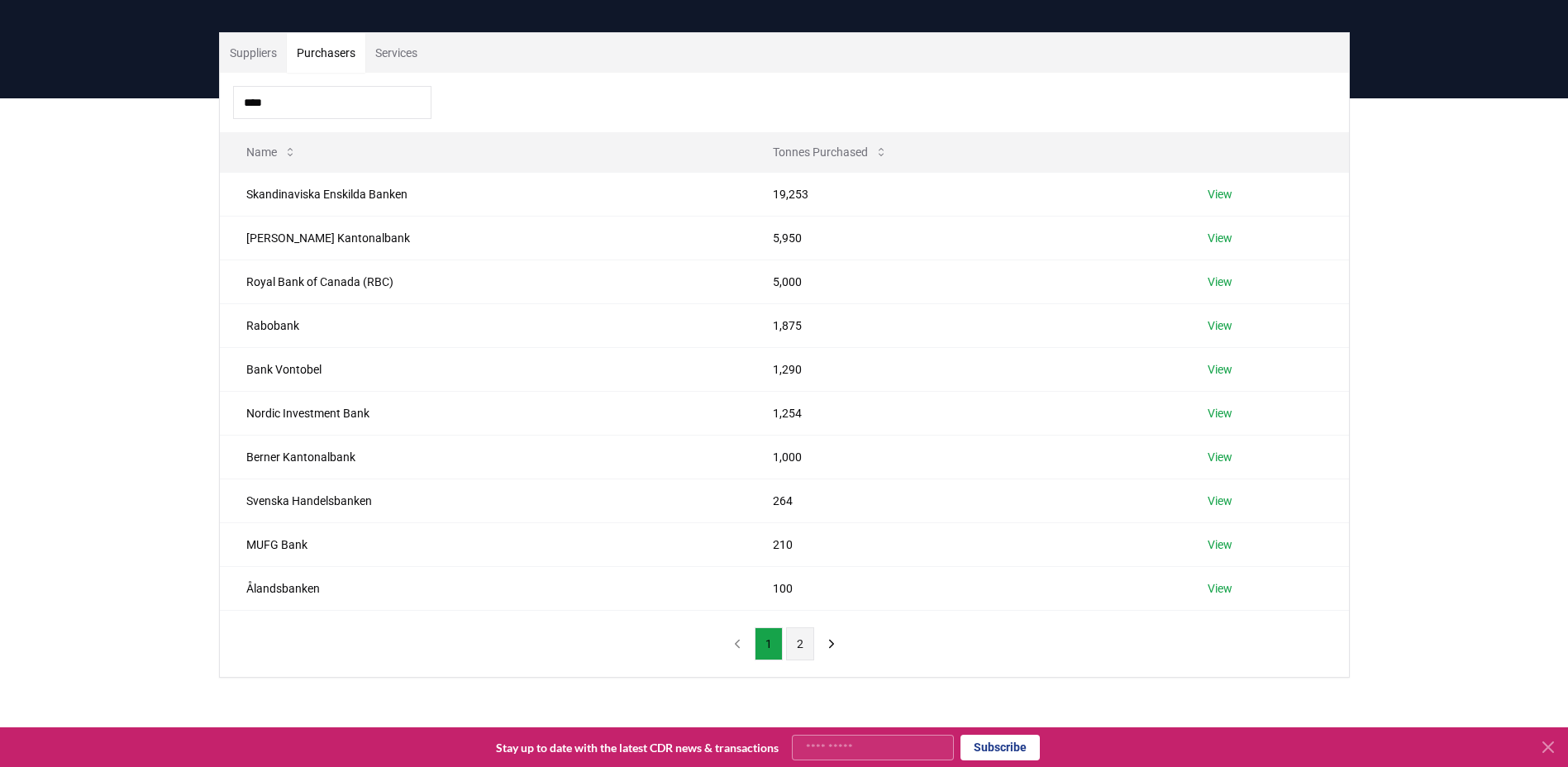
type input "****"
click at [803, 646] on button "2" at bounding box center [800, 644] width 28 height 33
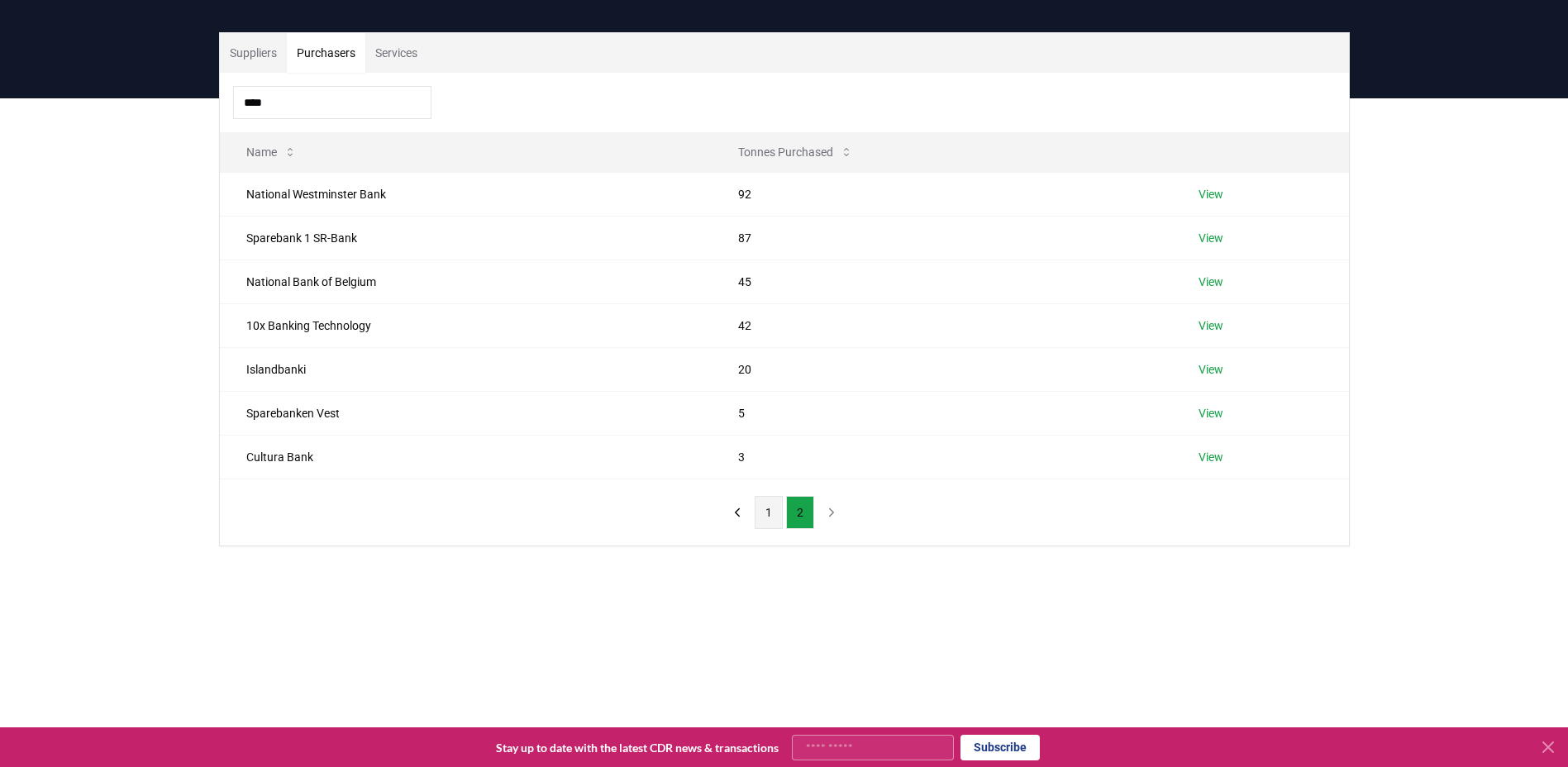
click at [766, 509] on button "1" at bounding box center [769, 513] width 28 height 33
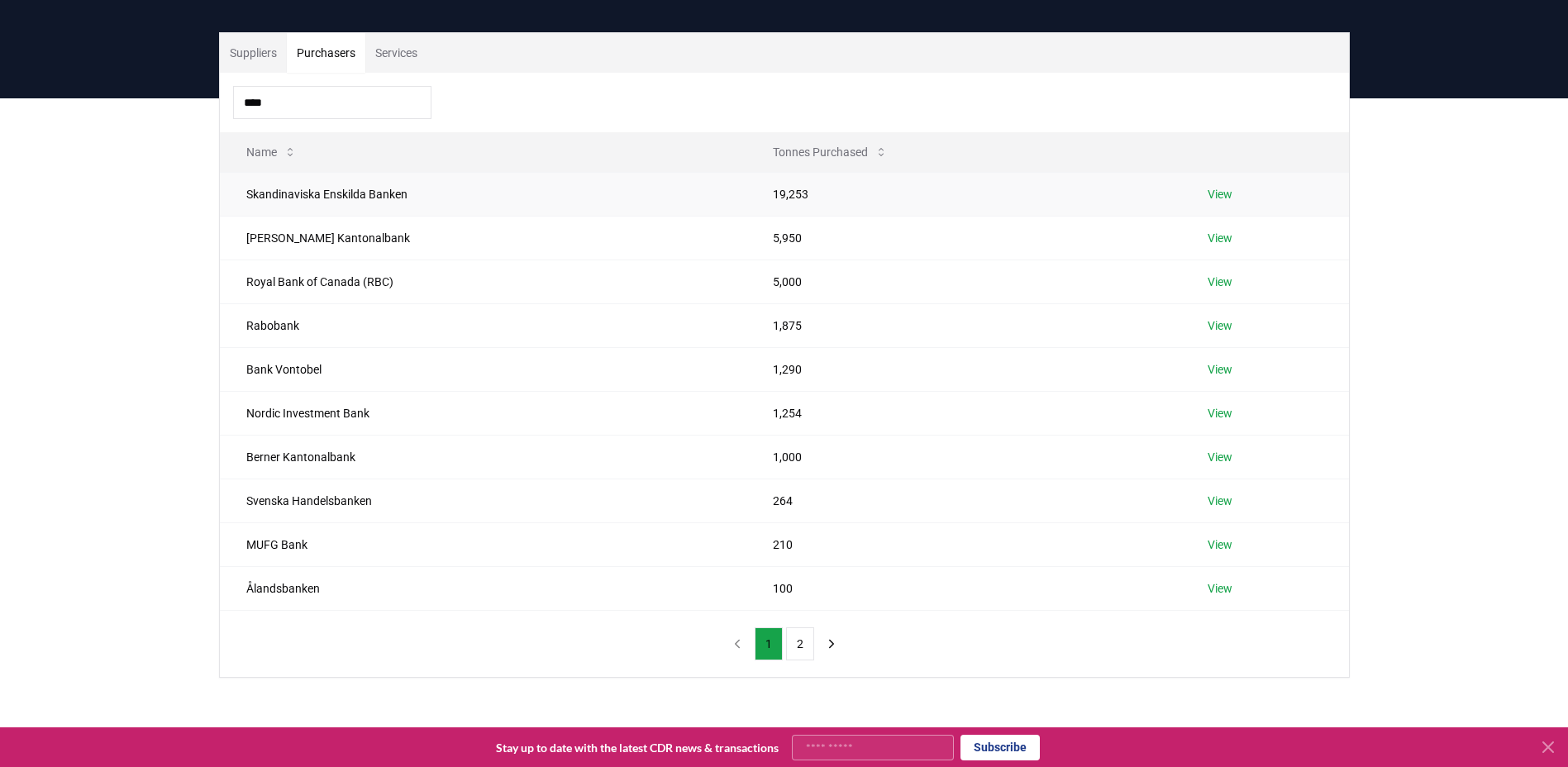
click at [1217, 193] on link "View" at bounding box center [1220, 194] width 25 height 17
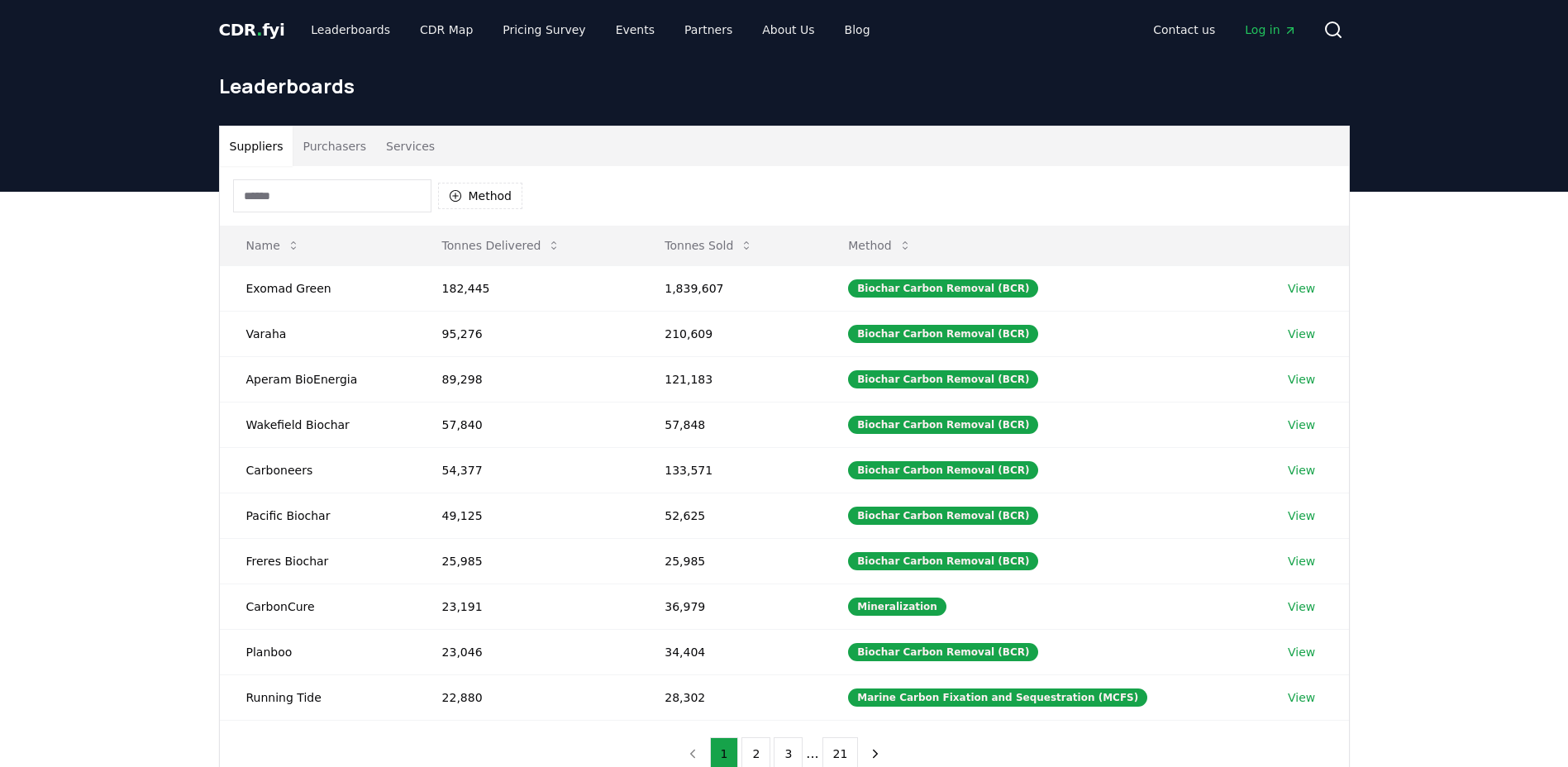
scroll to position [93, 0]
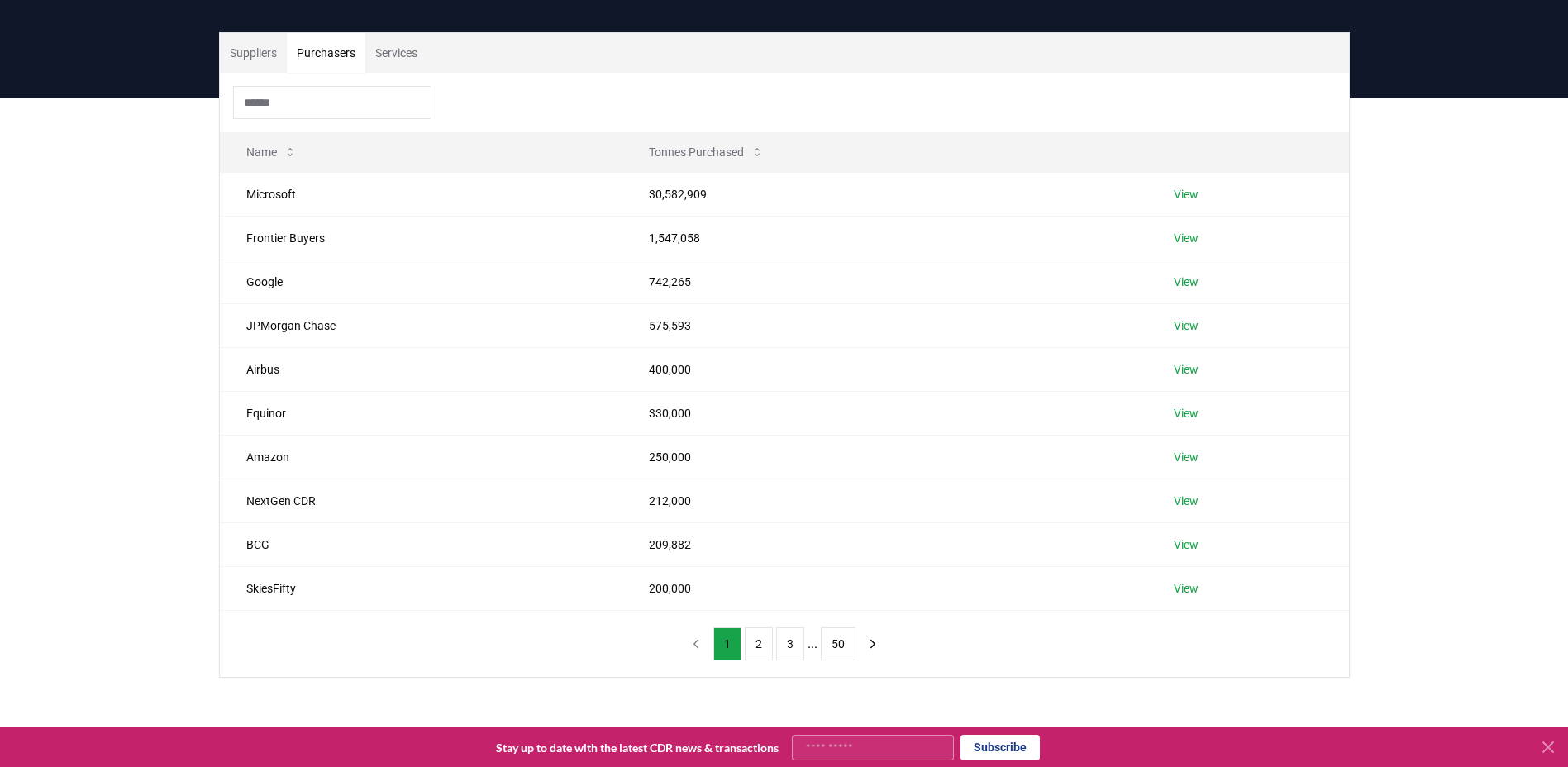
click at [335, 62] on button "Purchasers" at bounding box center [326, 53] width 78 height 40
click at [313, 97] on input at bounding box center [333, 103] width 198 height 33
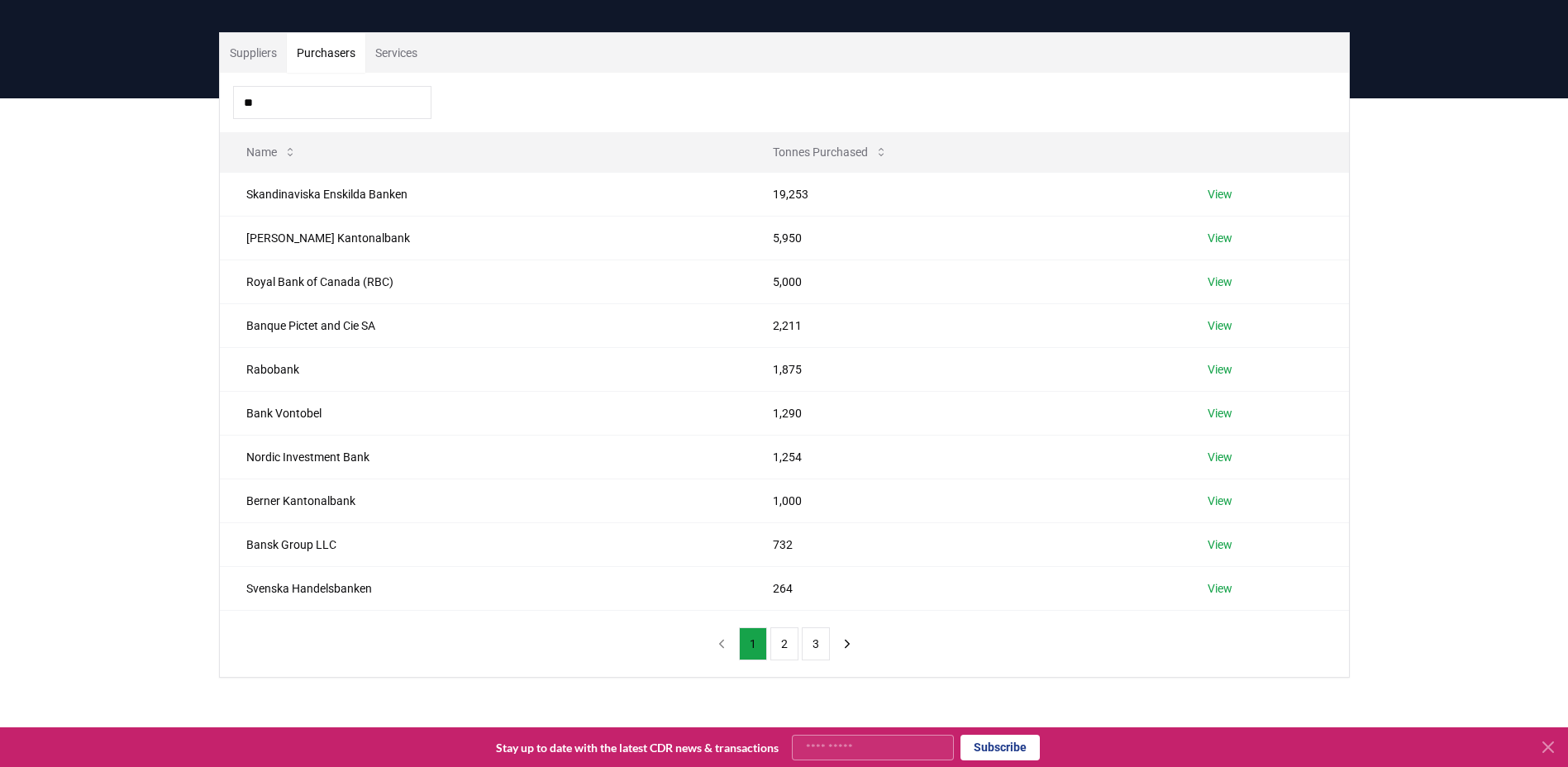
type input "*"
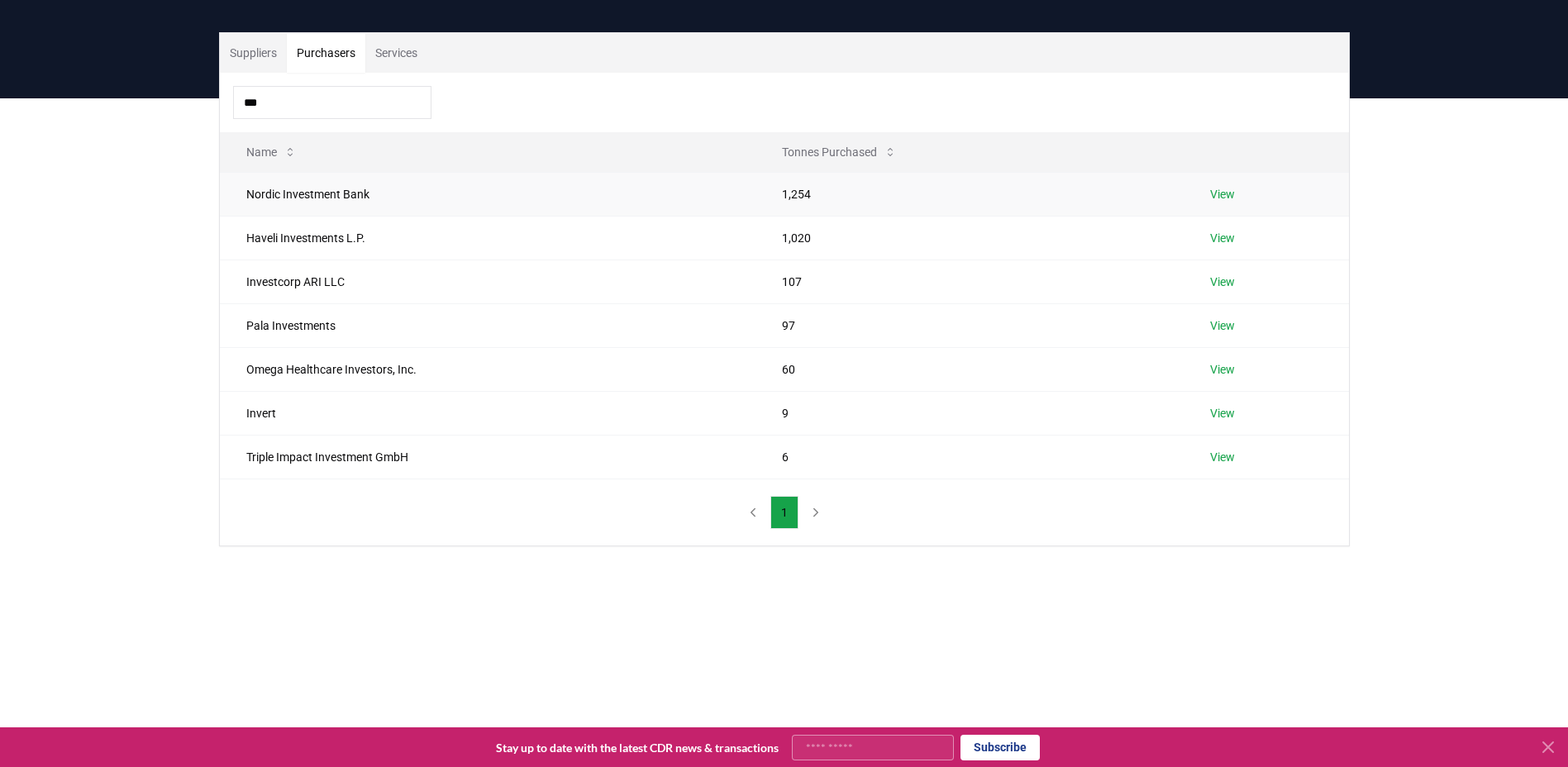
type input "***"
click at [1233, 194] on link "View" at bounding box center [1222, 194] width 25 height 17
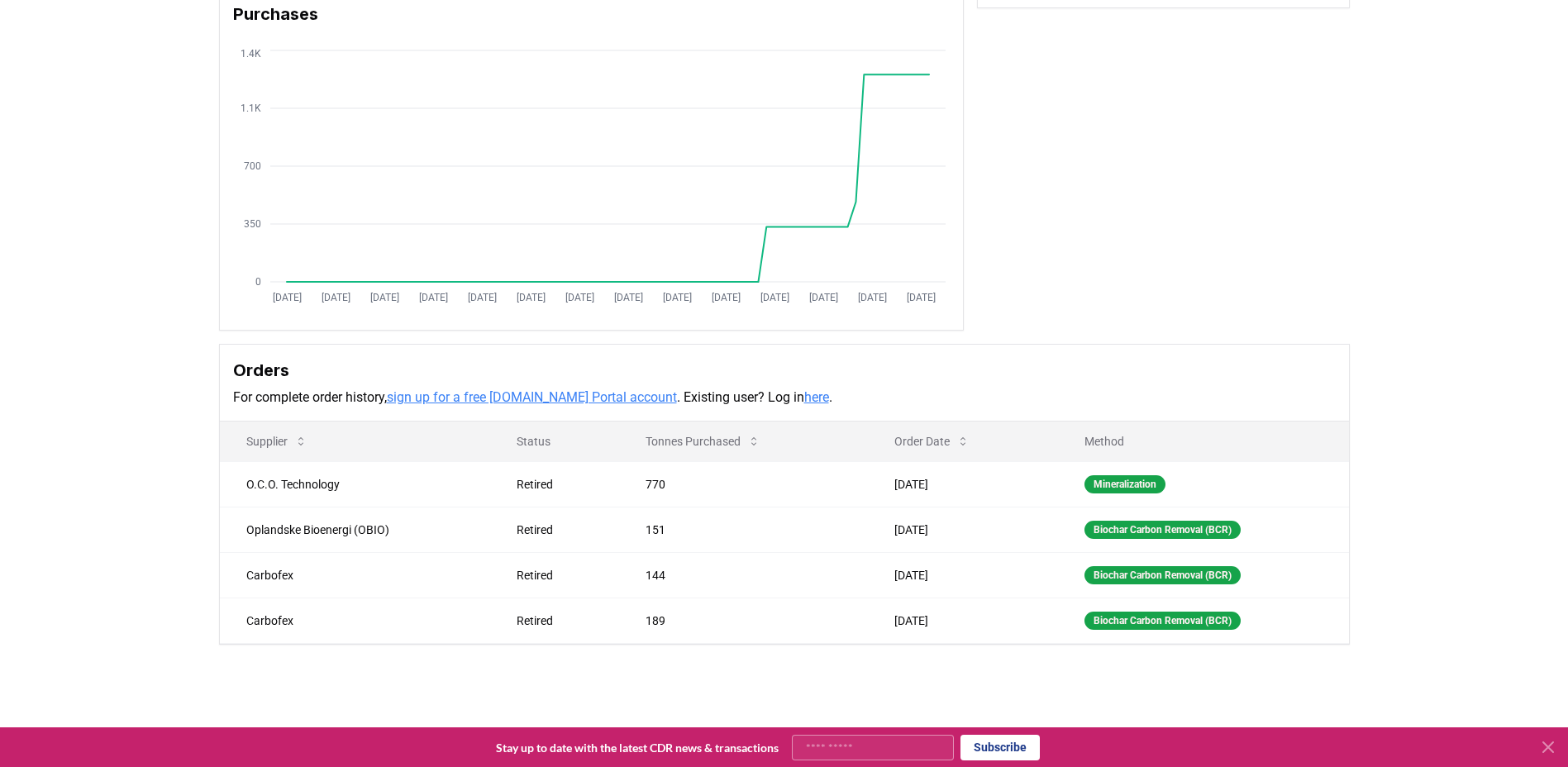
scroll to position [149, 0]
